Goal: Task Accomplishment & Management: Manage account settings

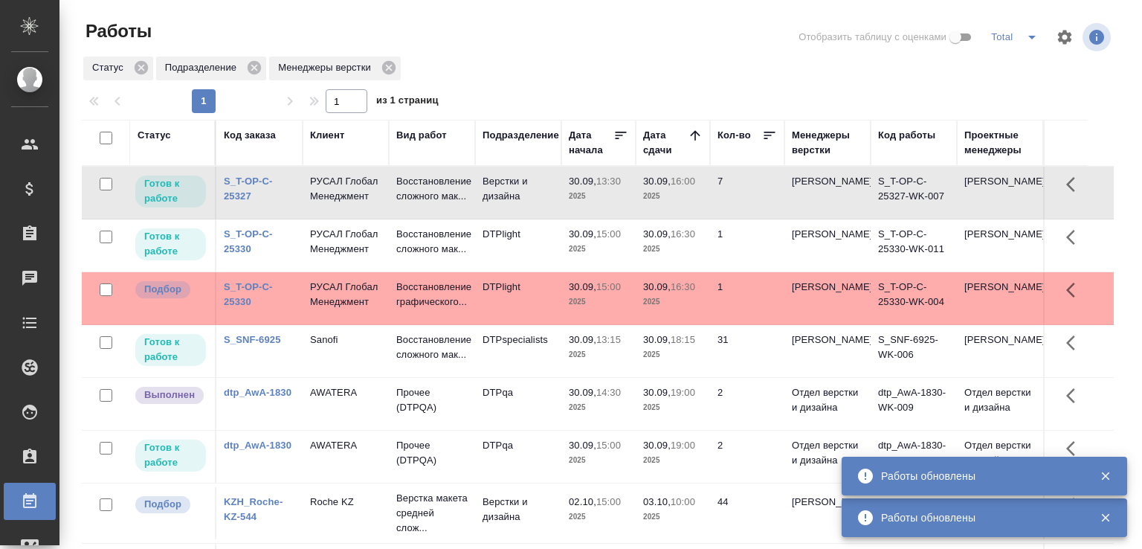
scroll to position [114, 0]
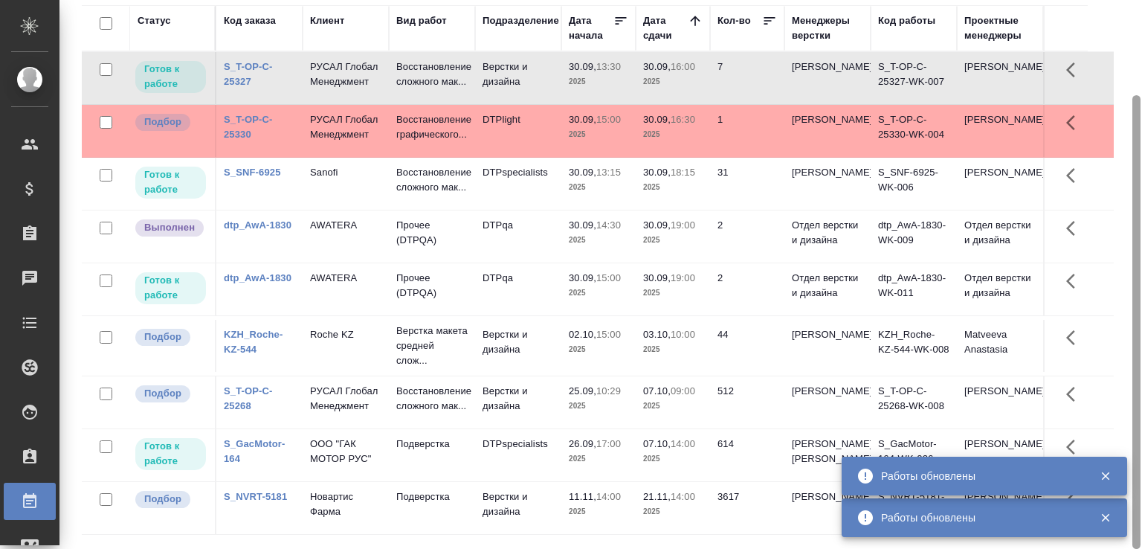
click at [1132, 176] on div at bounding box center [1136, 321] width 8 height 453
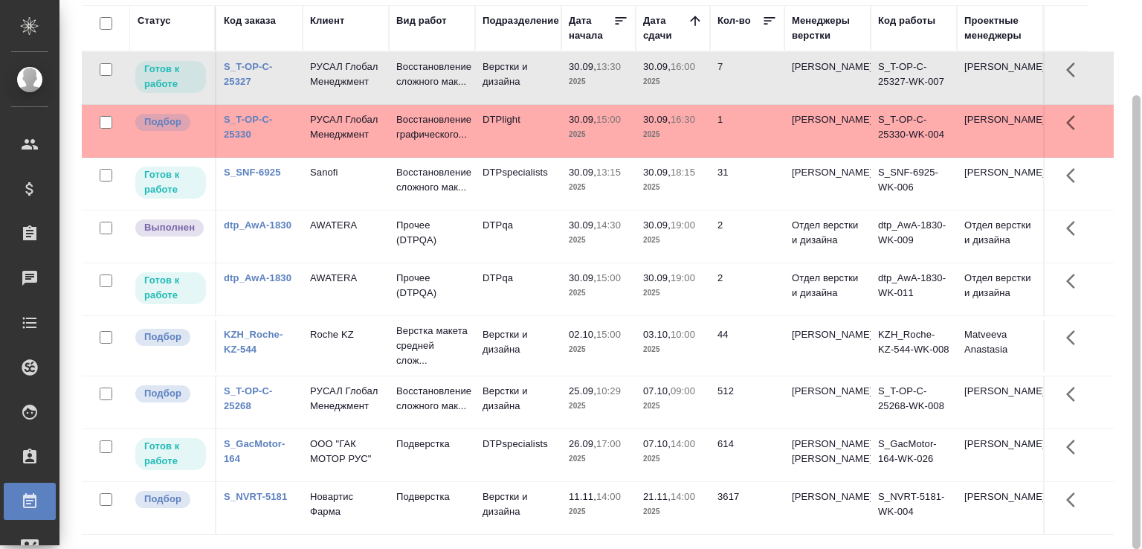
click at [1132, 181] on div at bounding box center [1136, 321] width 8 height 453
click at [1112, 61] on div "Статус Код заказа Клиент Вид работ Подразделение Дата начала Дата сдачи Кол-во …" at bounding box center [604, 272] width 1044 height 535
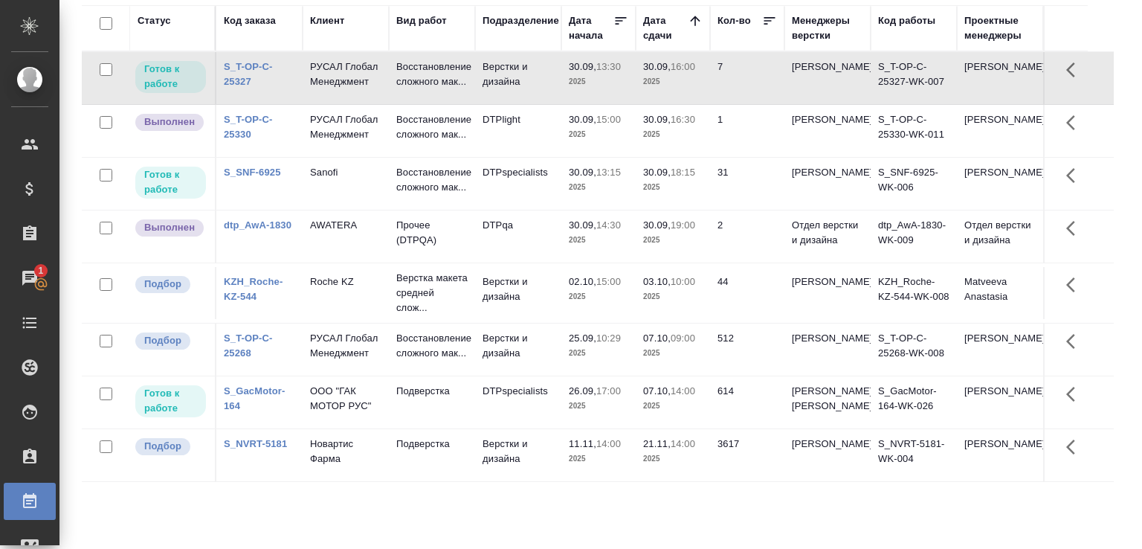
drag, startPoint x: 1112, startPoint y: 61, endPoint x: 1136, endPoint y: 117, distance: 60.6
click at [1112, 62] on div "Статус Код заказа Клиент Вид работ Подразделение Дата начала Дата сдачи Кол-во …" at bounding box center [604, 272] width 1044 height 535
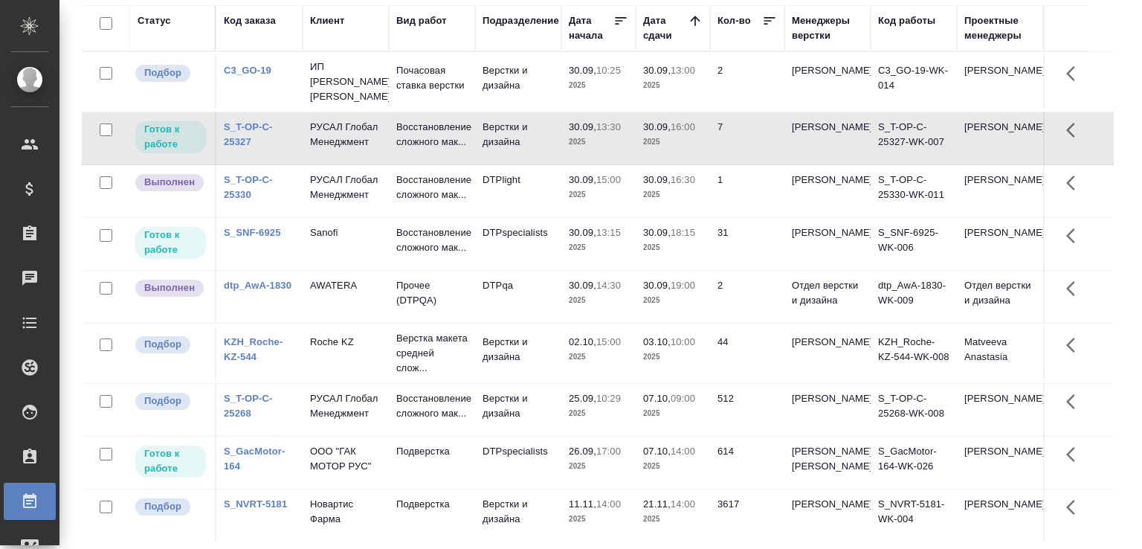
click at [389, 265] on td "Восстановление сложного мак..." at bounding box center [432, 244] width 86 height 52
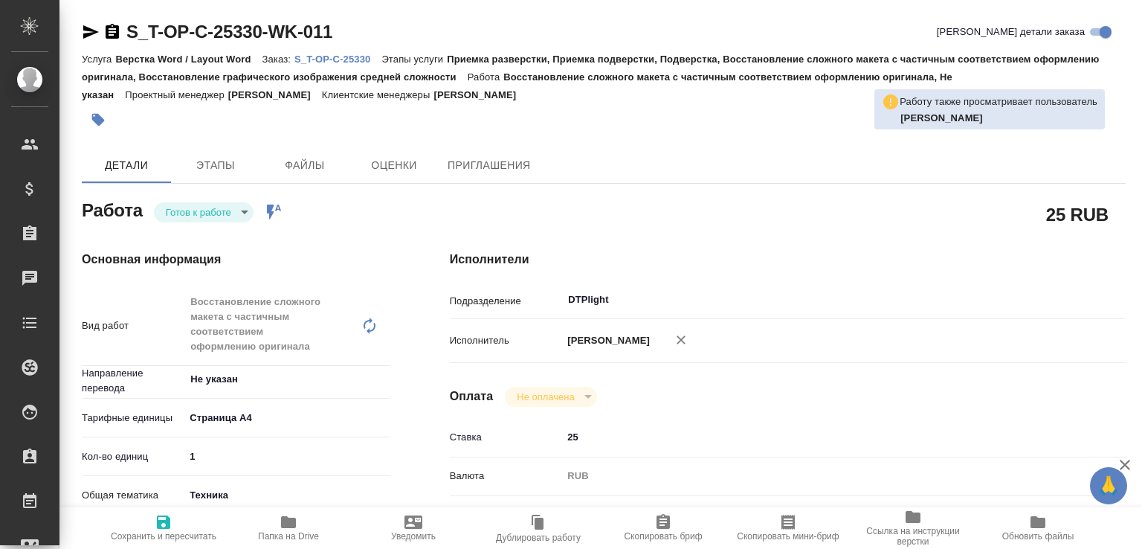
click at [354, 55] on p "S_T-OP-C-25330" at bounding box center [337, 59] width 87 height 11
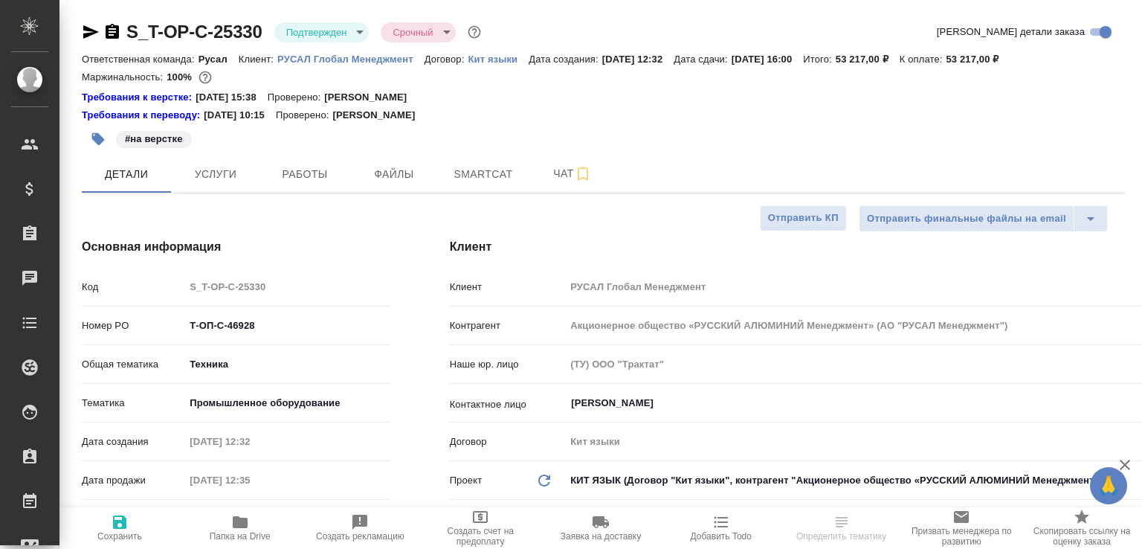
select select "RU"
click at [324, 170] on span "Работы" at bounding box center [304, 174] width 71 height 19
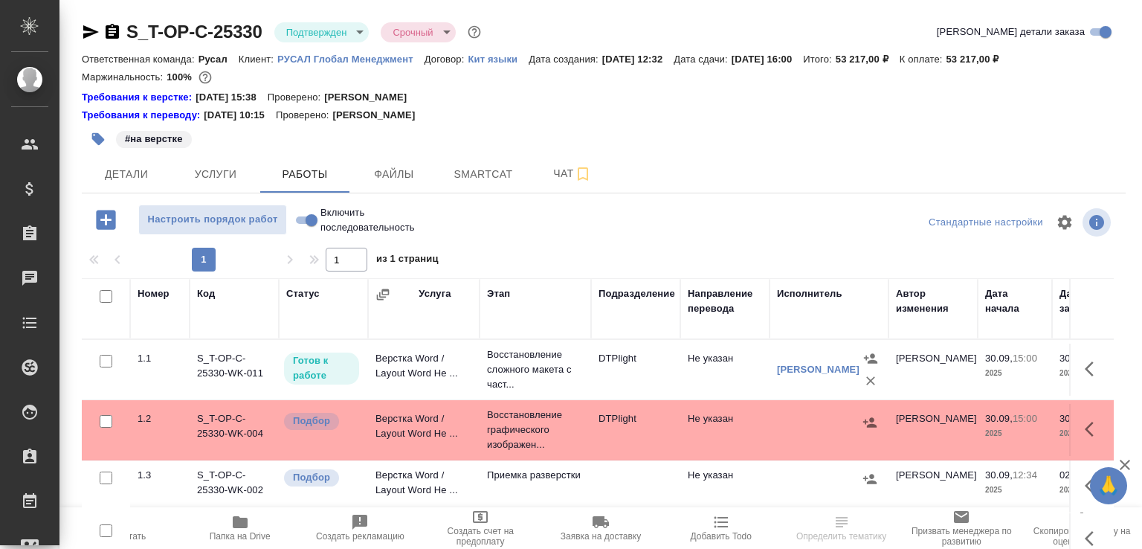
click at [306, 222] on input "Включить последовательность" at bounding box center [312, 220] width 54 height 18
checkbox input "true"
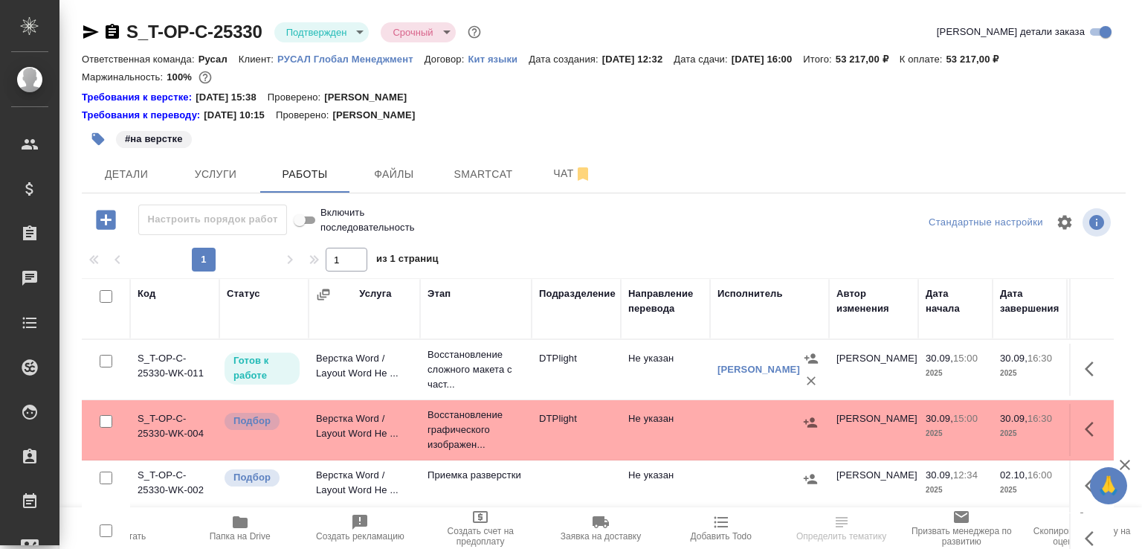
click at [425, 416] on td "Восстановление графического изображен..." at bounding box center [475, 429] width 111 height 59
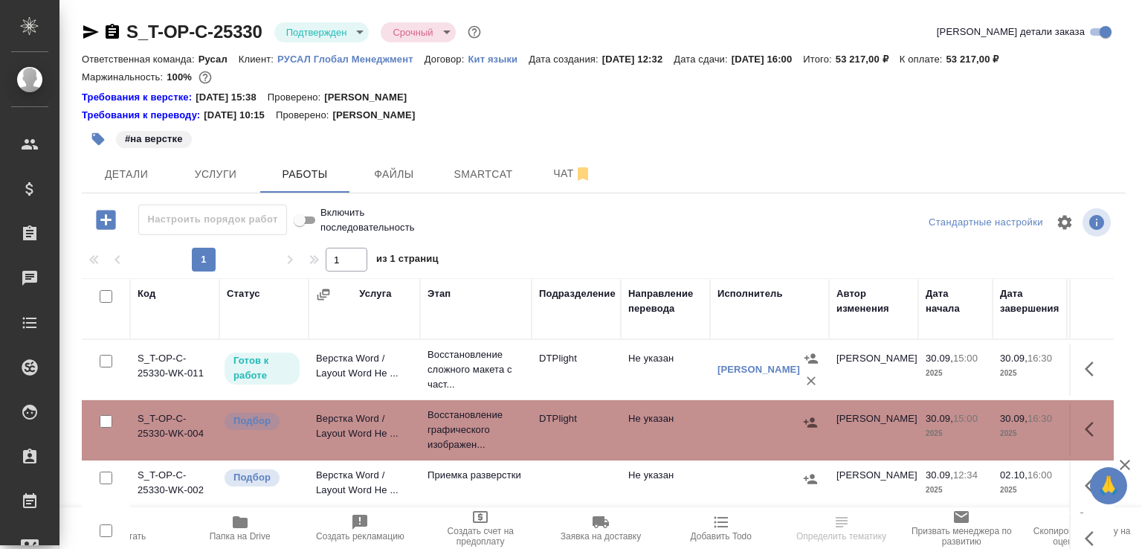
click at [416, 375] on td "Верстка Word / Layout Word Не ..." at bounding box center [363, 369] width 111 height 52
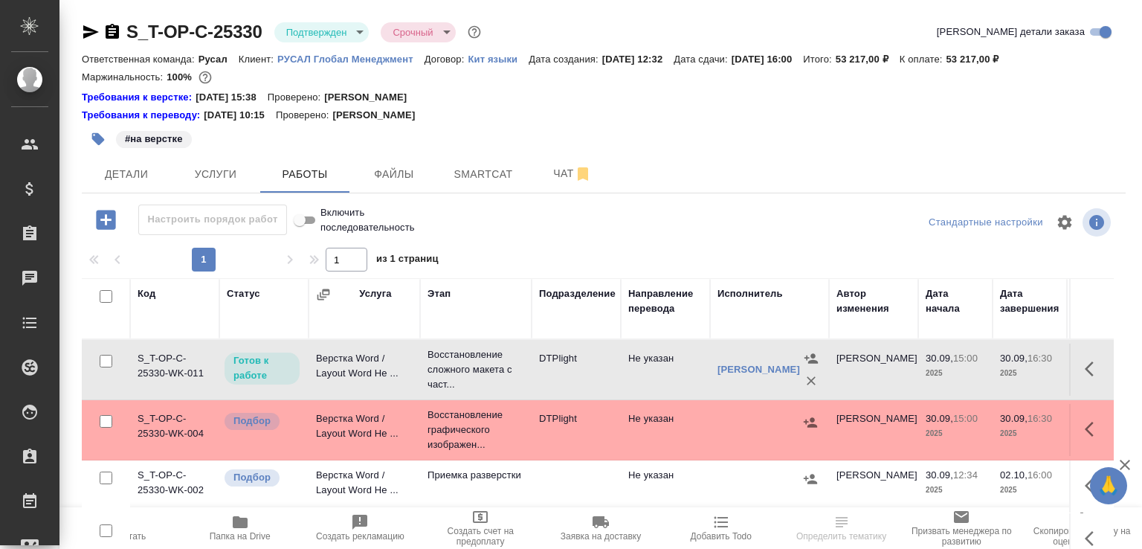
click at [416, 375] on td "Верстка Word / Layout Word Не ..." at bounding box center [363, 369] width 111 height 52
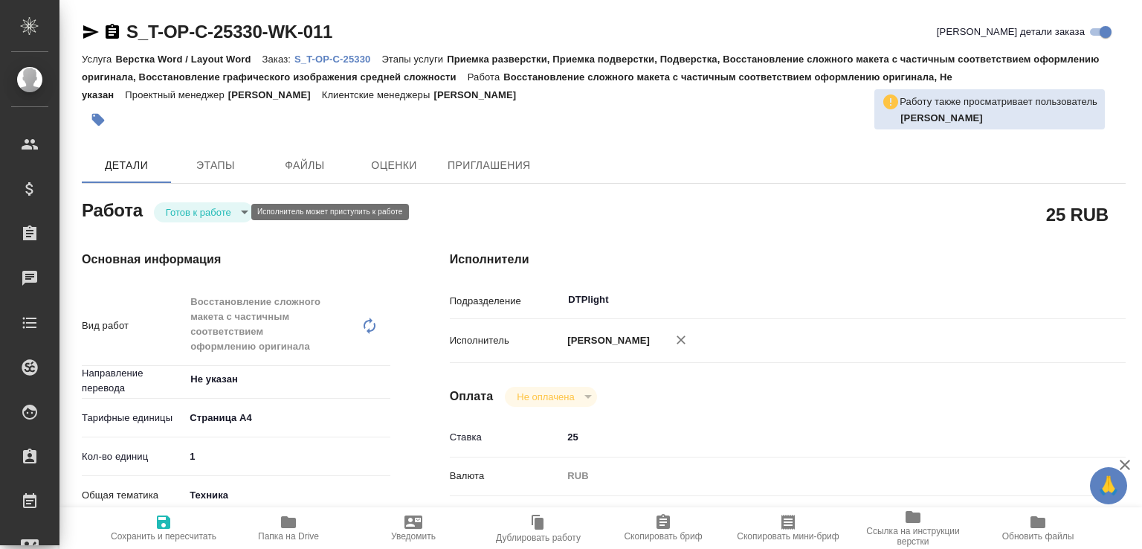
click at [208, 212] on body "🙏 .cls-1 fill:#fff; AWATERA Малофеева Екатерина e.malofeeva Клиенты Спецификаци…" at bounding box center [571, 274] width 1142 height 549
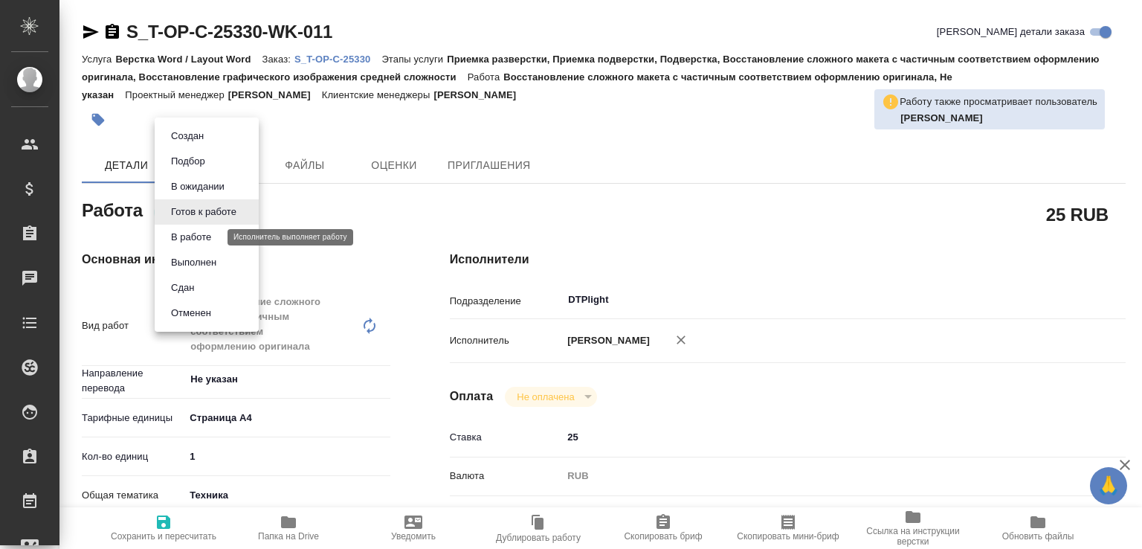
click at [203, 236] on button "В работе" at bounding box center [191, 237] width 49 height 16
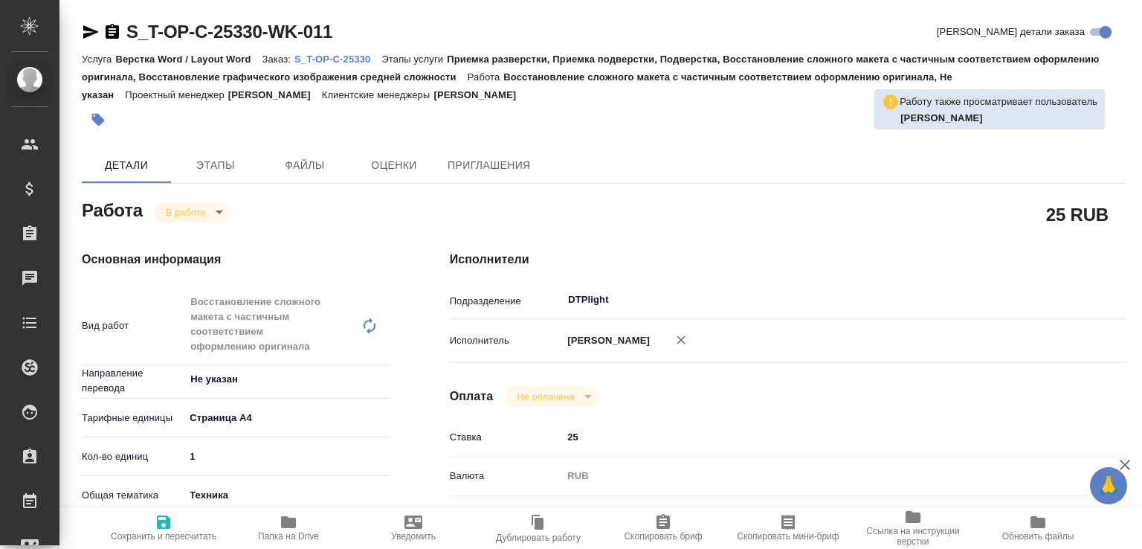
type textarea "x"
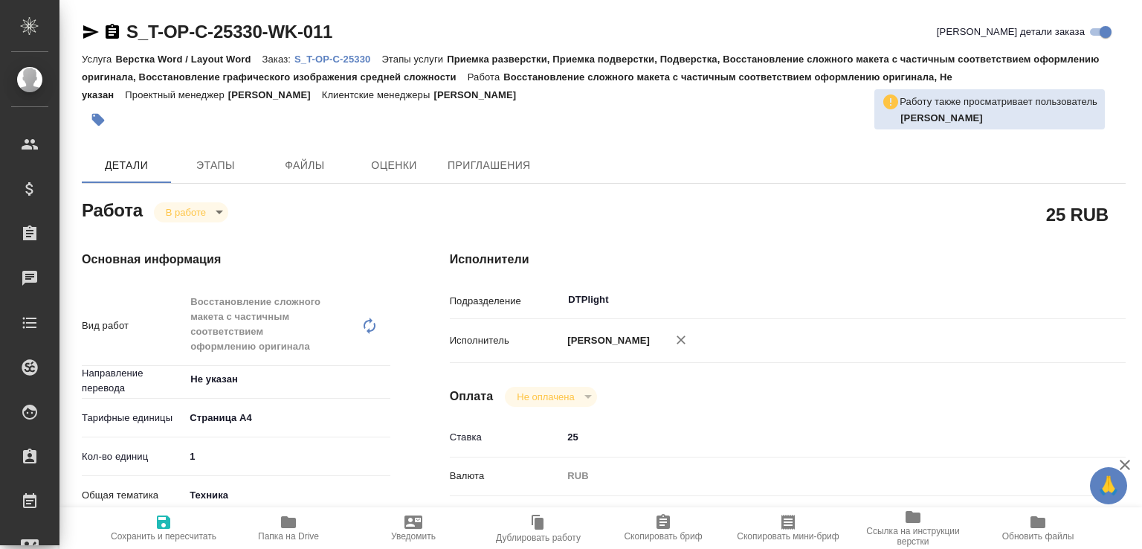
type textarea "x"
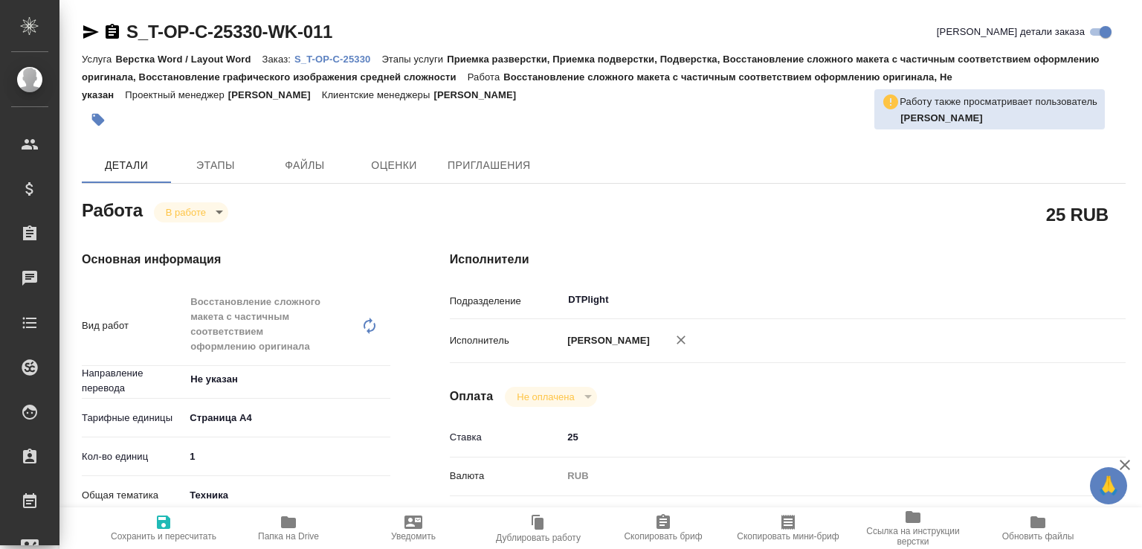
type textarea "x"
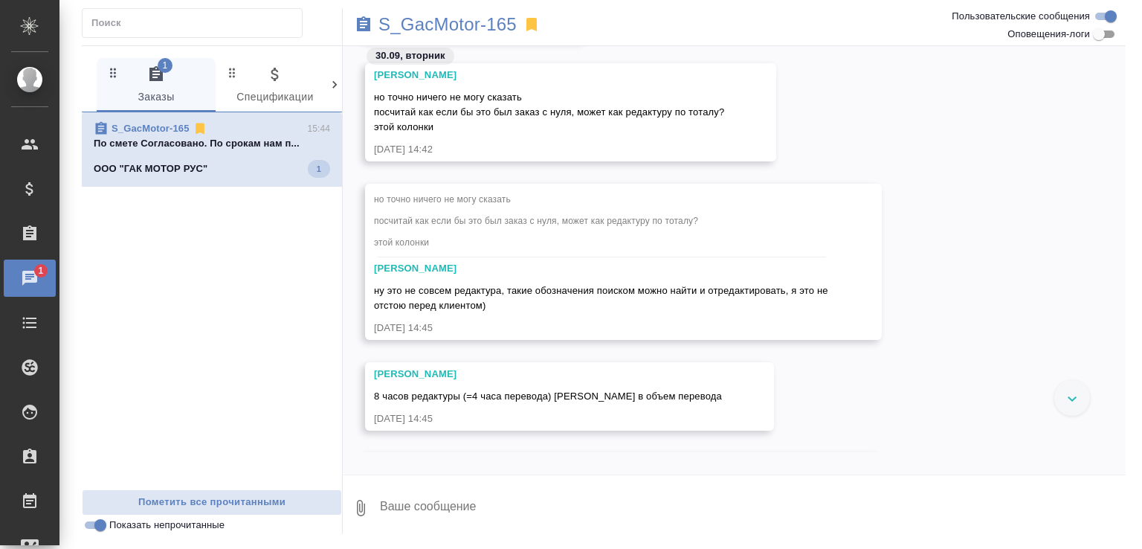
scroll to position [19858, 0]
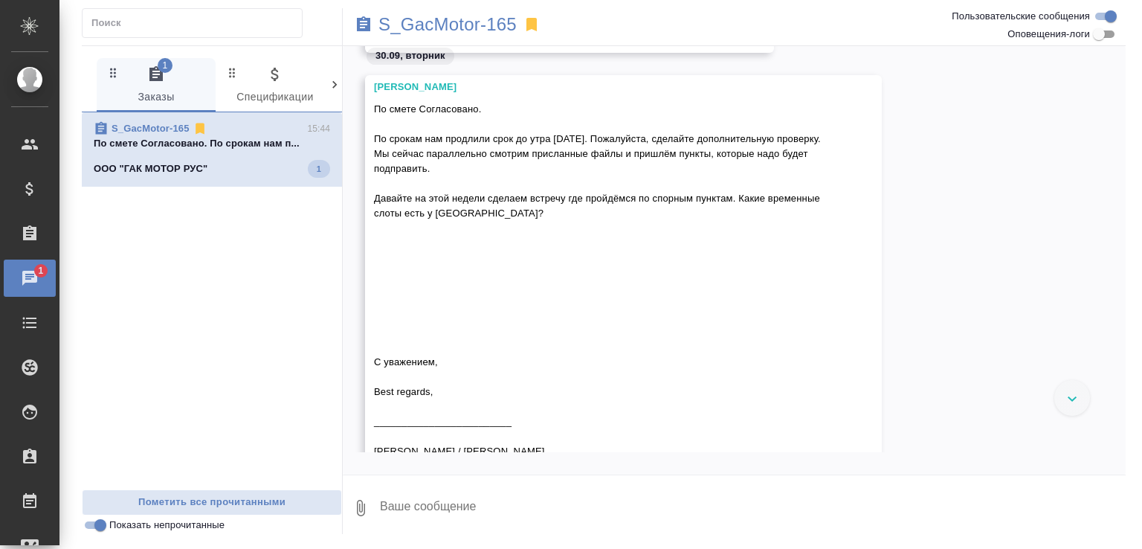
click at [1076, 408] on div at bounding box center [1072, 398] width 36 height 36
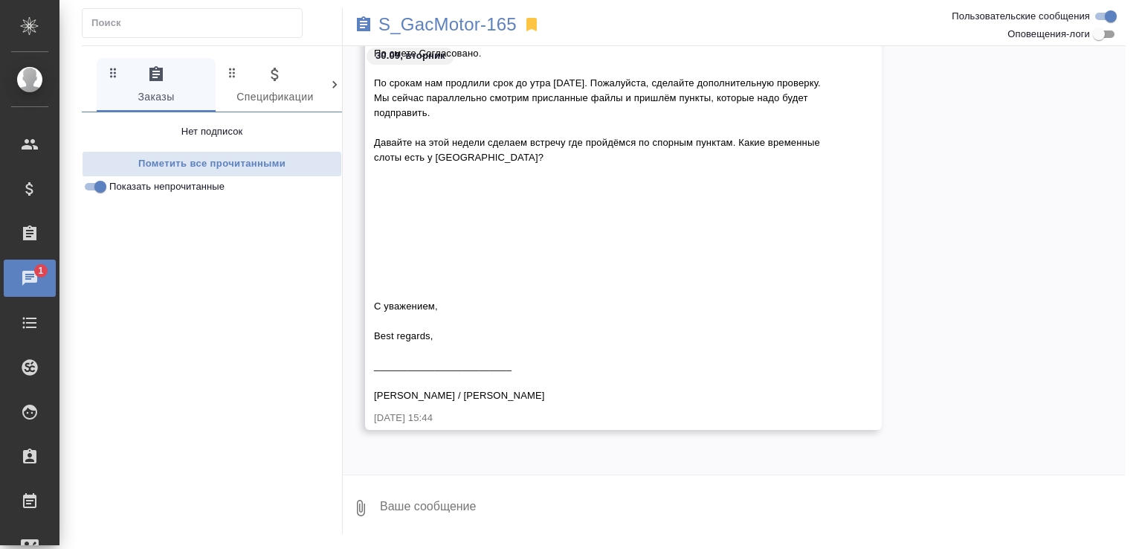
scroll to position [19913, 0]
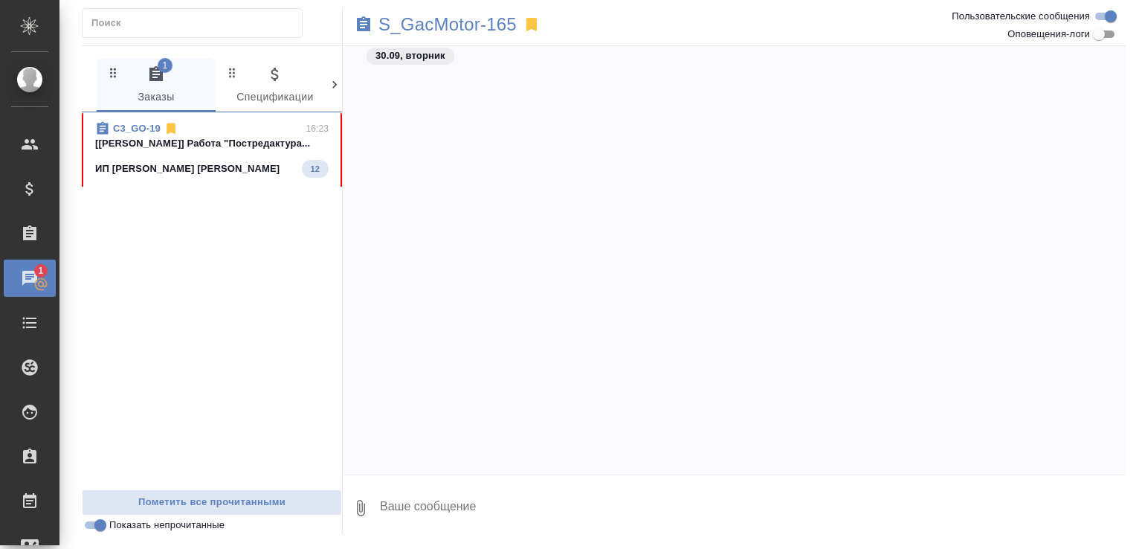
click at [222, 138] on p "[Муталимов Марк] Работа "Постредактура..." at bounding box center [211, 143] width 233 height 15
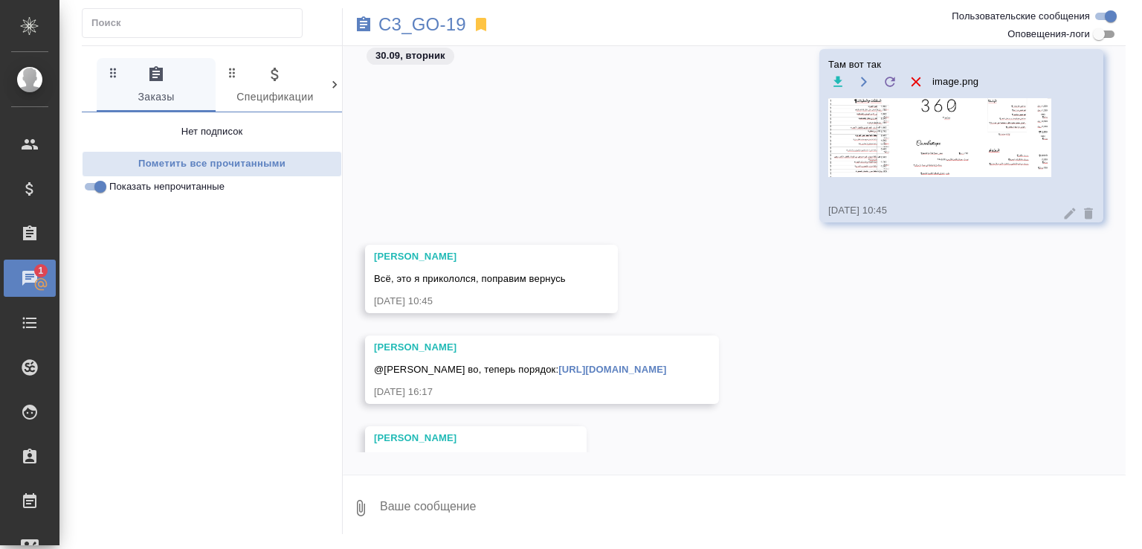
scroll to position [1459, 0]
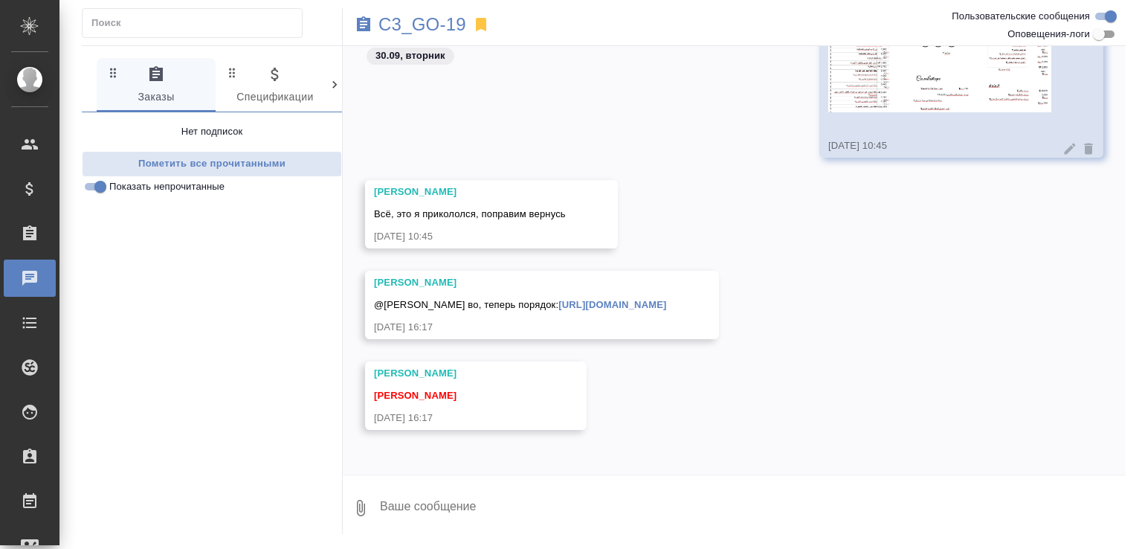
click at [424, 505] on textarea at bounding box center [751, 507] width 747 height 51
type textarea "спасибо"
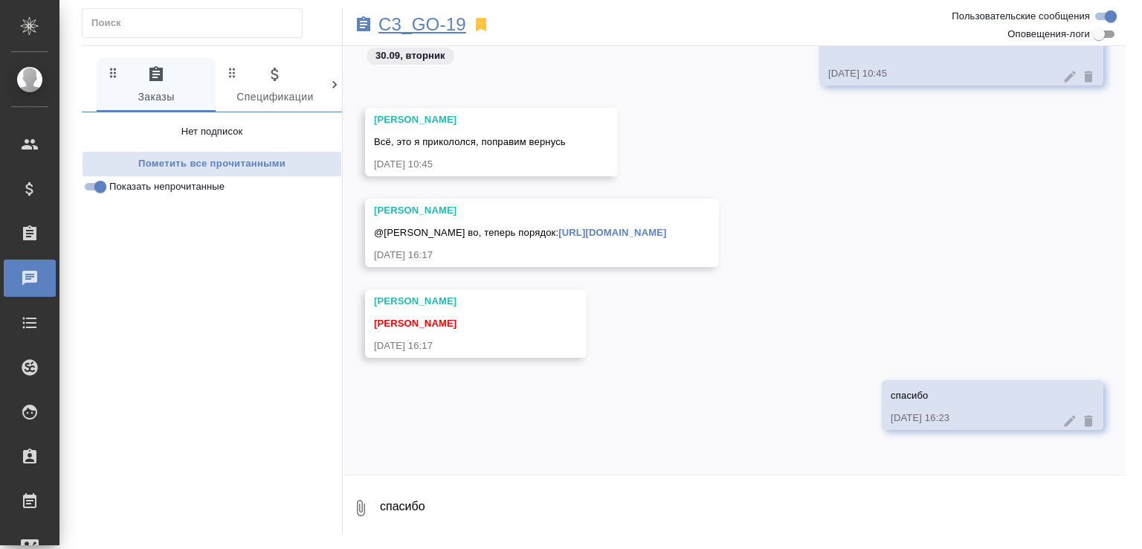
click at [425, 28] on p "C3_GO-19" at bounding box center [422, 24] width 88 height 15
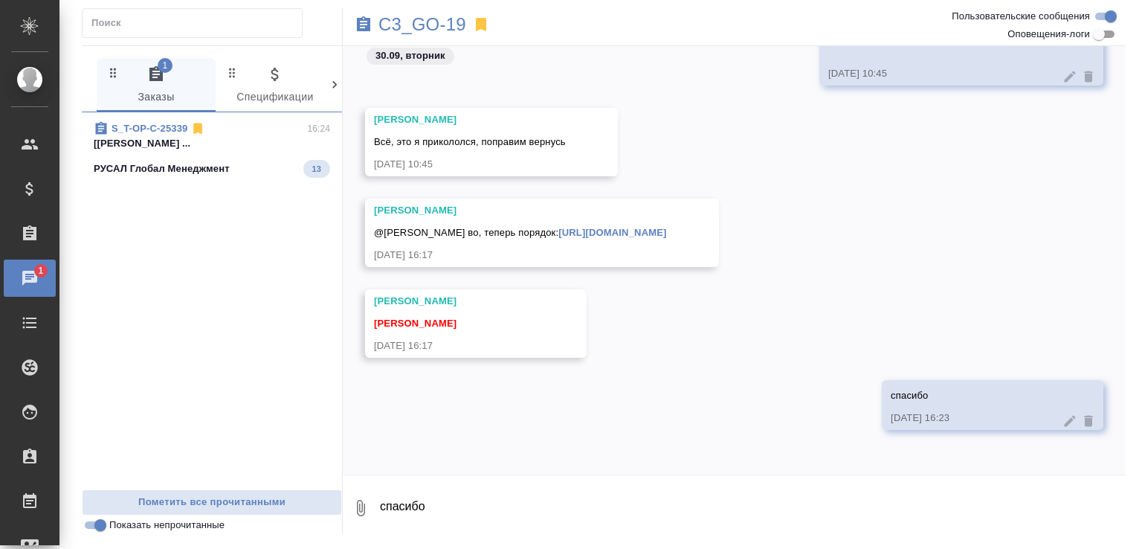
click at [237, 140] on p "[Оксютович Ирина] Работа Восстановление ..." at bounding box center [212, 143] width 236 height 15
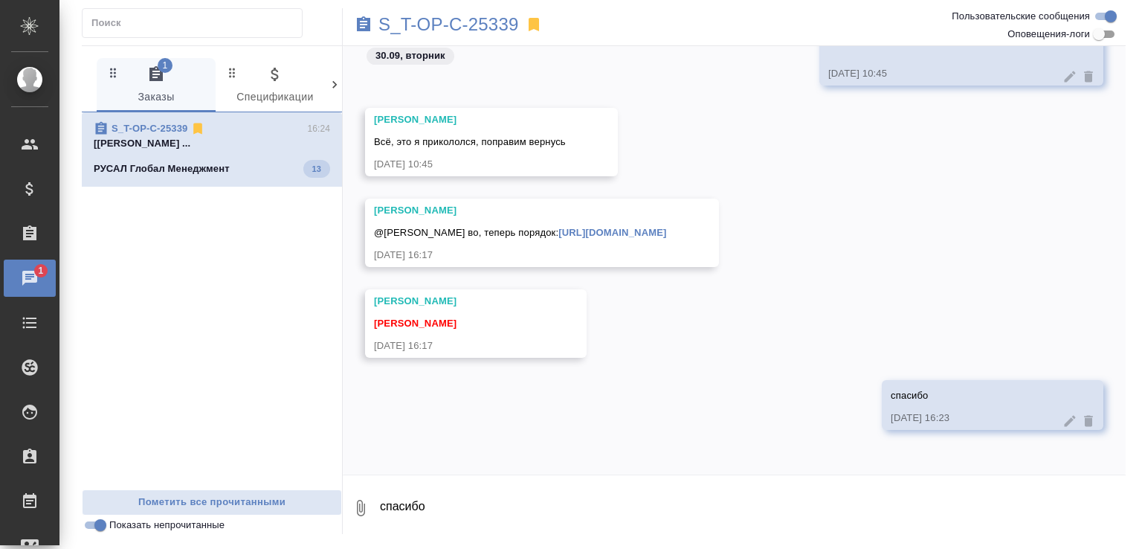
scroll to position [0, 0]
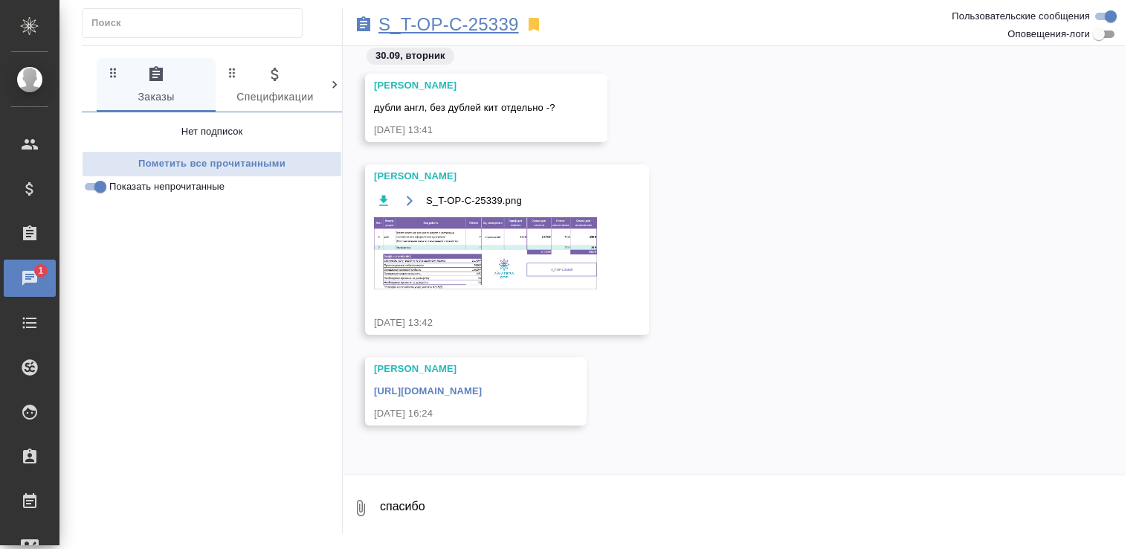
click at [500, 28] on p "S_T-OP-C-25339" at bounding box center [448, 24] width 140 height 15
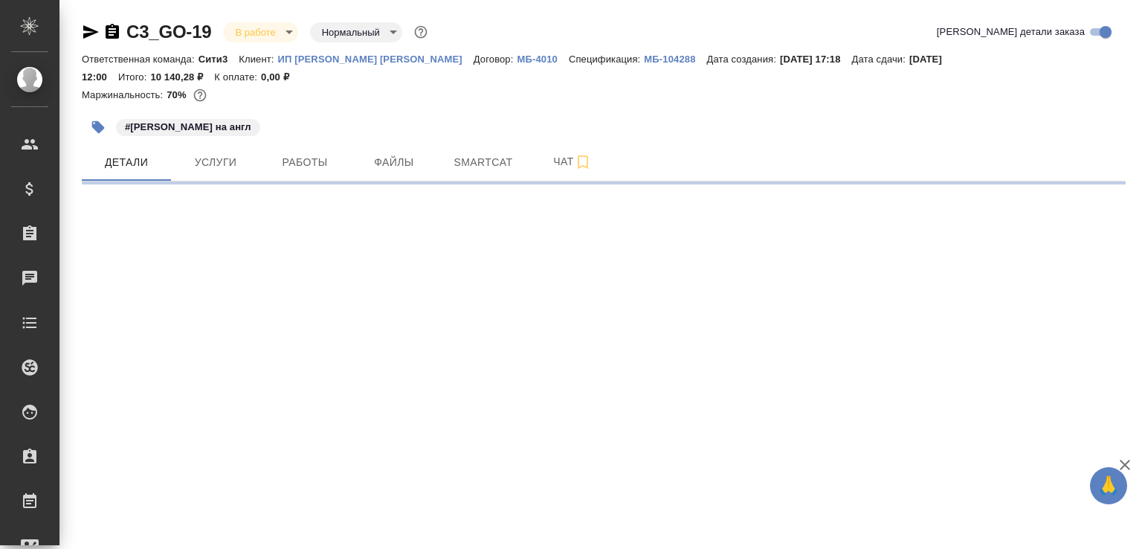
select select "RU"
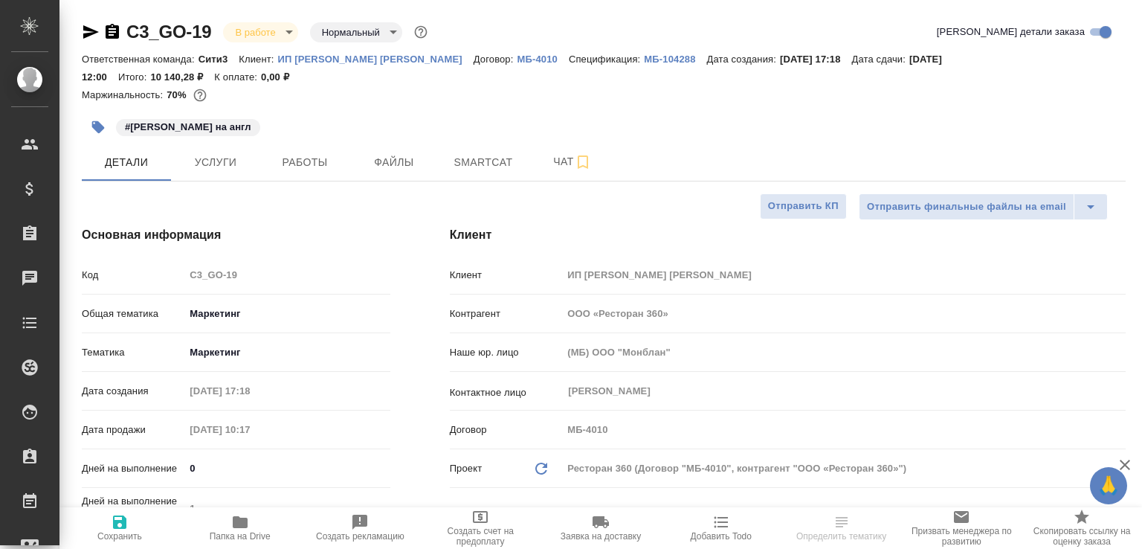
type textarea "x"
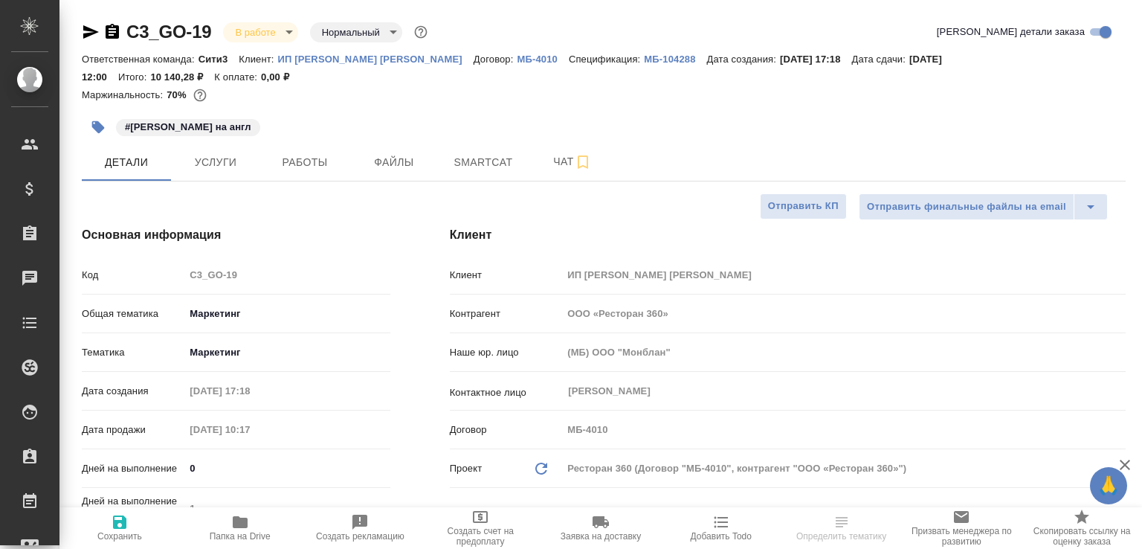
type textarea "x"
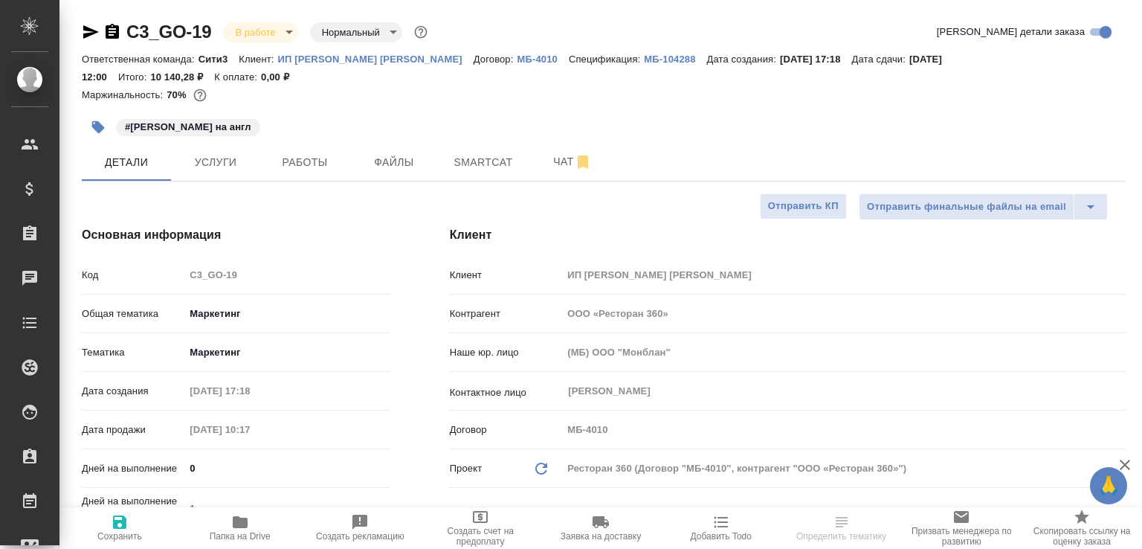
type textarea "x"
select select "RU"
type textarea "x"
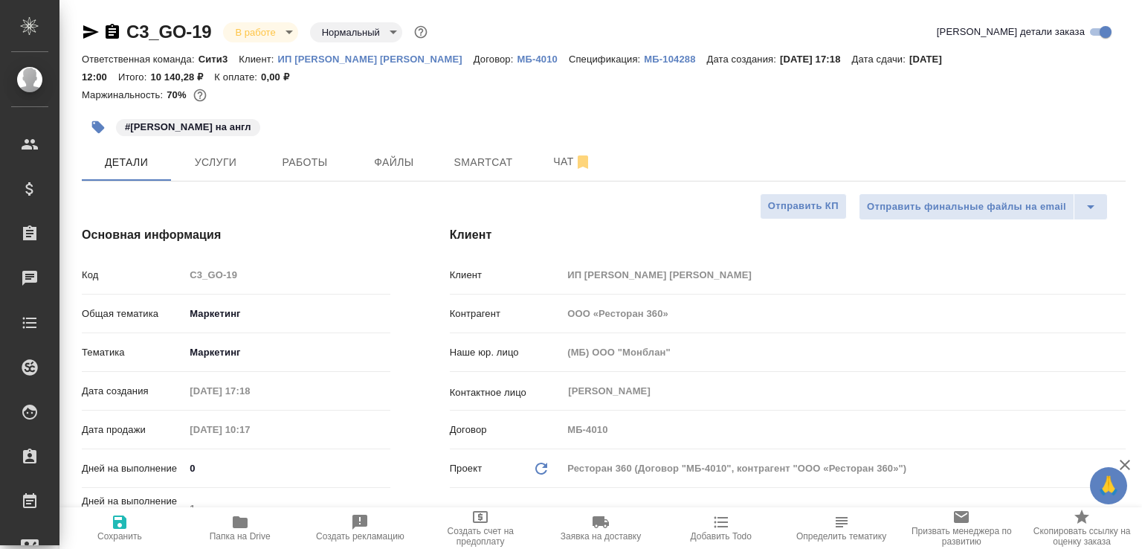
type textarea "x"
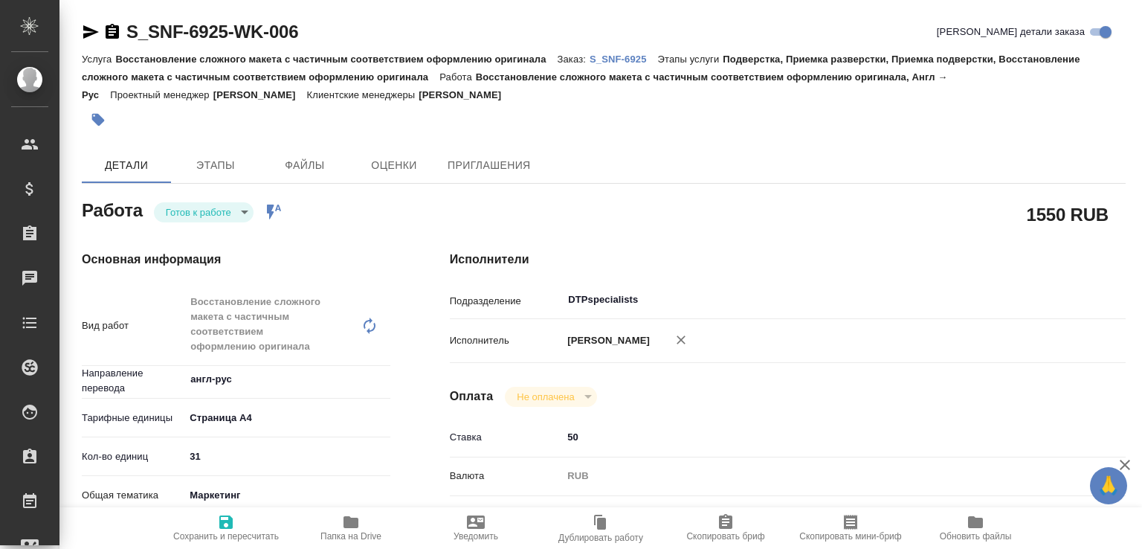
click at [89, 30] on icon "button" at bounding box center [91, 31] width 16 height 13
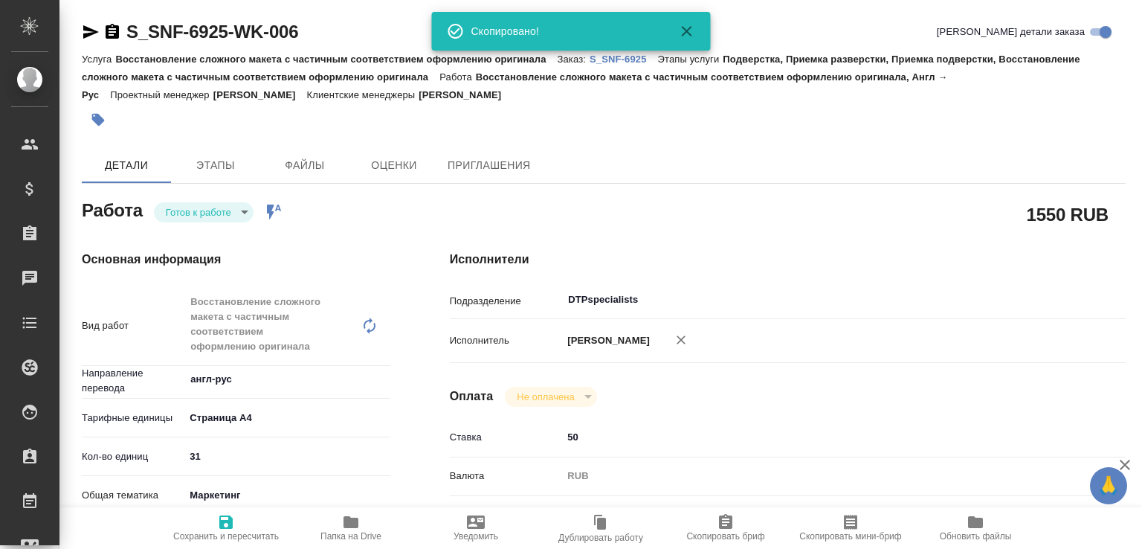
type textarea "x"
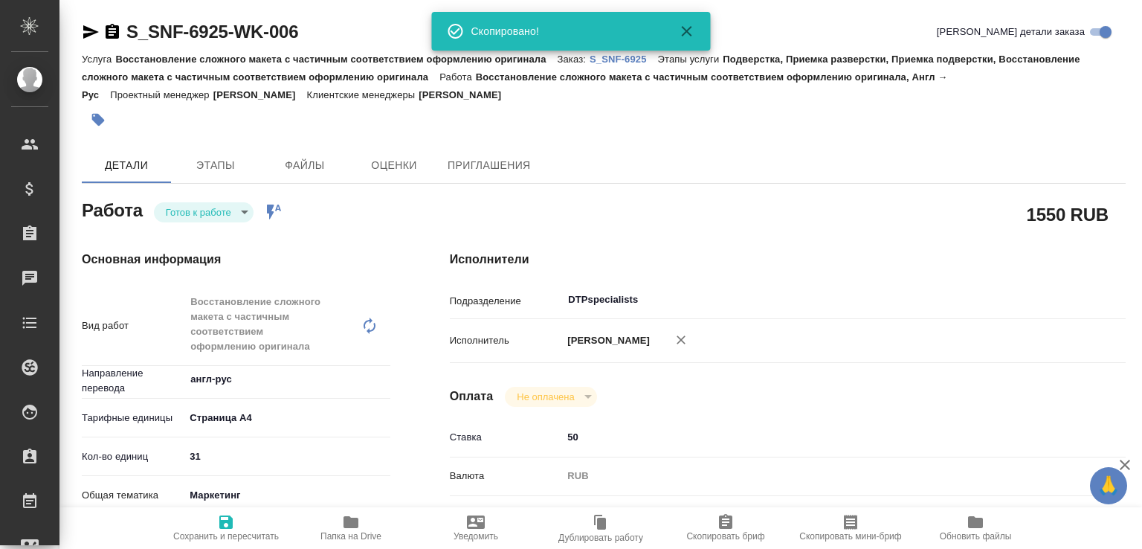
type textarea "x"
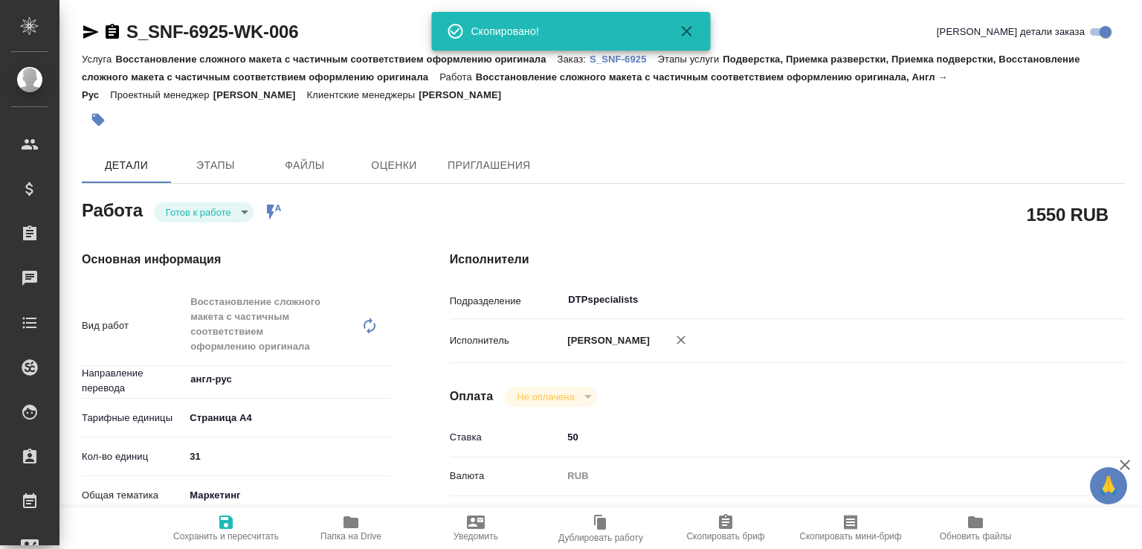
type textarea "x"
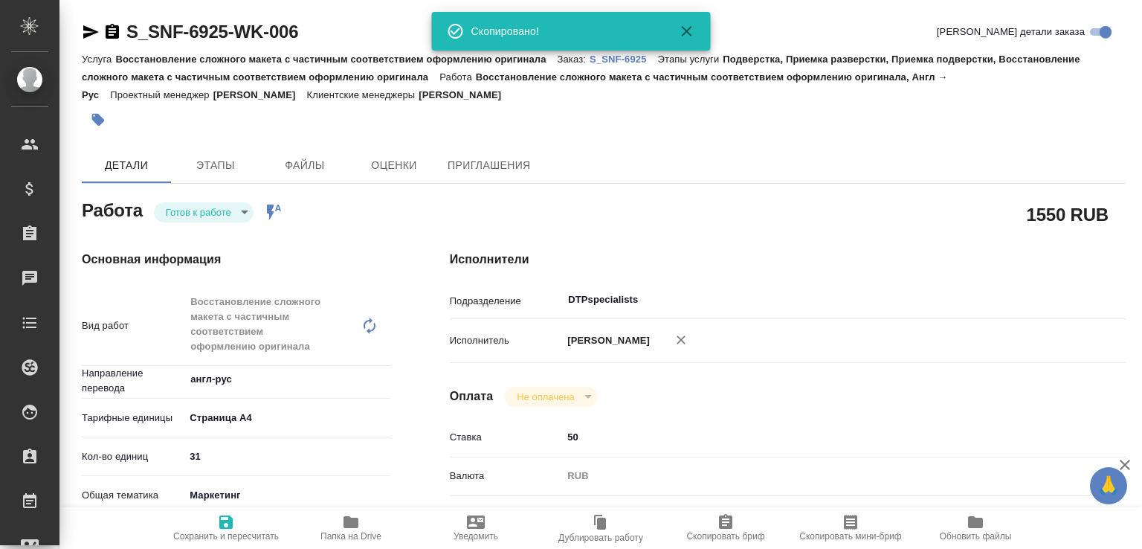
type textarea "x"
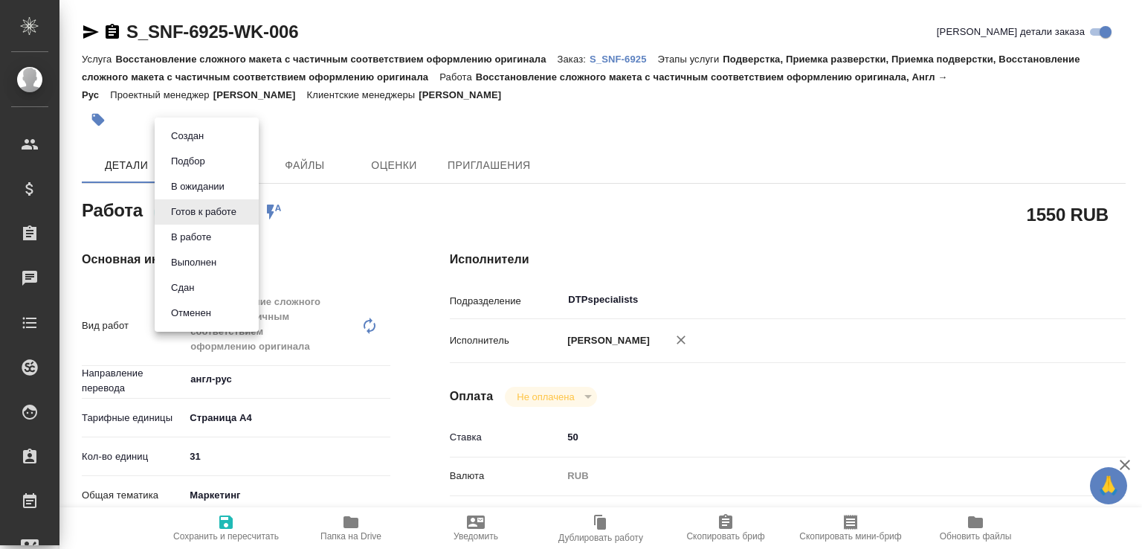
click at [242, 212] on body "🙏 .cls-1 fill:#fff; AWATERA [PERSON_NAME]malofeeva Клиенты Спецификации Заказы …" at bounding box center [571, 274] width 1142 height 549
click at [218, 231] on li "В работе" at bounding box center [207, 236] width 104 height 25
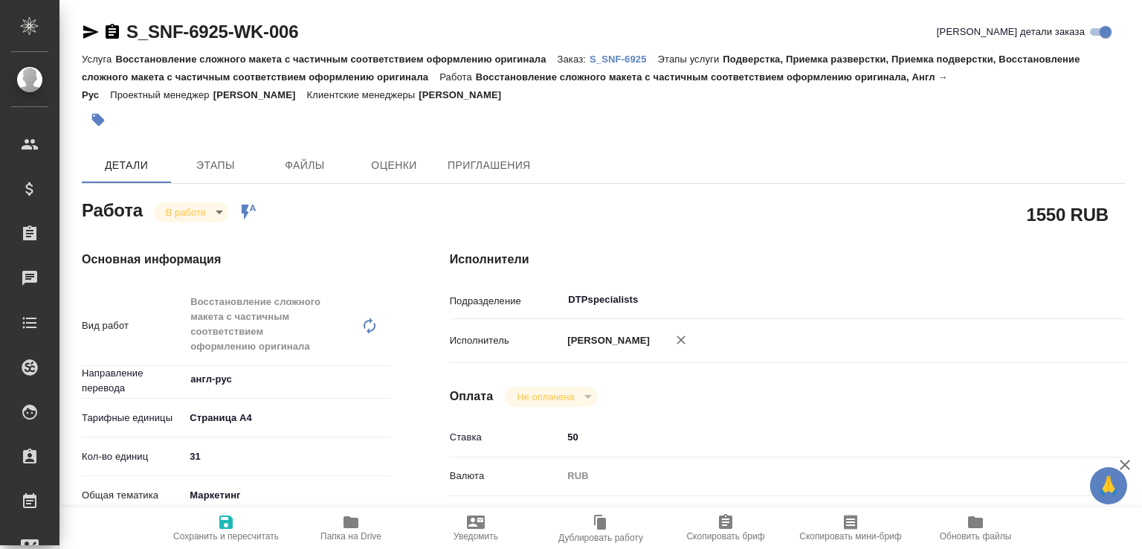
type textarea "x"
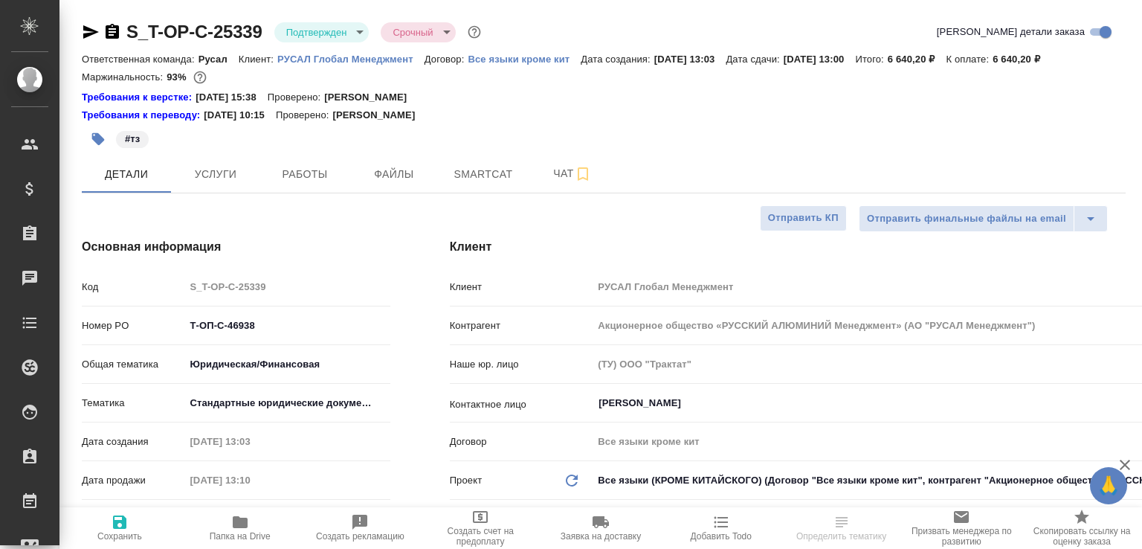
select select "RU"
click at [544, 193] on button "Чат" at bounding box center [572, 173] width 89 height 37
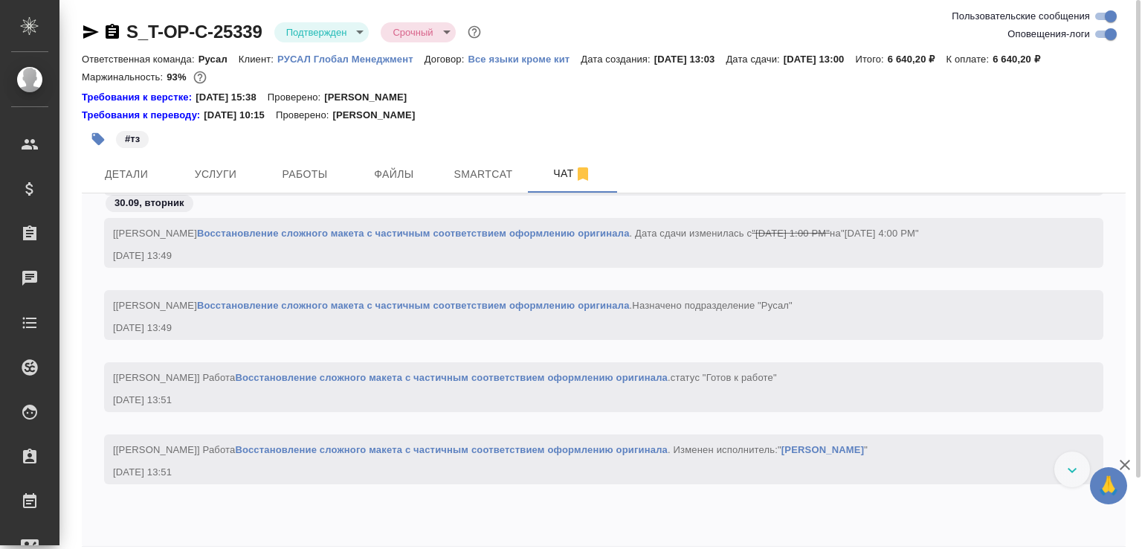
scroll to position [4550, 0]
click at [300, 179] on button "Работы" at bounding box center [304, 173] width 89 height 37
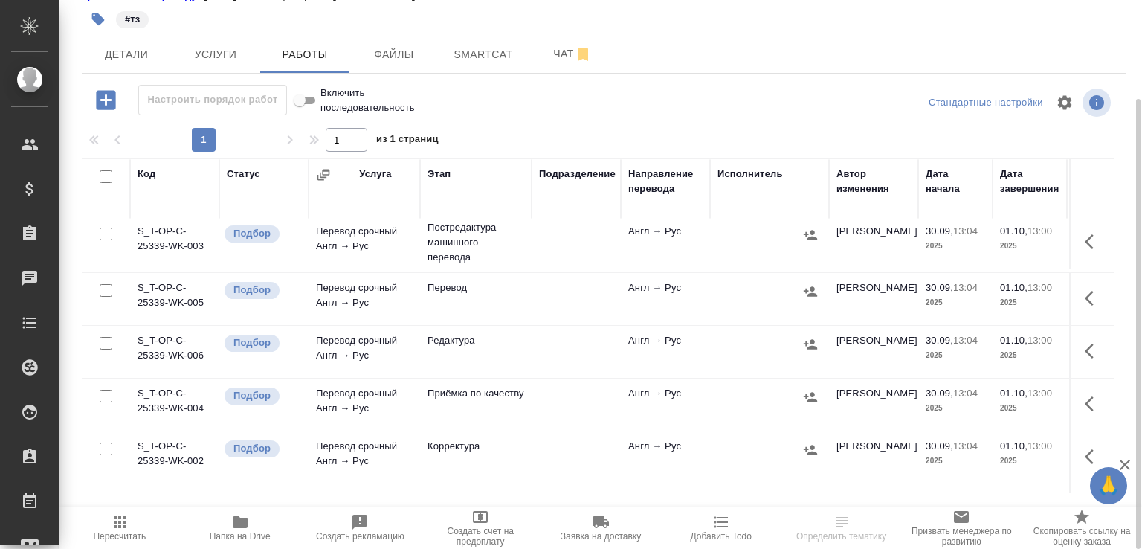
scroll to position [279, 0]
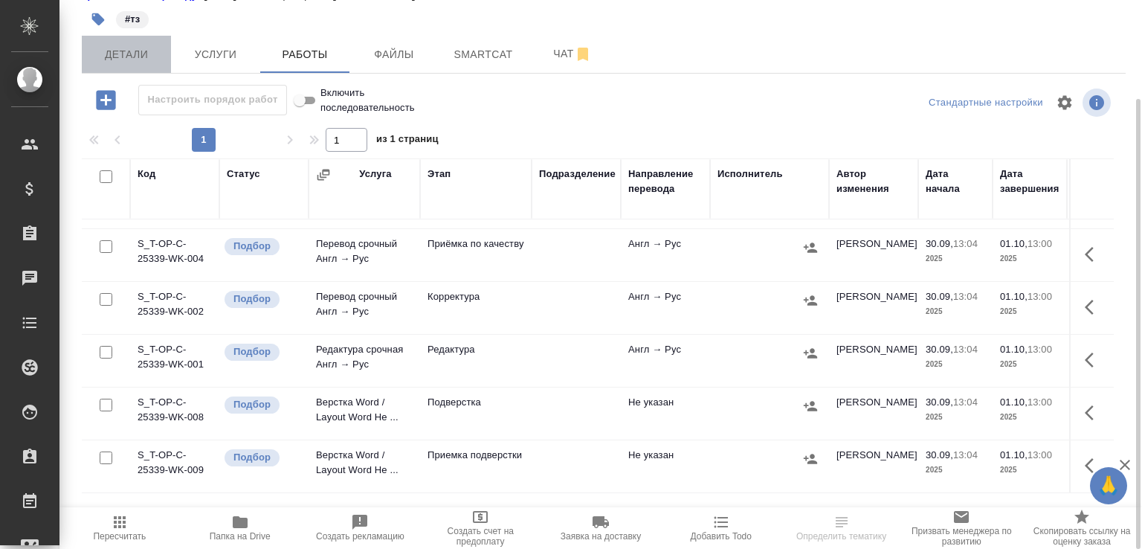
click at [146, 64] on span "Детали" at bounding box center [126, 54] width 71 height 19
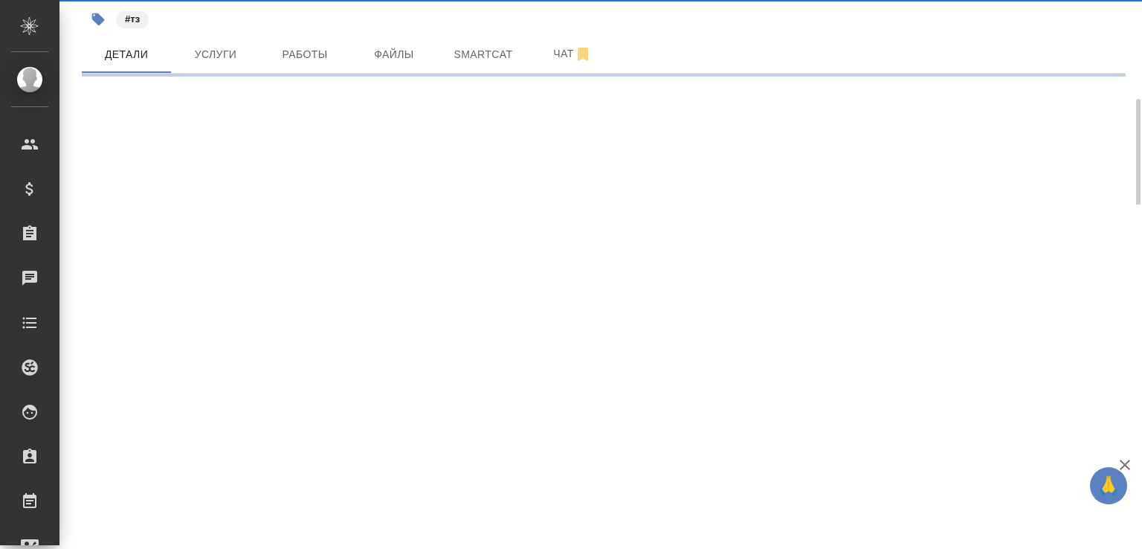
select select "RU"
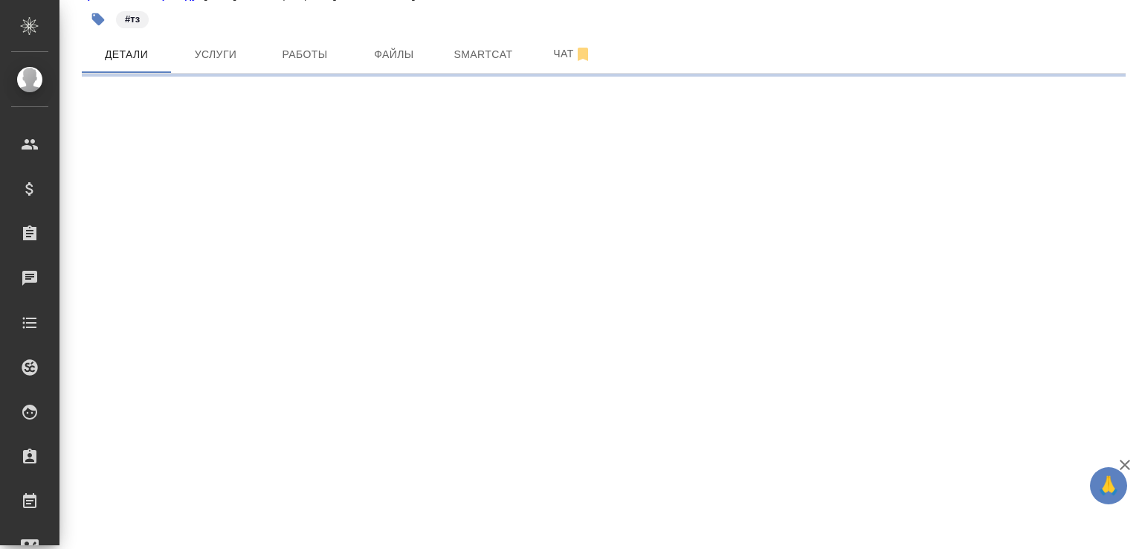
select select "RU"
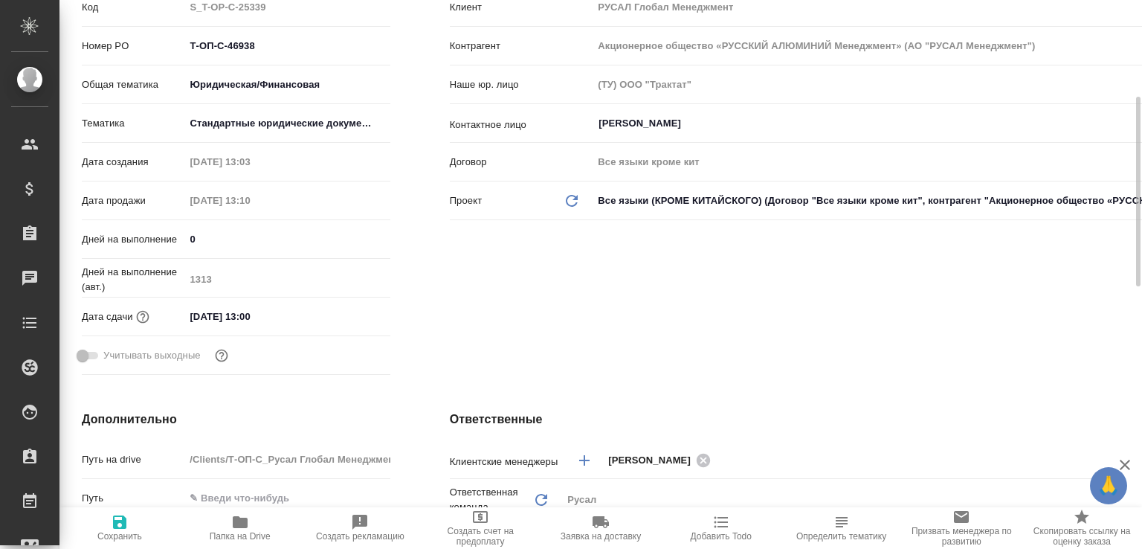
type textarea "x"
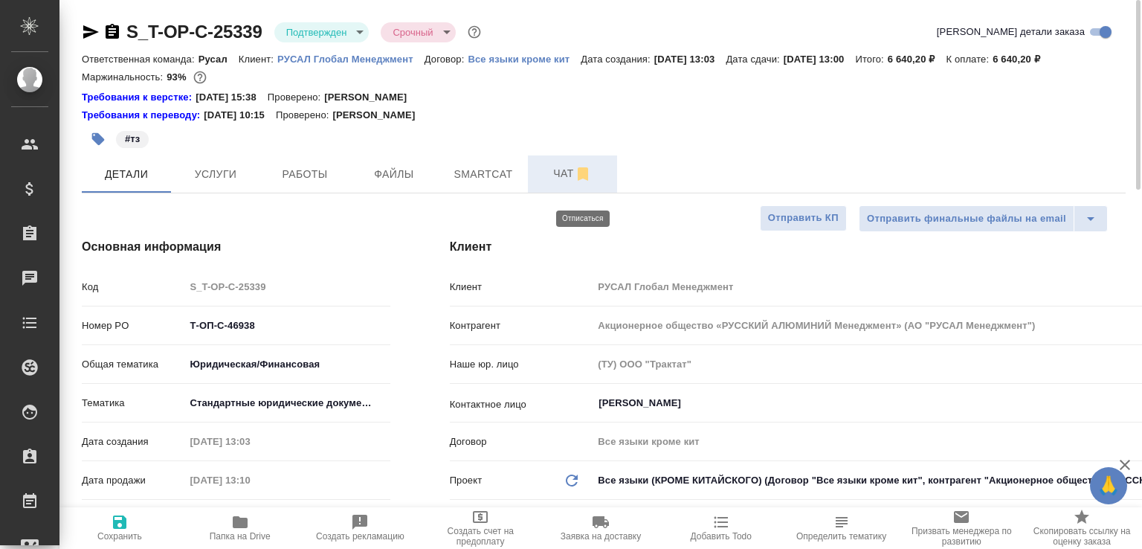
click at [585, 181] on icon "button" at bounding box center [583, 173] width 10 height 13
type textarea "x"
click at [559, 183] on span "Чат" at bounding box center [572, 173] width 71 height 19
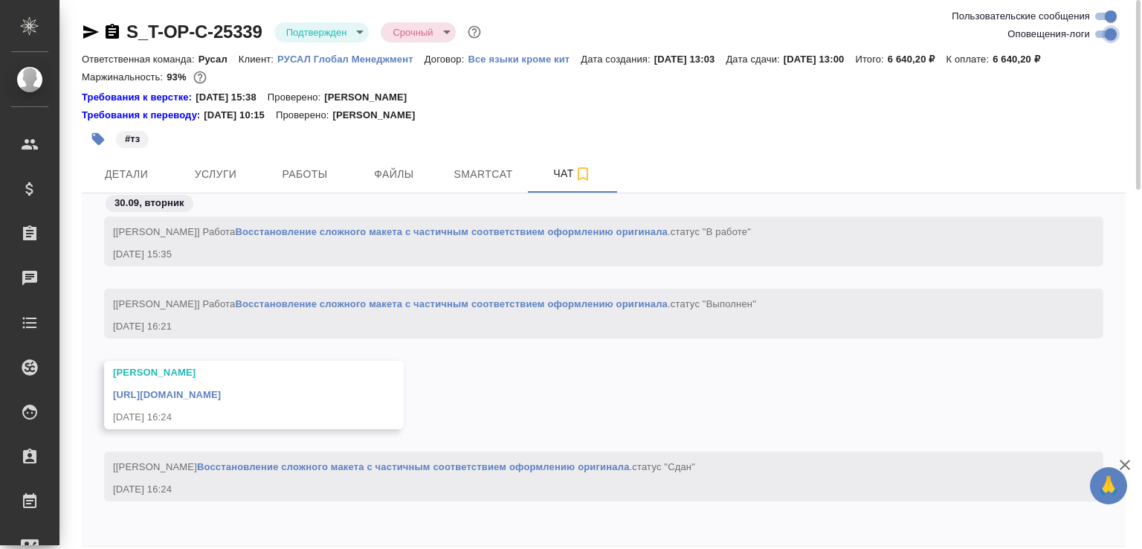
click at [1107, 42] on input "Оповещения-логи" at bounding box center [1111, 34] width 54 height 18
checkbox input "false"
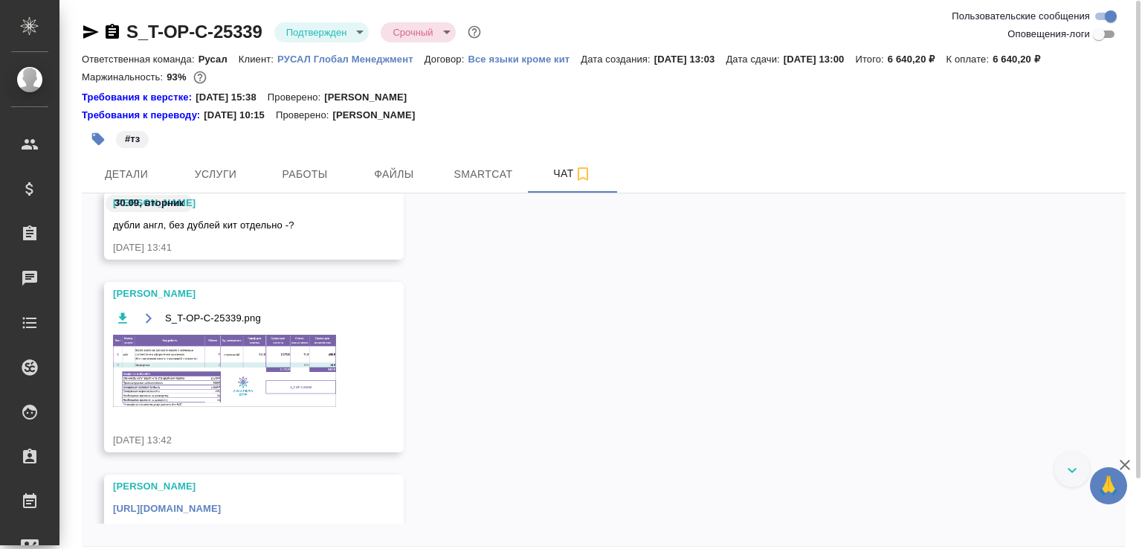
scroll to position [1, 0]
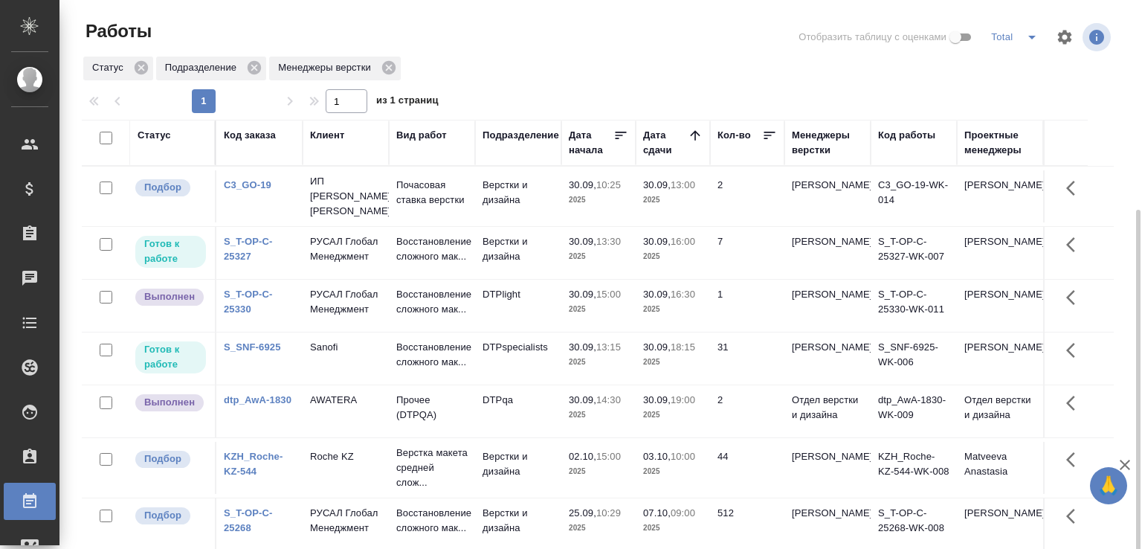
scroll to position [114, 0]
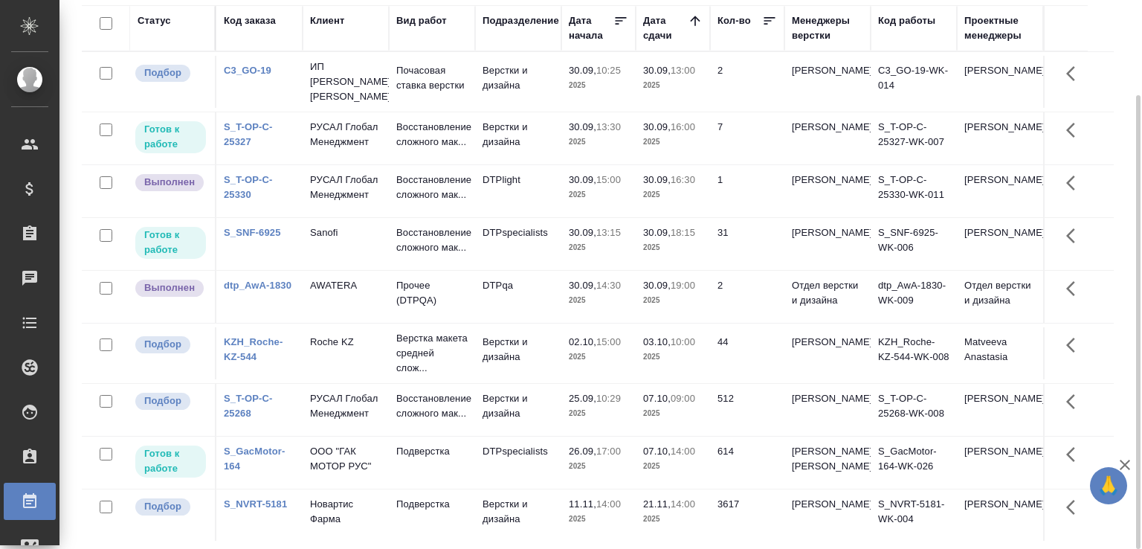
click at [1118, 97] on div "Статус Код заказа Клиент Вид работ Подразделение Дата начала Дата сдачи Кол-во …" at bounding box center [604, 272] width 1044 height 535
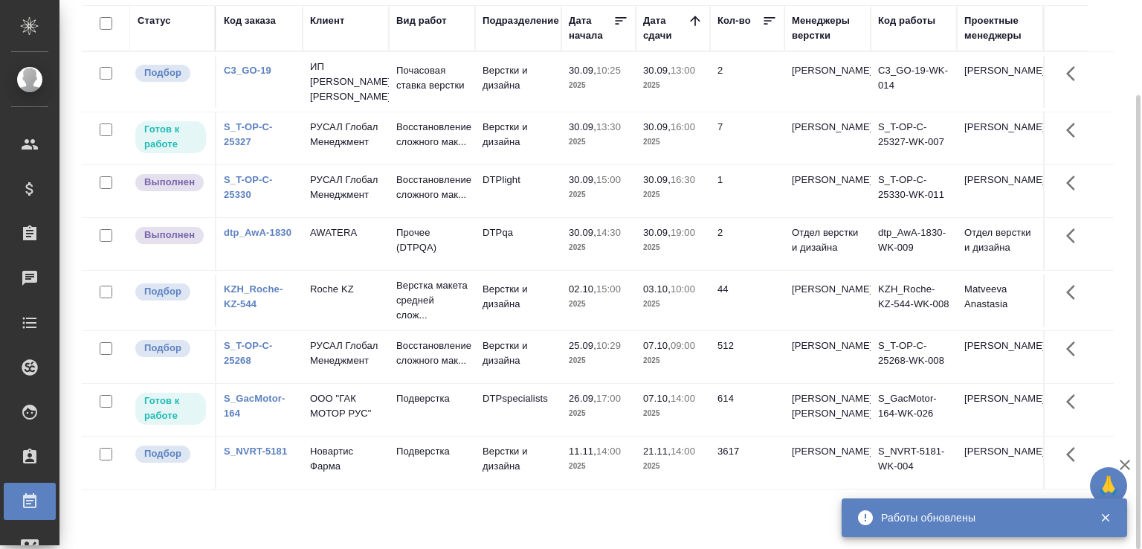
scroll to position [14, 0]
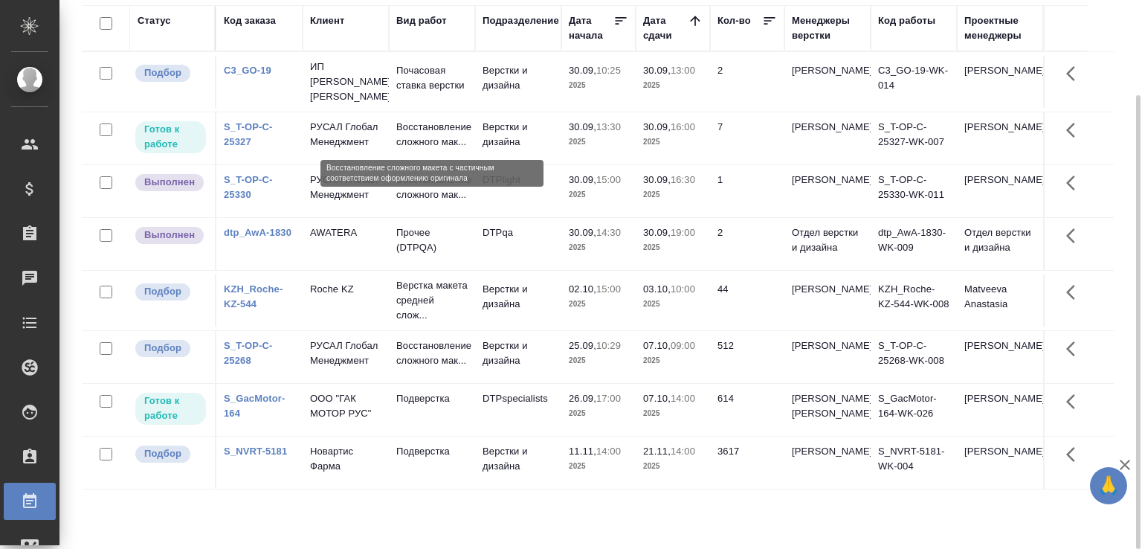
click at [443, 123] on p "Восстановление сложного мак..." at bounding box center [431, 135] width 71 height 30
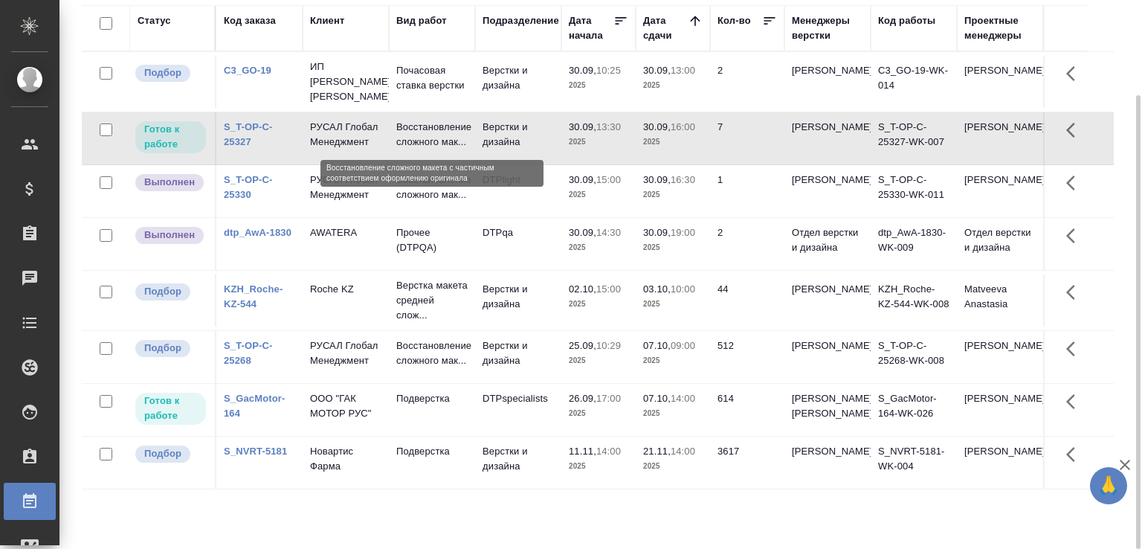
click at [443, 123] on p "Восстановление сложного мак..." at bounding box center [431, 135] width 71 height 30
click at [262, 65] on link "C3_GO-19" at bounding box center [248, 70] width 48 height 11
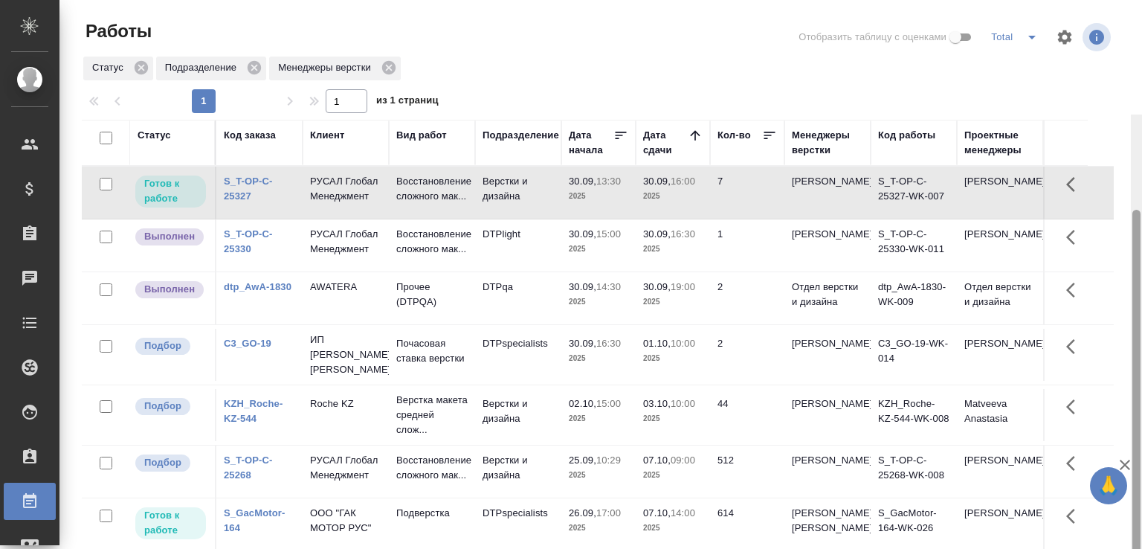
scroll to position [114, 0]
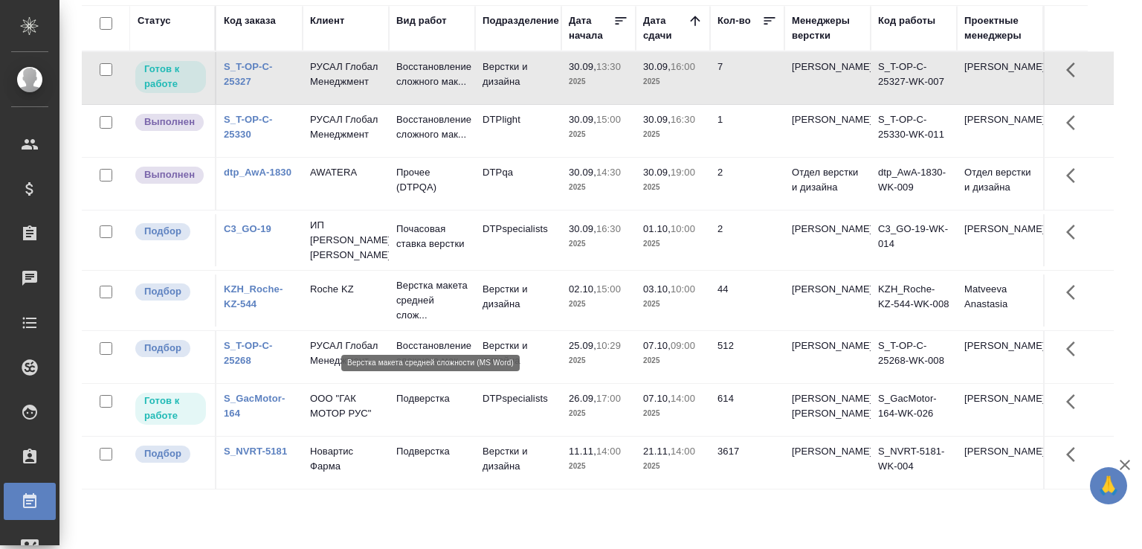
click at [458, 319] on p "Верстка макета средней слож..." at bounding box center [431, 300] width 71 height 45
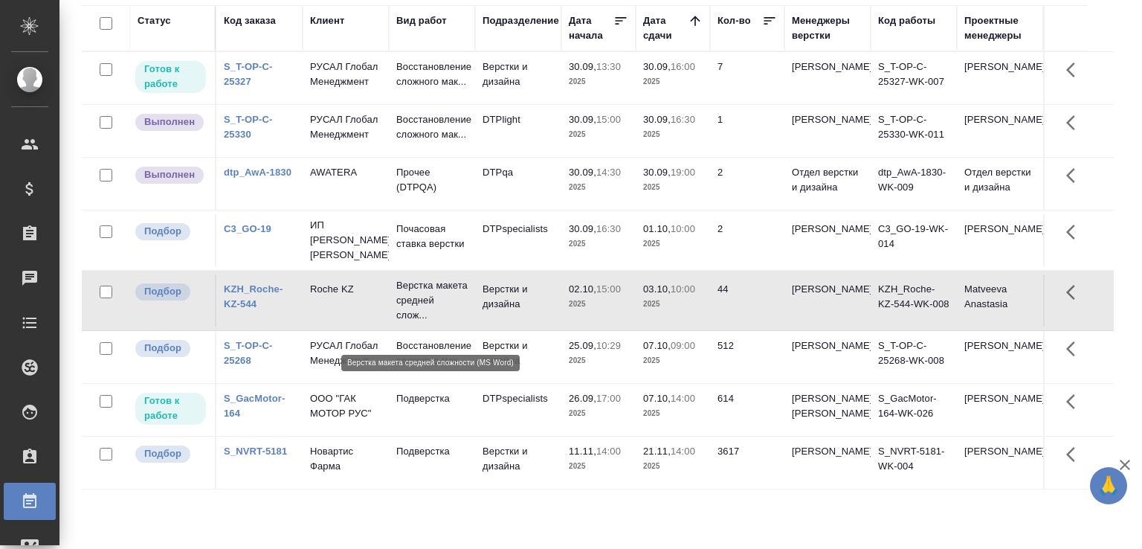
click at [458, 319] on p "Верстка макета средней слож..." at bounding box center [431, 300] width 71 height 45
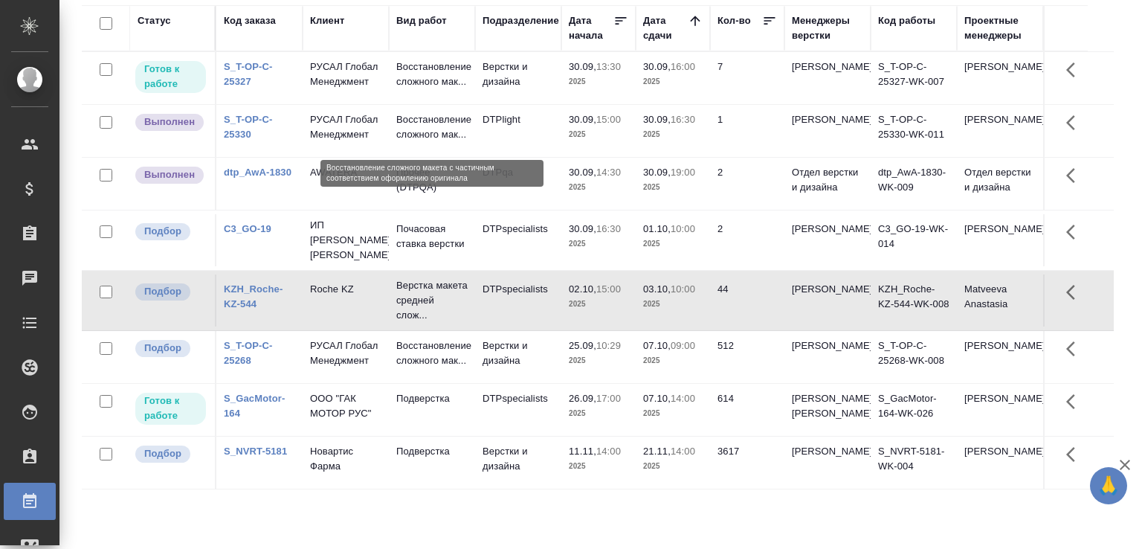
click at [438, 112] on p "Восстановление сложного мак..." at bounding box center [431, 127] width 71 height 30
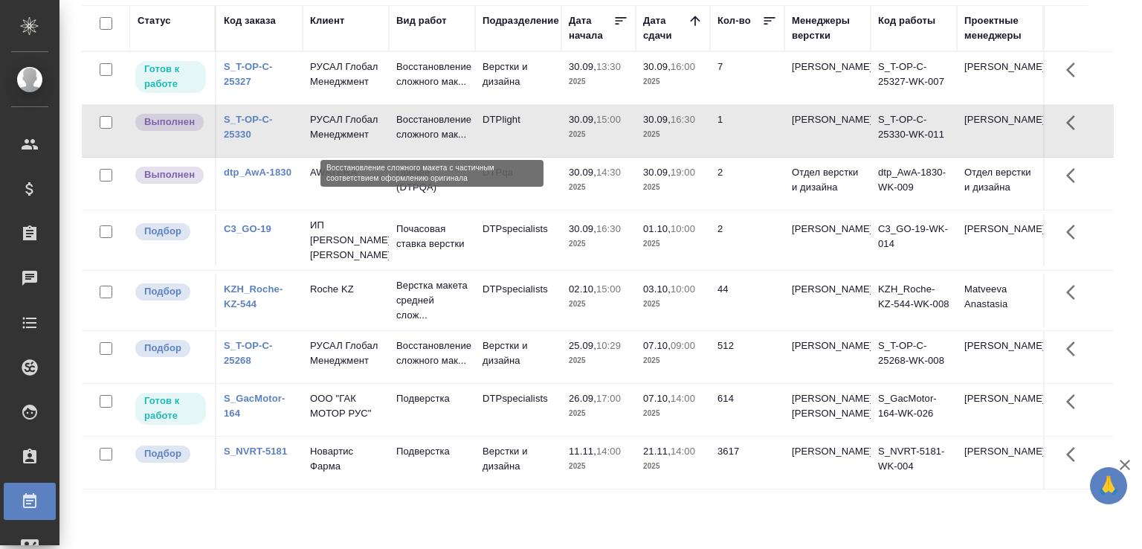
click at [438, 112] on p "Восстановление сложного мак..." at bounding box center [431, 127] width 71 height 30
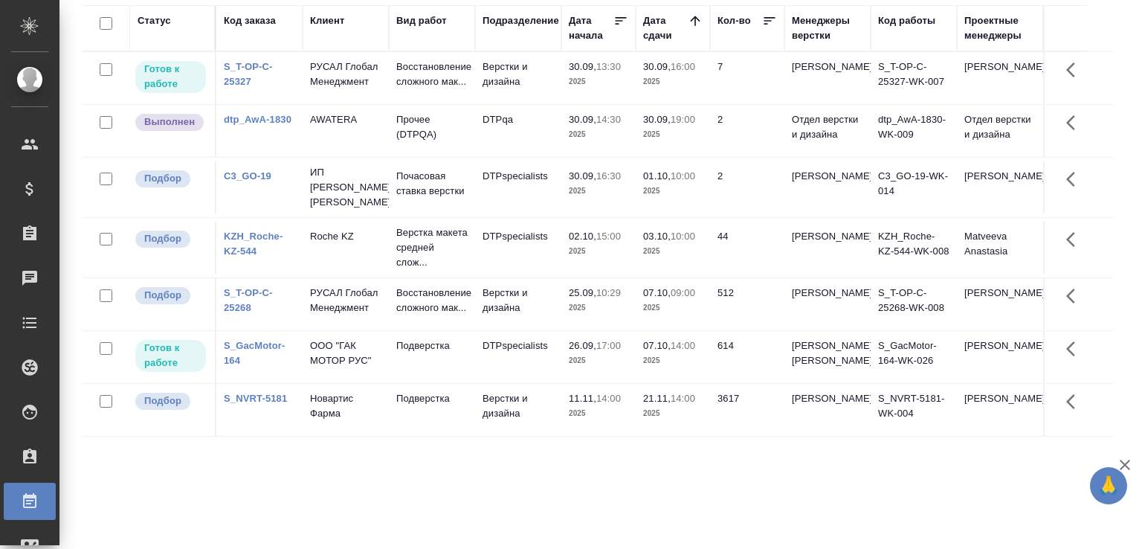
scroll to position [0, 0]
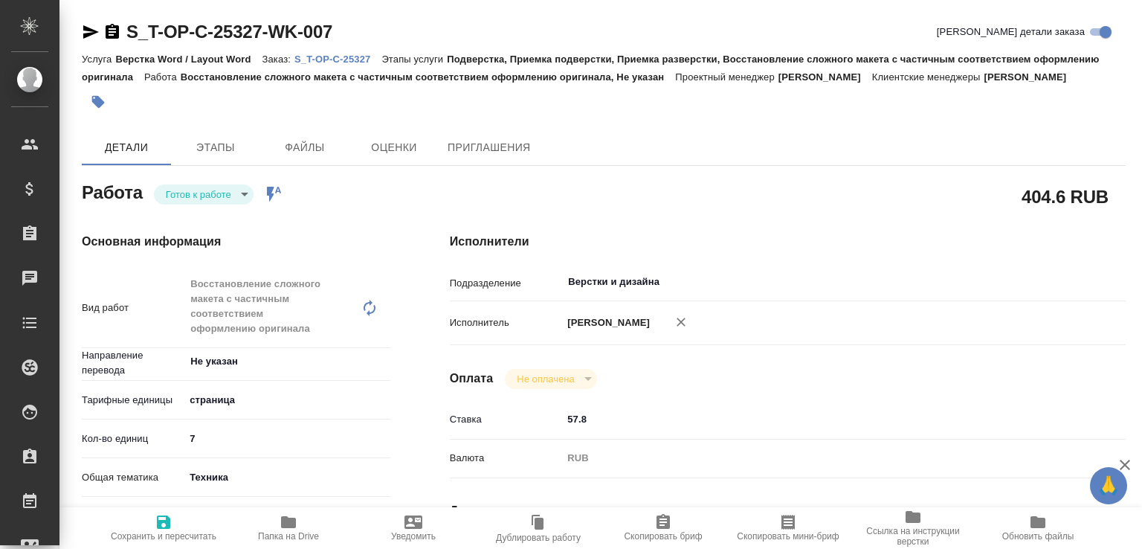
click at [321, 517] on span "Папка на Drive" at bounding box center [288, 527] width 107 height 28
type textarea "x"
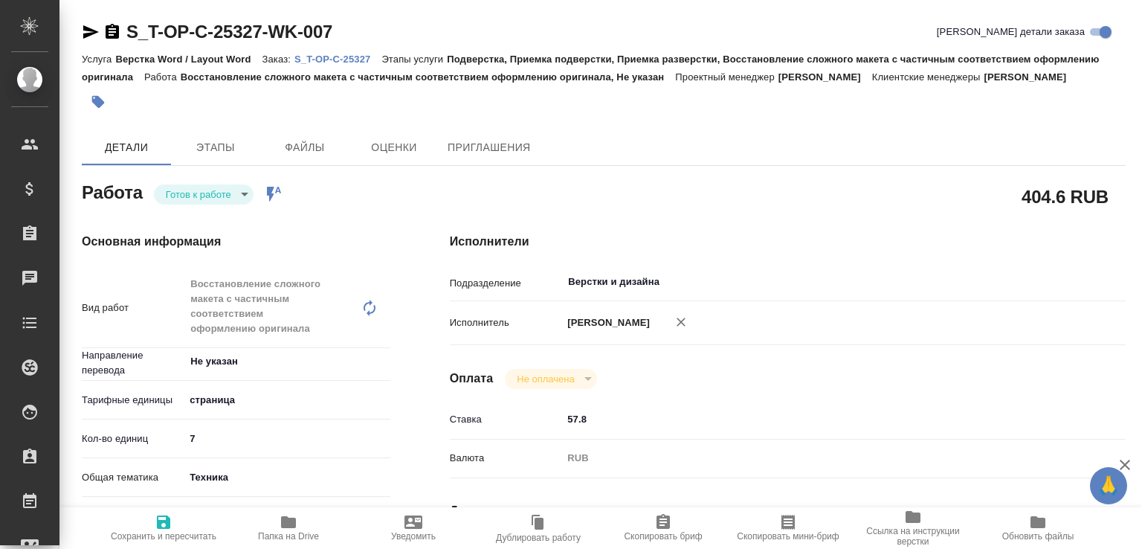
type textarea "x"
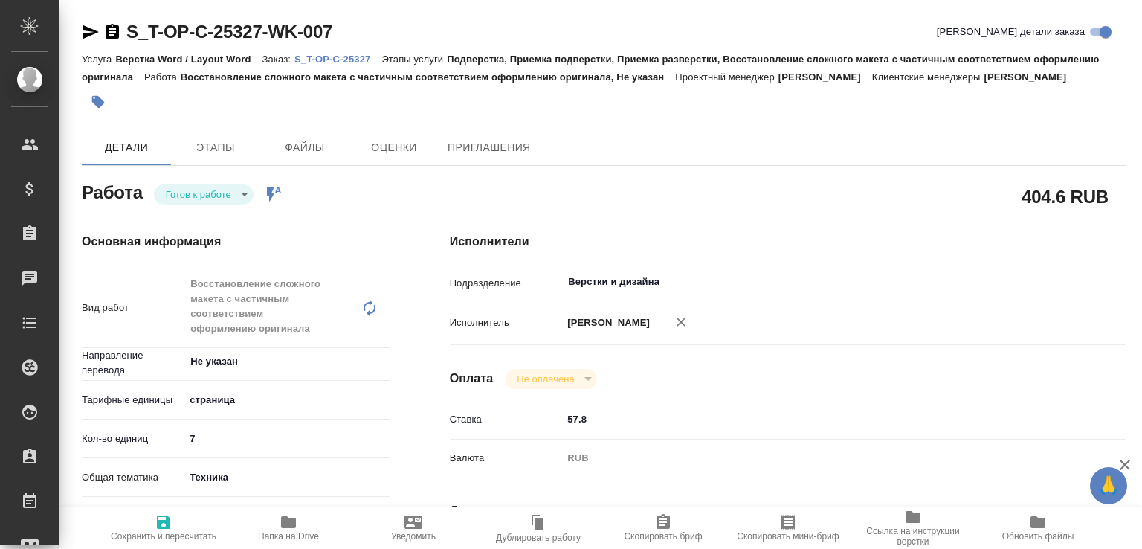
type textarea "x"
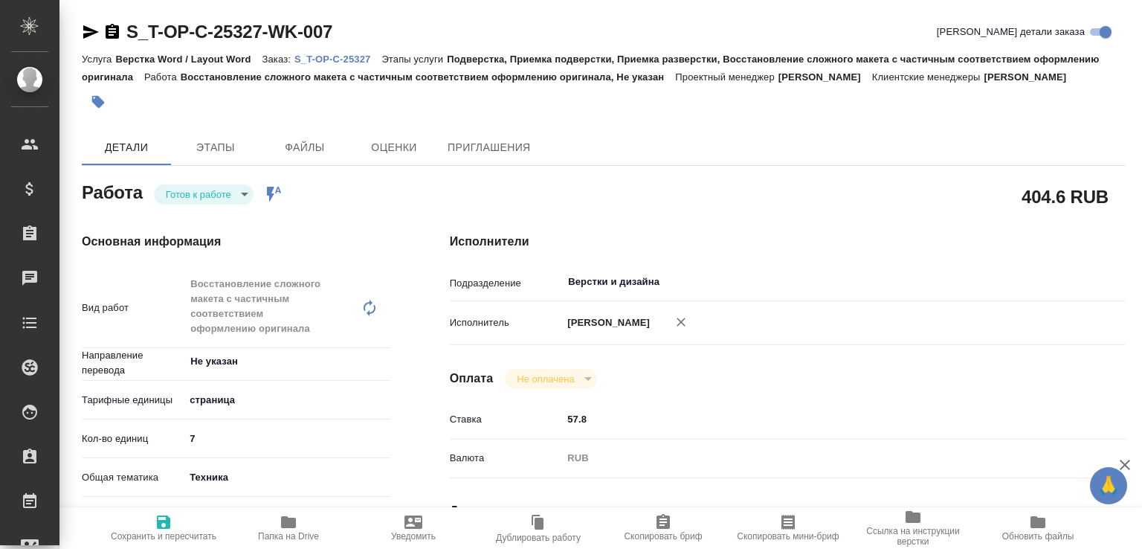
type textarea "x"
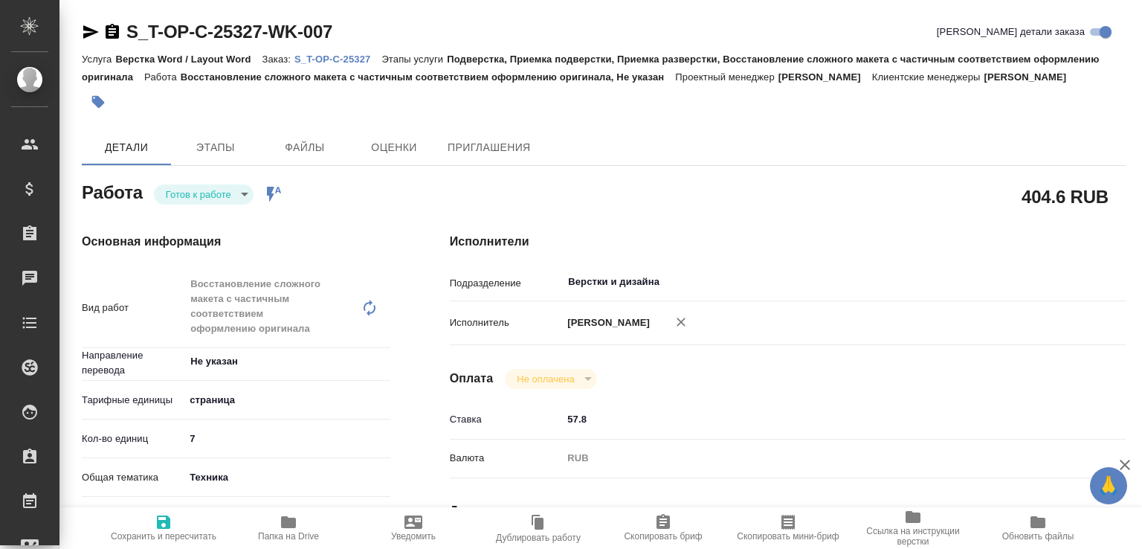
type textarea "x"
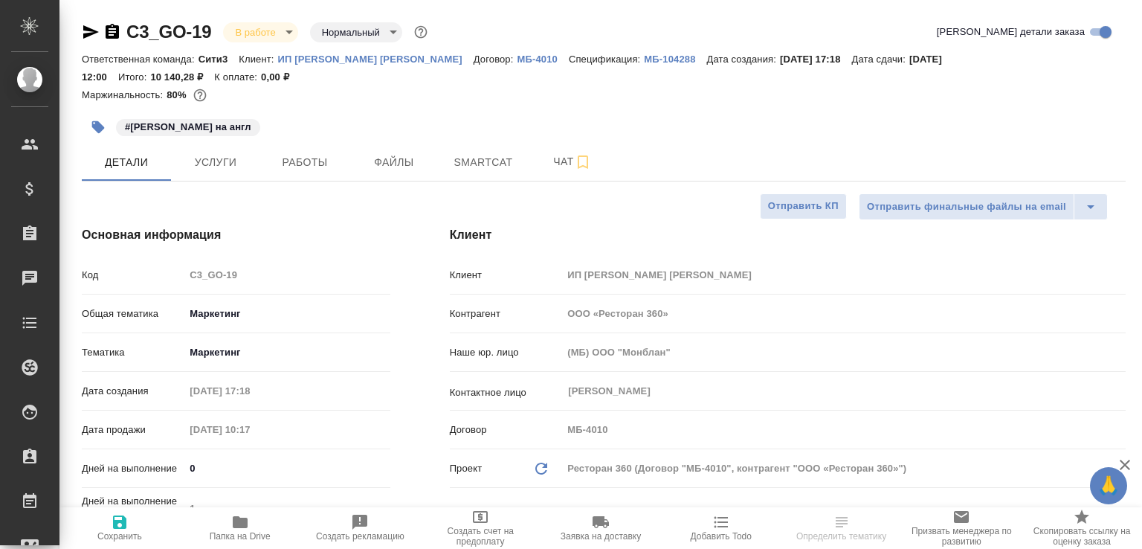
select select "RU"
click at [307, 156] on span "Работы" at bounding box center [304, 162] width 71 height 19
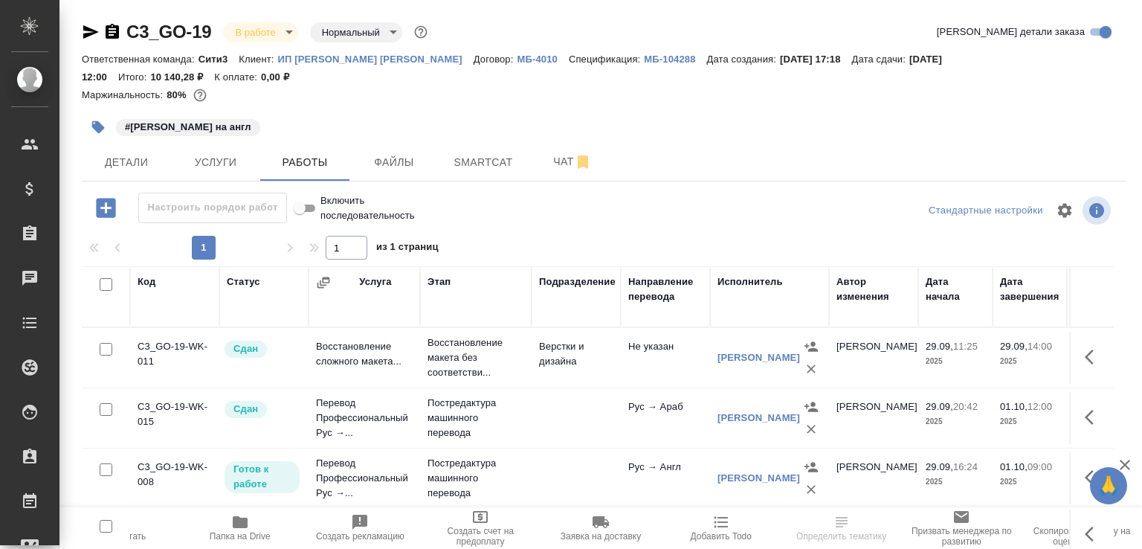
click at [248, 525] on icon "button" at bounding box center [240, 522] width 18 height 18
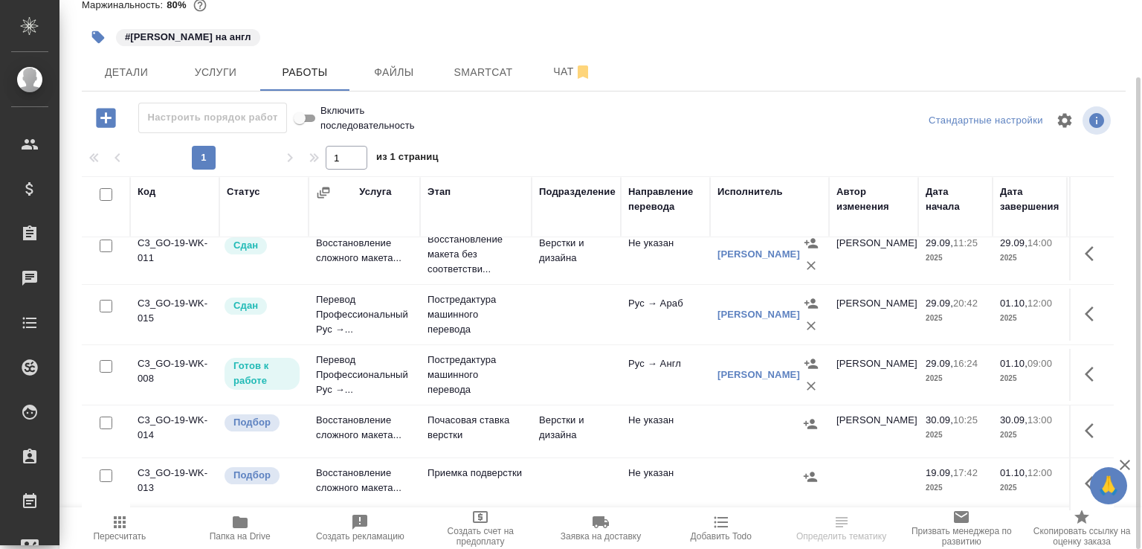
click at [425, 431] on td "Почасовая ставка верстки" at bounding box center [475, 431] width 111 height 52
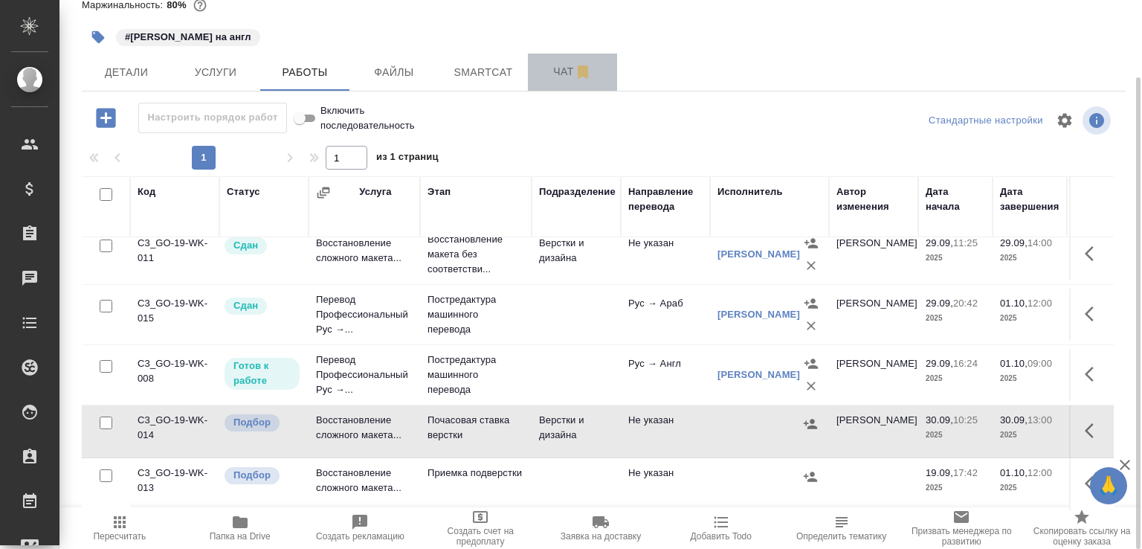
click at [550, 86] on button "Чат" at bounding box center [572, 72] width 89 height 37
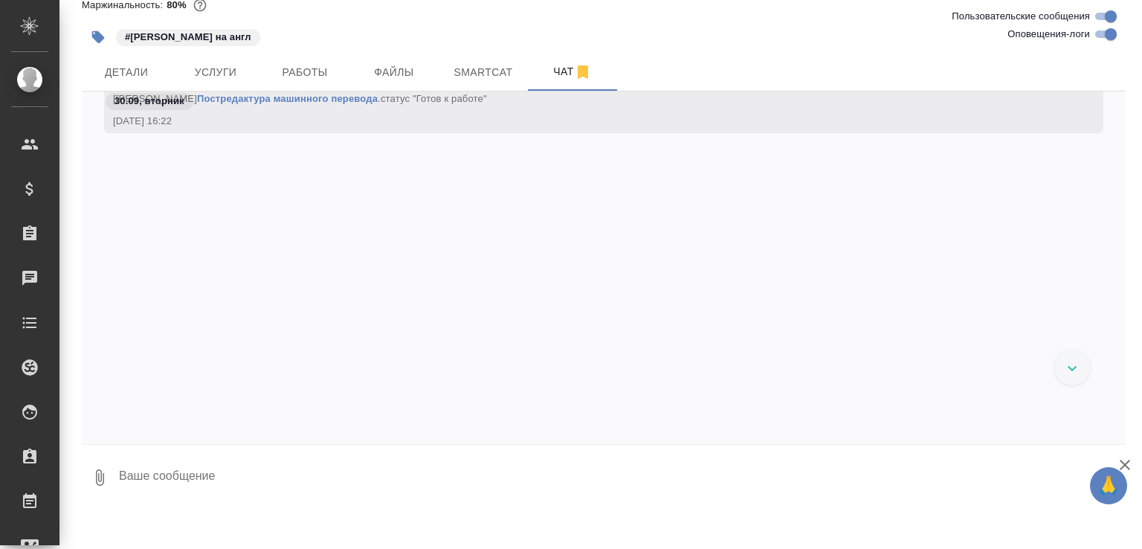
scroll to position [5503, 0]
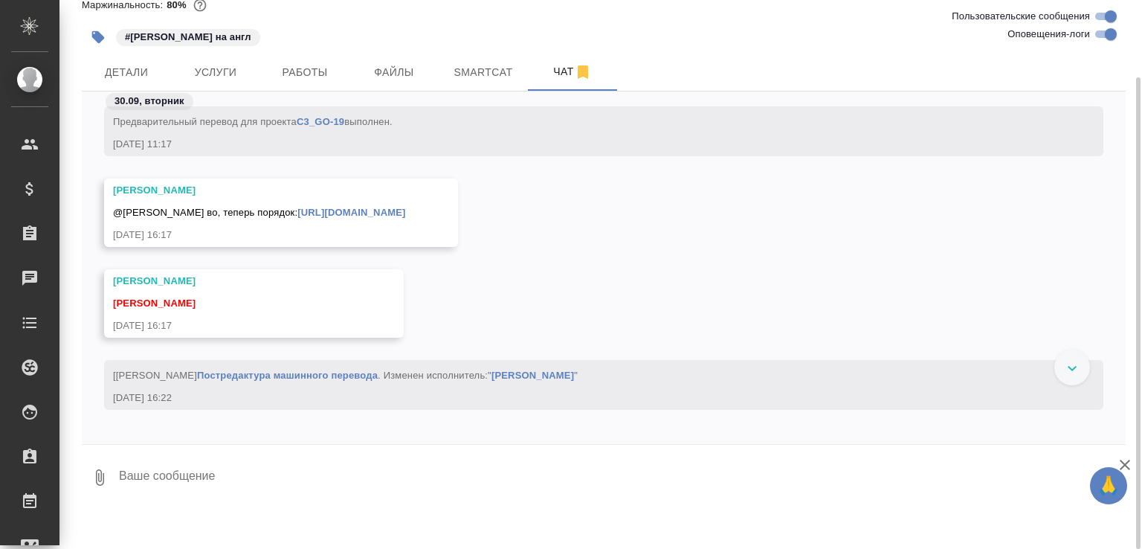
click at [393, 212] on link "[URL][DOMAIN_NAME]" at bounding box center [351, 212] width 108 height 11
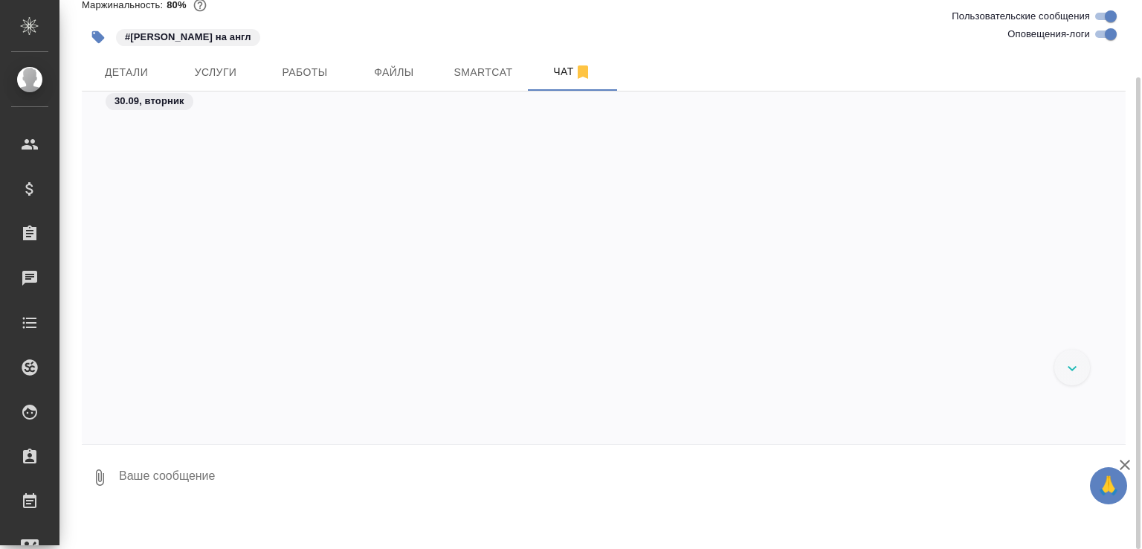
scroll to position [6252, 0]
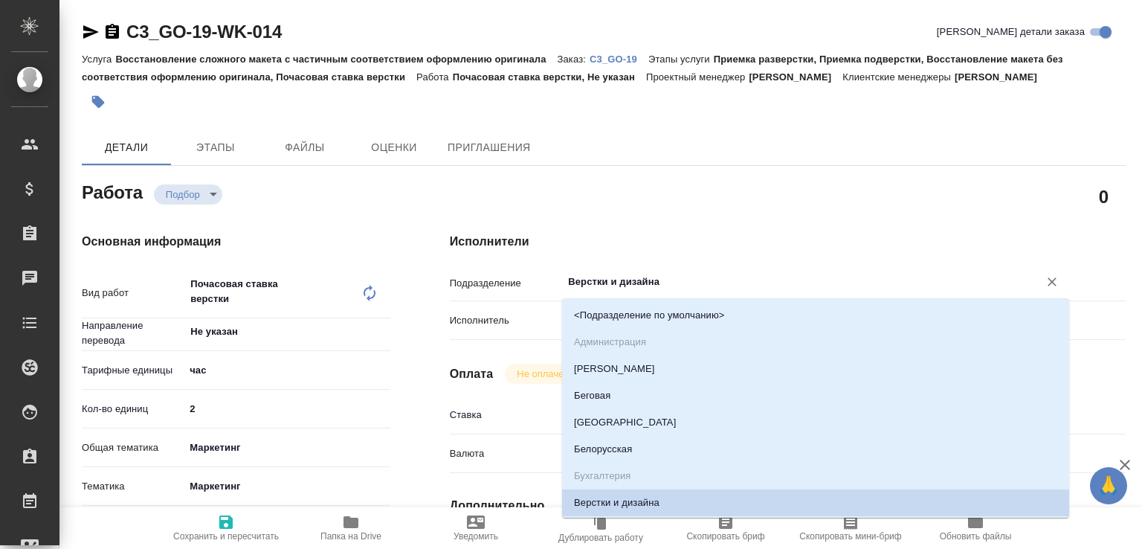
click at [589, 279] on input "Верстки и дизайна" at bounding box center [790, 282] width 448 height 18
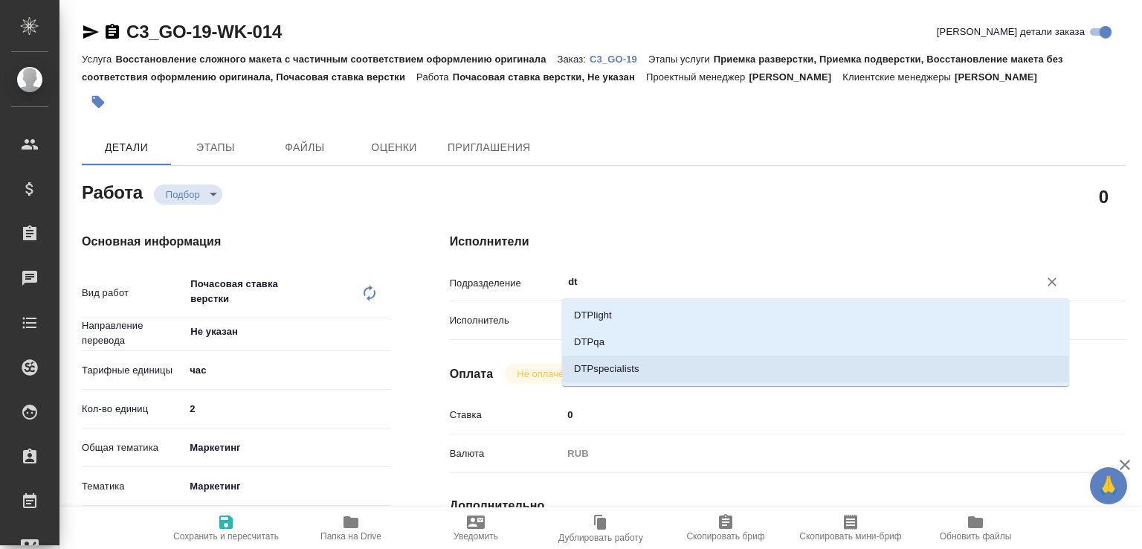
click at [587, 368] on li "DTPspecialists" at bounding box center [815, 368] width 507 height 27
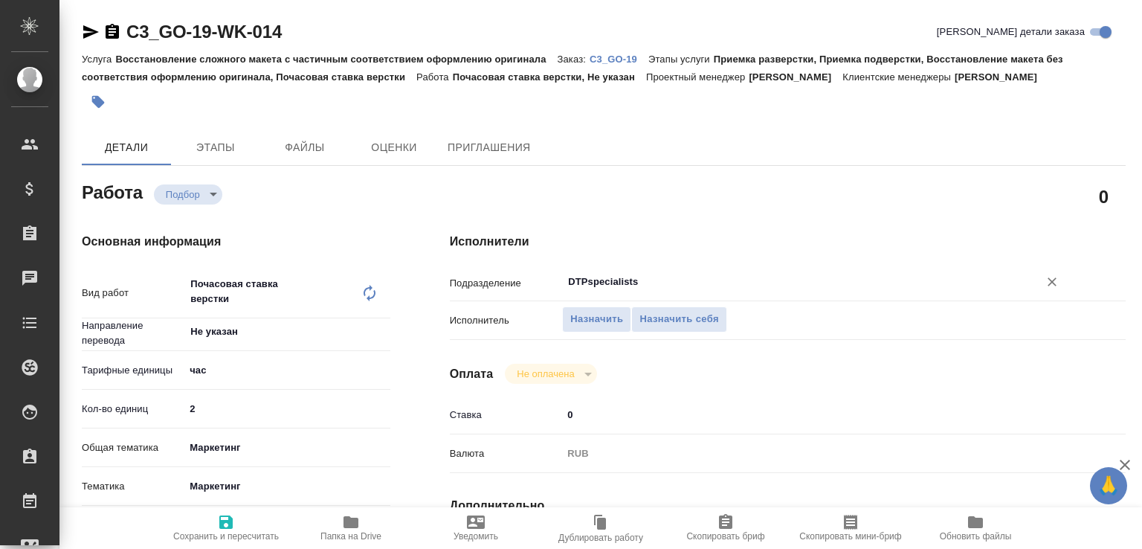
scroll to position [476, 0]
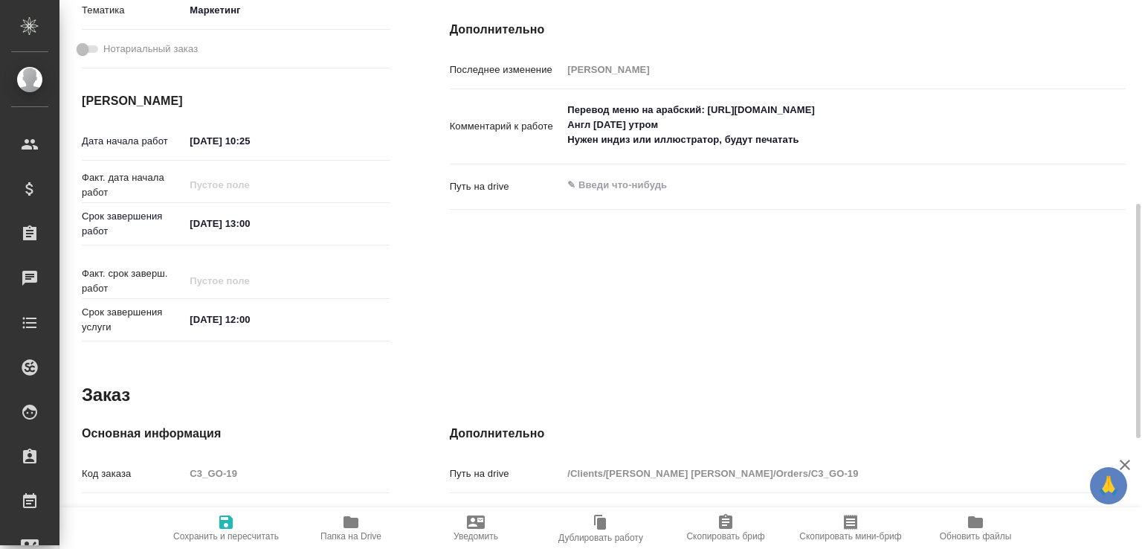
type input "DTPspecialists"
click at [297, 143] on input "[DATE] 10:25" at bounding box center [250, 141] width 130 height 22
drag, startPoint x: 244, startPoint y: 140, endPoint x: 291, endPoint y: 138, distance: 46.9
click at [291, 138] on input "[DATE] 10:25" at bounding box center [250, 141] width 130 height 22
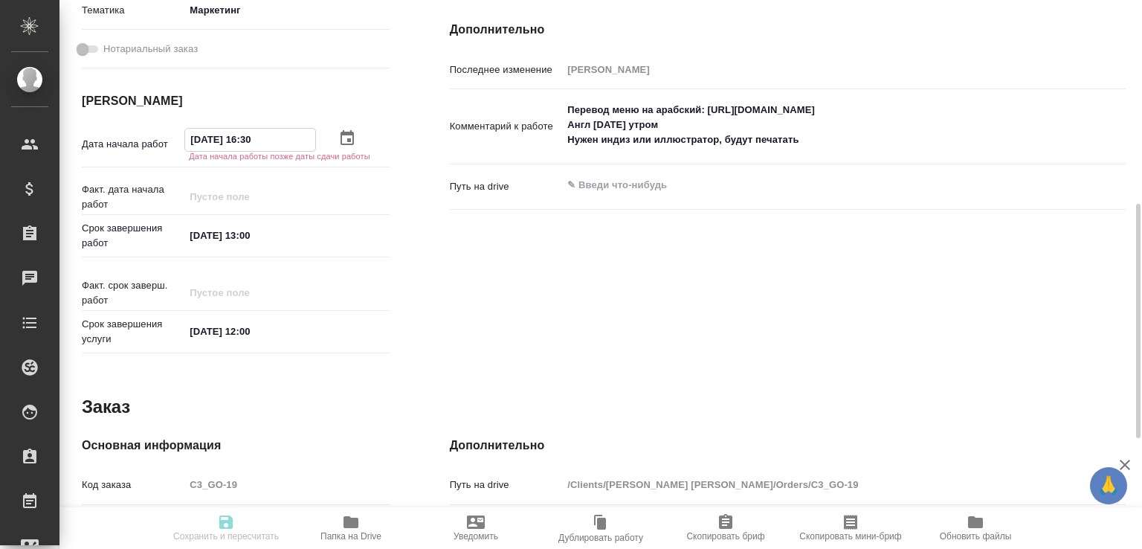
type input "[DATE] 16:30"
drag, startPoint x: 248, startPoint y: 234, endPoint x: 256, endPoint y: 235, distance: 8.2
click at [256, 235] on input "30.09.2025 13:00" at bounding box center [250, 234] width 130 height 22
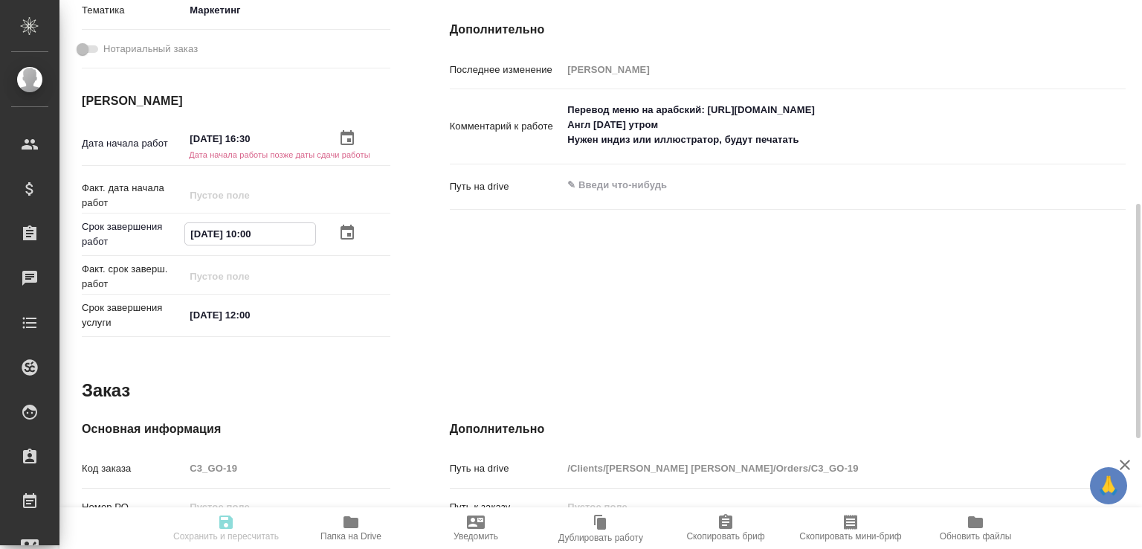
drag, startPoint x: 204, startPoint y: 234, endPoint x: 182, endPoint y: 238, distance: 22.6
click at [182, 238] on div "Срок завершения работ 30.09.2025 10:00" at bounding box center [236, 234] width 308 height 30
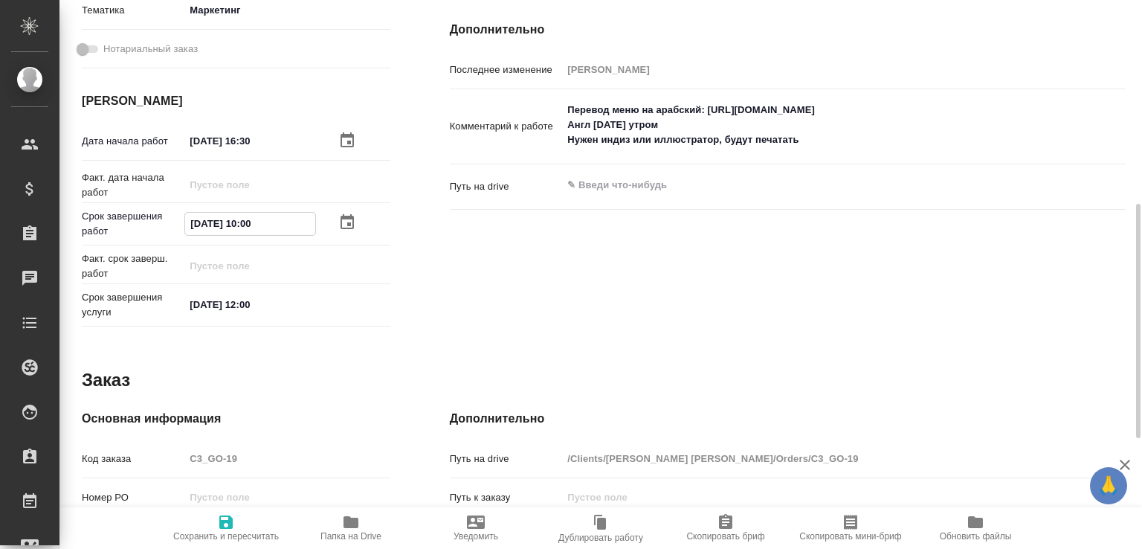
type input "01.10.2025 10:00"
click at [811, 143] on textarea "Перевод меню на арабский: https://drive.awatera.com/s/q5M3tqq74C4nSzJ Англ завт…" at bounding box center [815, 124] width 507 height 55
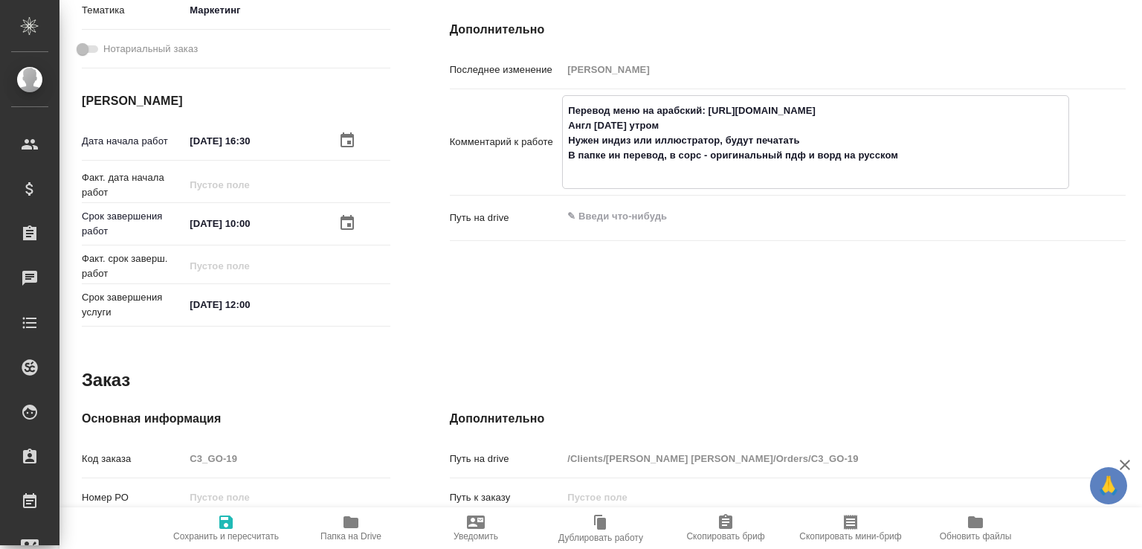
click at [356, 514] on icon "button" at bounding box center [351, 522] width 18 height 18
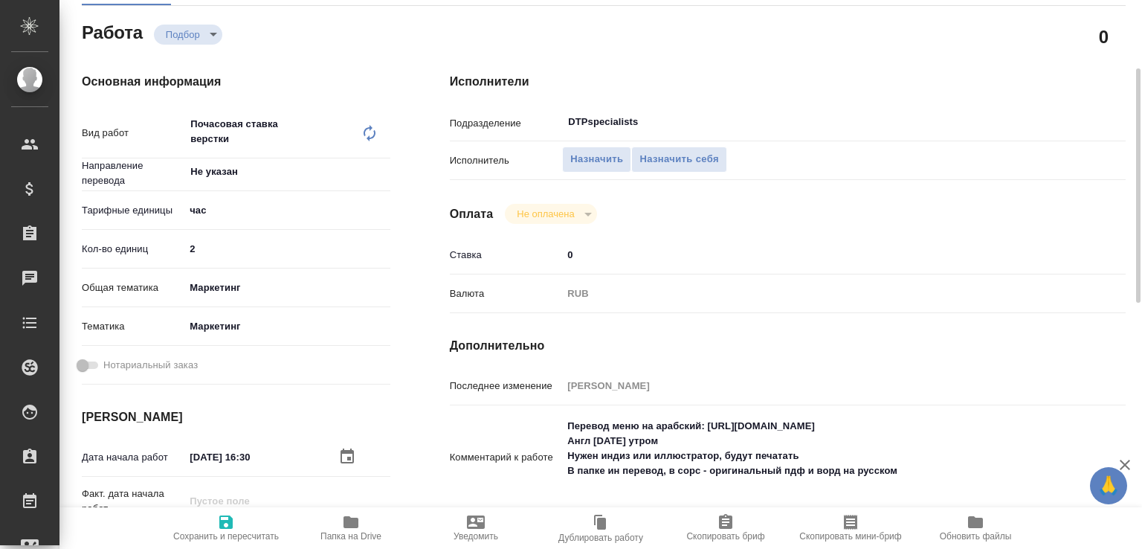
scroll to position [1, 0]
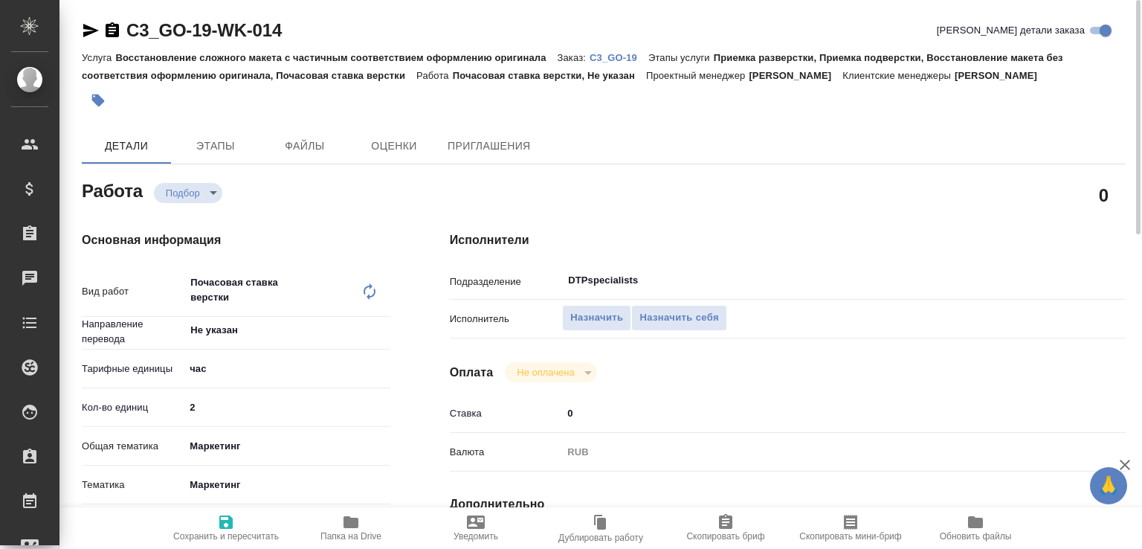
click at [115, 30] on icon "button" at bounding box center [112, 31] width 18 height 18
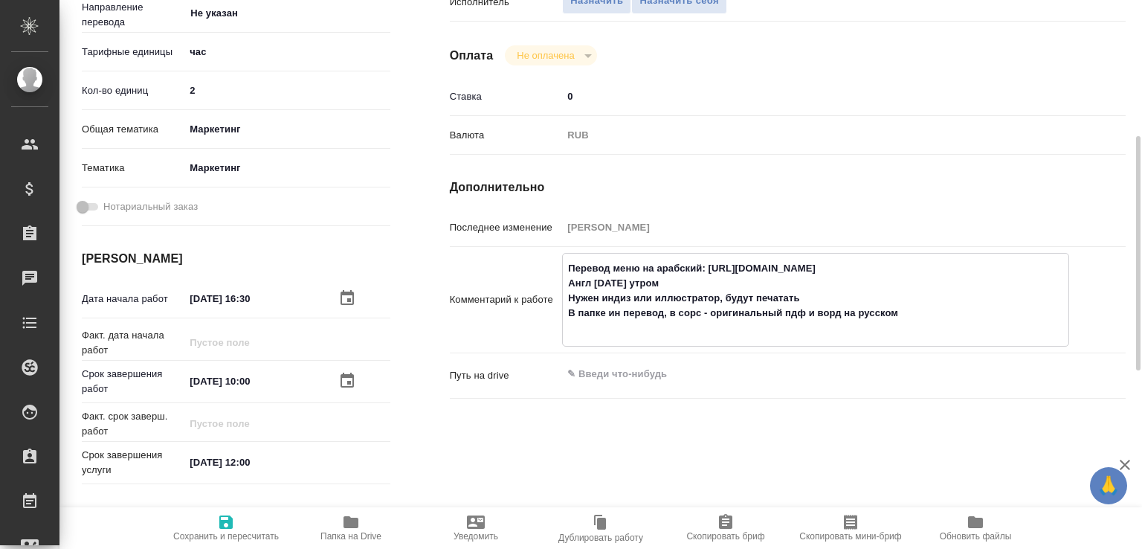
click at [598, 328] on textarea "Перевод меню на арабский: https://drive.awatera.com/s/q5M3tqq74C4nSzJ Англ завт…" at bounding box center [815, 298] width 505 height 85
paste textarea "https://drive.awatera.com/s/2pcnp9Fo444t8pN"
type textarea "Перевод меню на арабский: https://drive.awatera.com/s/q5M3tqq74C4nSzJ Англ завт…"
click at [229, 518] on icon "button" at bounding box center [225, 521] width 13 height 13
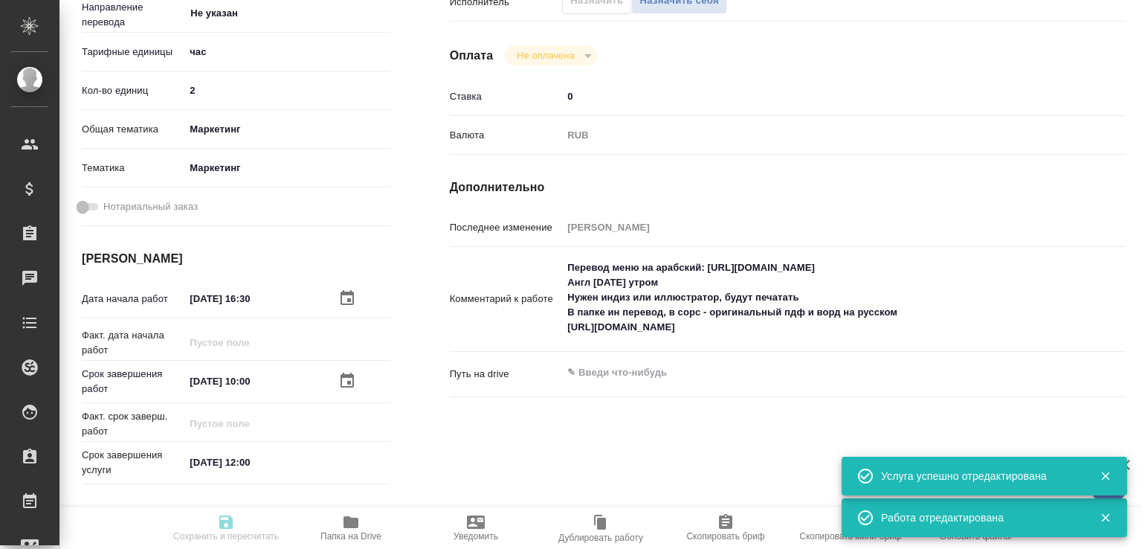
type input "recruiting"
type input "Не указан"
type input "5a8b1489cc6b4906c91bfd93"
type input "2"
type input "marketing"
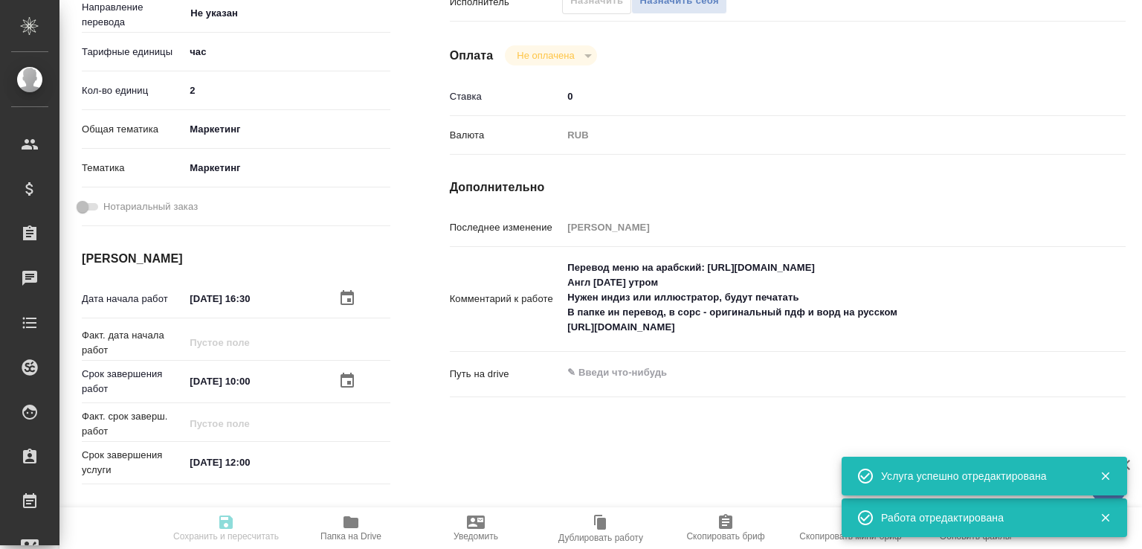
type input "5a8b8b956a9677013d343d63"
type input "[DATE] 16:30"
type input "01.10.2025 10:00"
type input "01.10.2025 12:00"
type input "DTPspecialists"
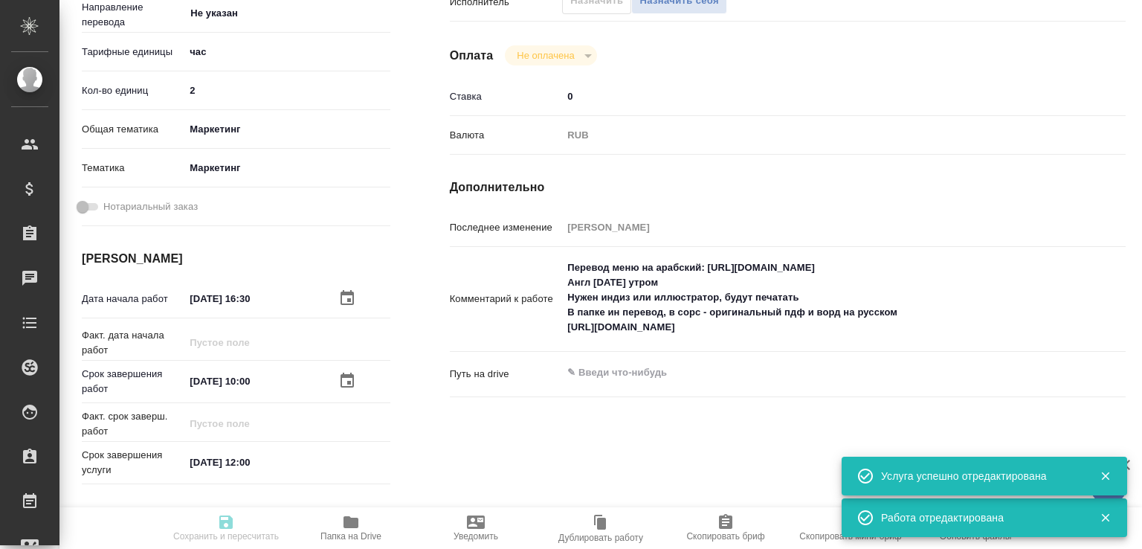
type input "notPayed"
type input "0"
type input "RUB"
type input "Муталимов Марк"
type input "C3_GO-19"
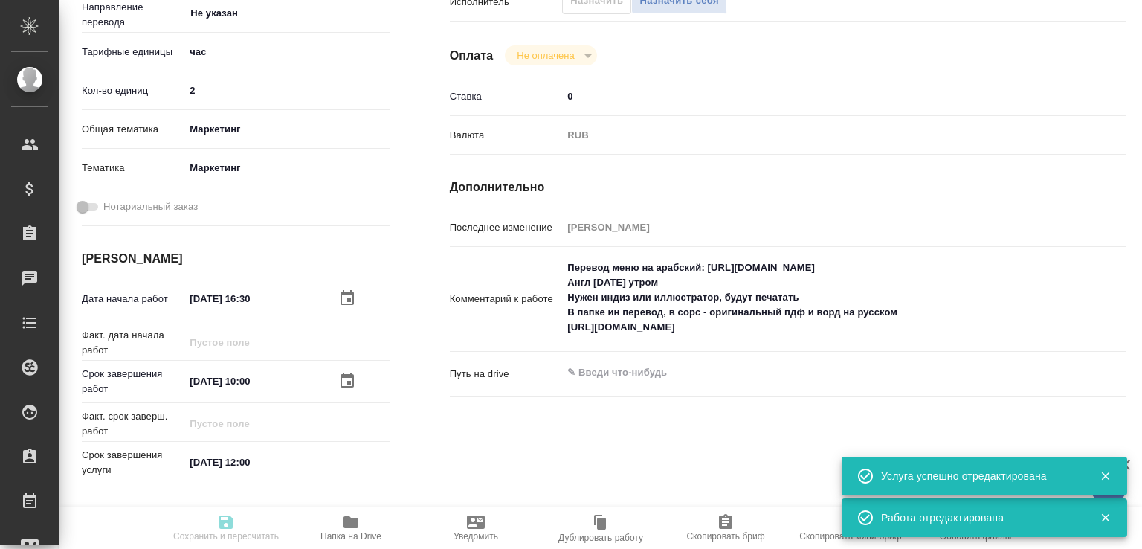
type input "Восстановление сложного макета с частичным соответствием оформлению оригинала"
type input "Приемка разверстки, Приемка подверстки, Восстановление макета без соответствия …"
type input "Ильина Екатерина"
type input "[PERSON_NAME]"
type input "/Clients/Гнатовская Ольга/Orders/C3_GO-19"
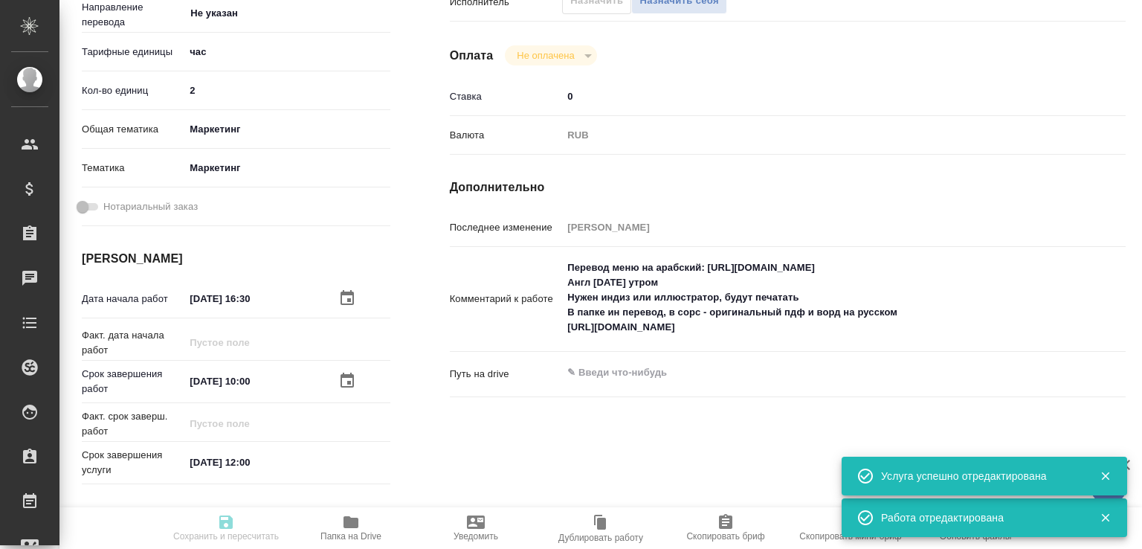
type input "recruiting"
type input "Не указан"
type input "5a8b1489cc6b4906c91bfd93"
type input "2"
type input "marketing"
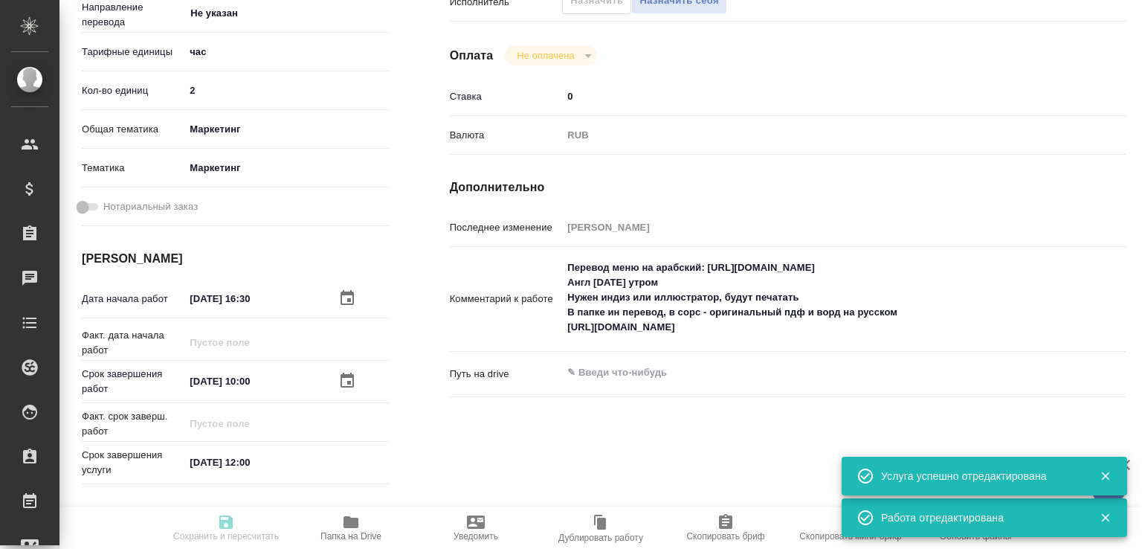
type input "5a8b8b956a9677013d343d63"
type input "[DATE] 16:30"
type input "01.10.2025 10:00"
type input "01.10.2025 12:00"
type input "DTPspecialists"
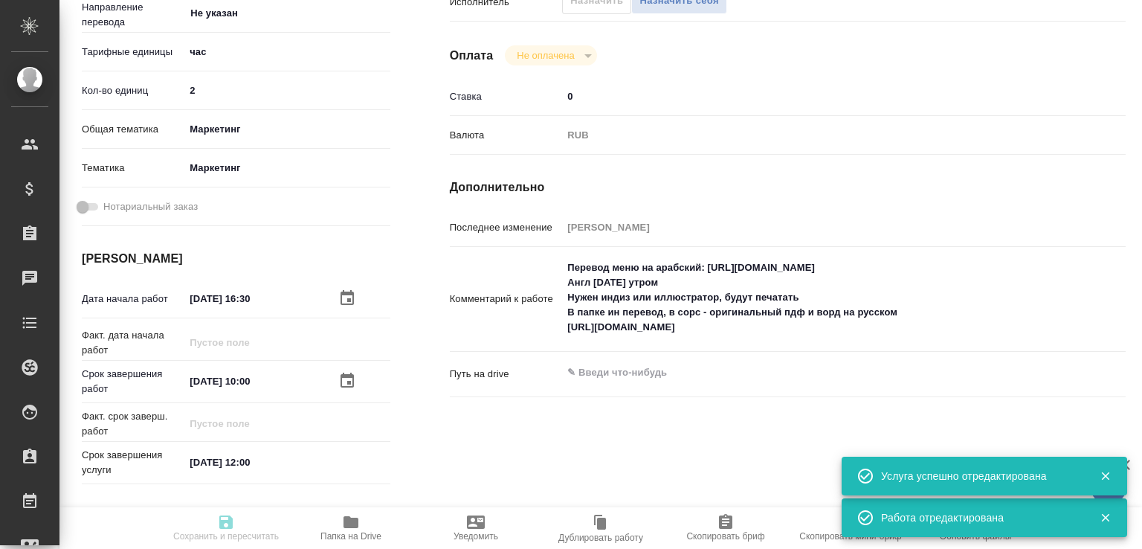
type input "notPayed"
type input "0"
type input "RUB"
type input "Муталимов Марк"
type input "C3_GO-19"
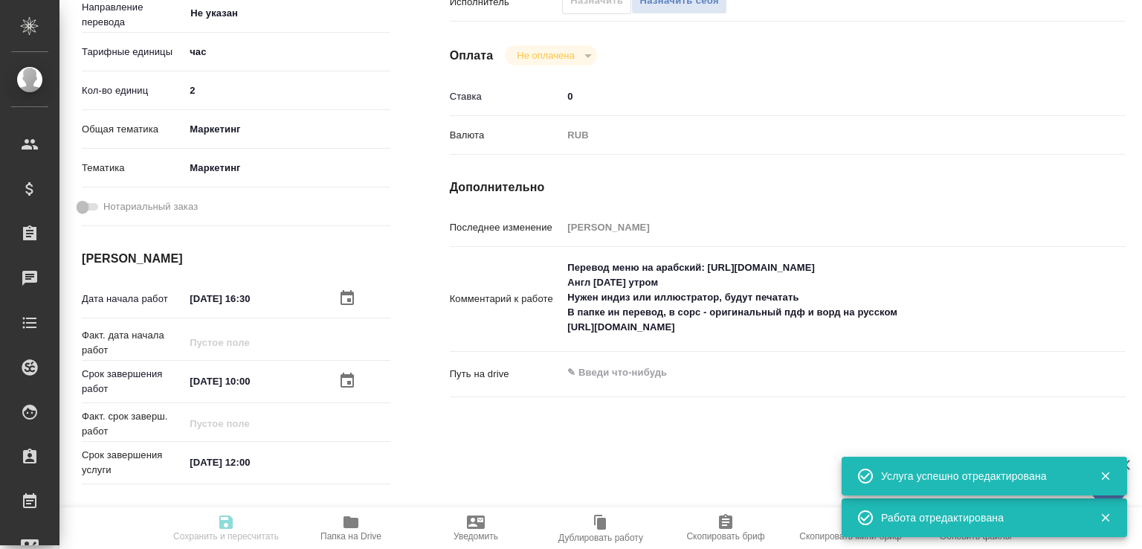
type input "Восстановление сложного макета с частичным соответствием оформлению оригинала"
type input "Приемка разверстки, Приемка подверстки, Восстановление макета без соответствия …"
type input "Ильина Екатерина"
type input "[PERSON_NAME]"
type input "/Clients/Гнатовская Ольга/Orders/C3_GO-19"
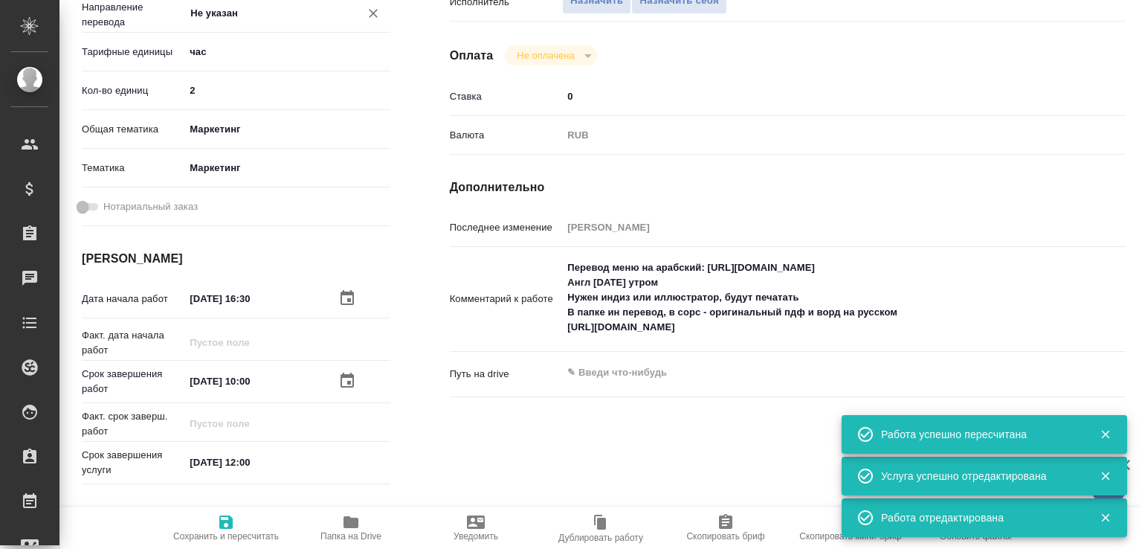
scroll to position [0, 0]
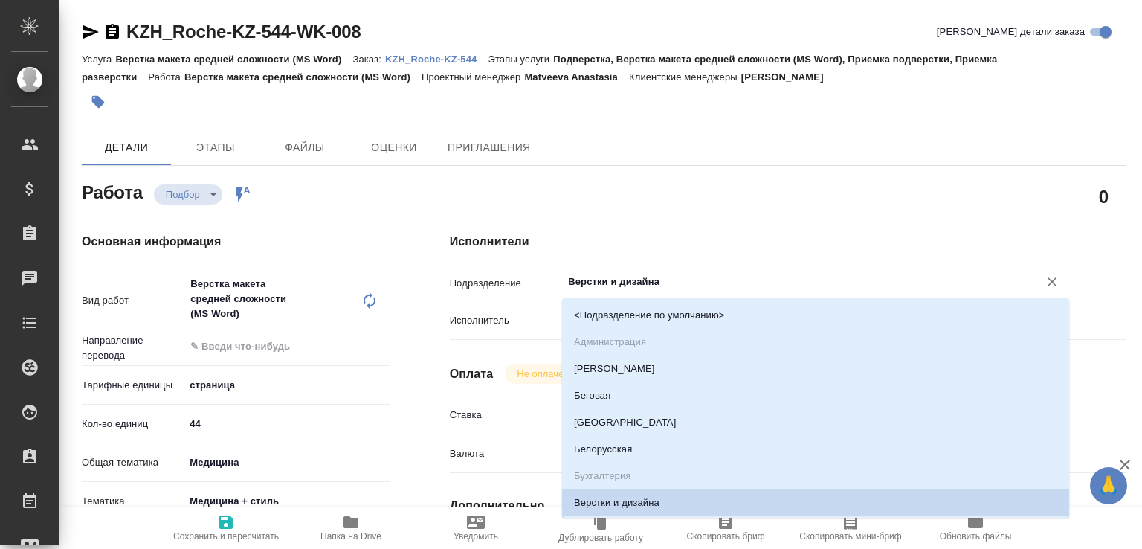
click at [621, 283] on input "Верстки и дизайна" at bounding box center [790, 282] width 448 height 18
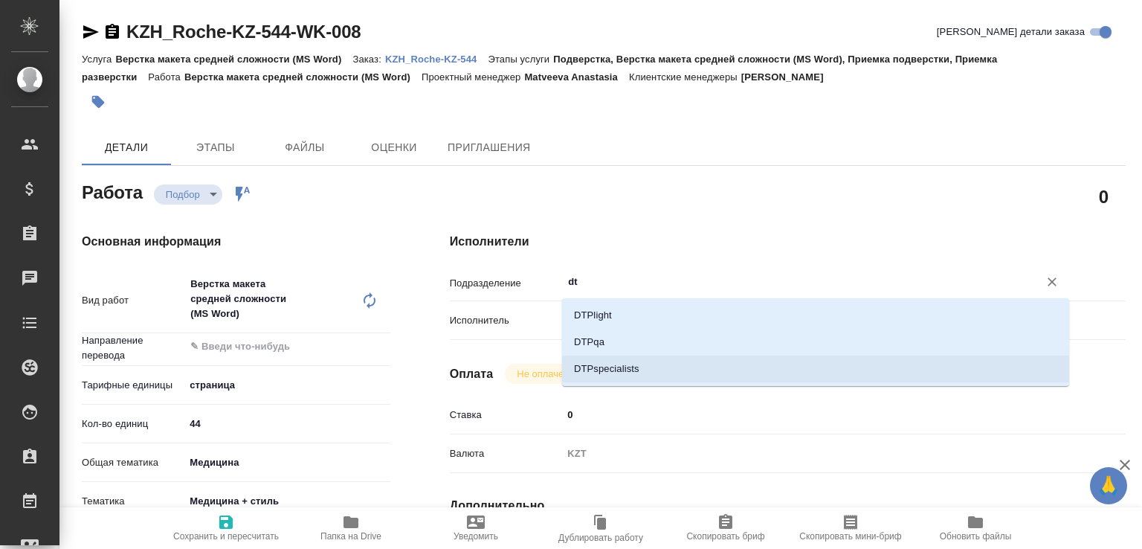
click at [601, 363] on li "DTPspecialists" at bounding box center [815, 368] width 507 height 27
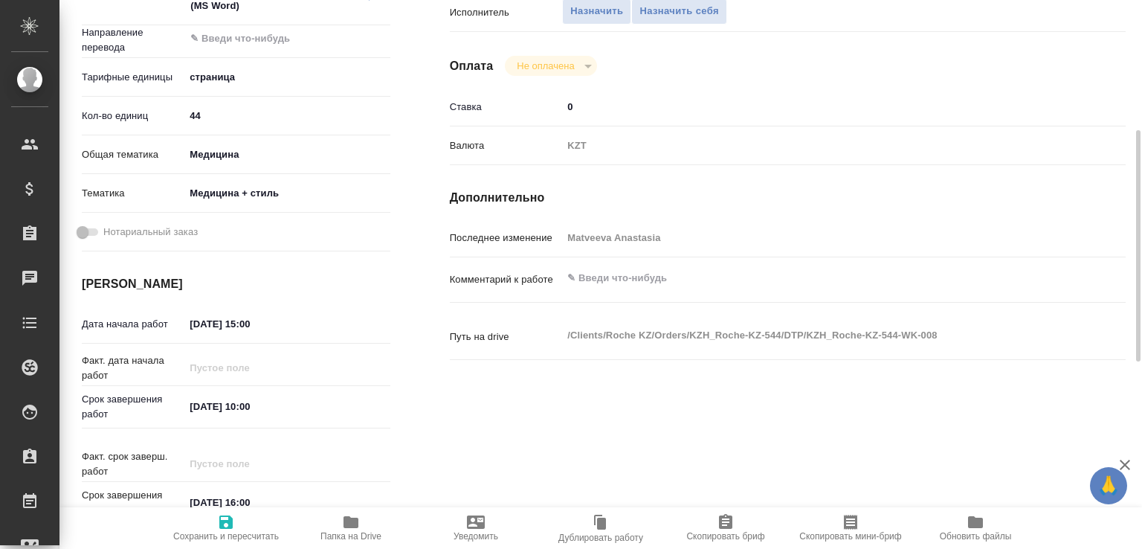
scroll to position [467, 0]
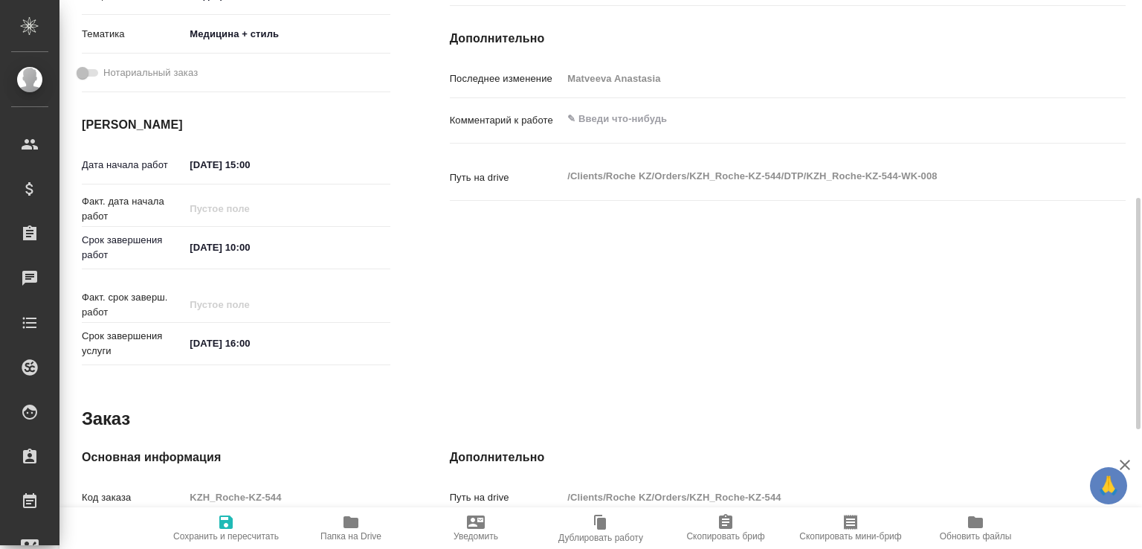
type input "DTPspecialists"
click at [591, 117] on textarea at bounding box center [815, 118] width 507 height 25
type textarea "перевод на каз, подвёрстка после, файлы клиентские"
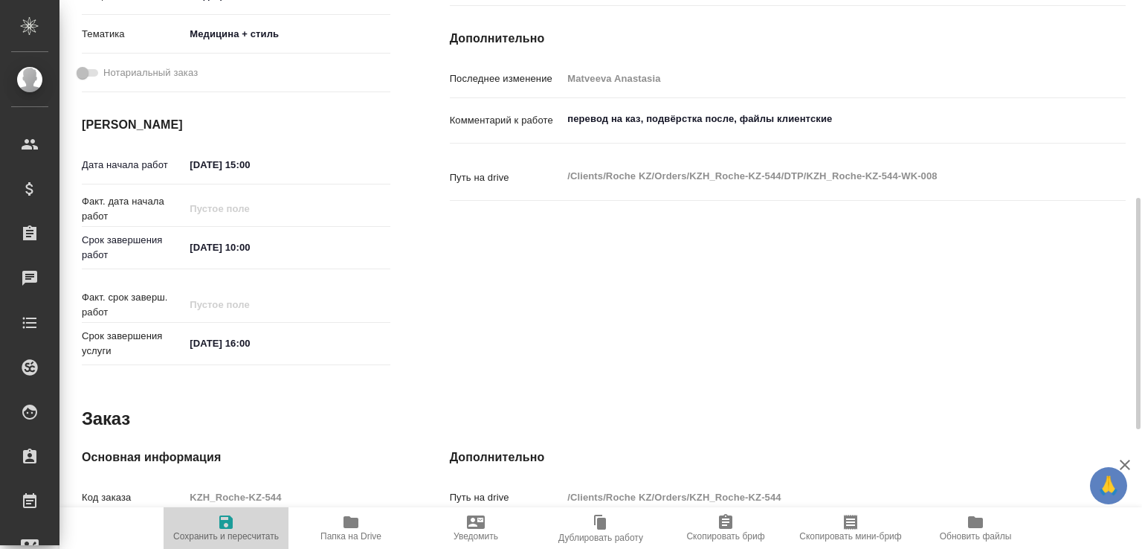
click at [248, 515] on span "Сохранить и пересчитать" at bounding box center [225, 527] width 107 height 28
type input "recruiting"
type input "5a8b1489cc6b4906c91bfdb2"
type input "44"
type input "med"
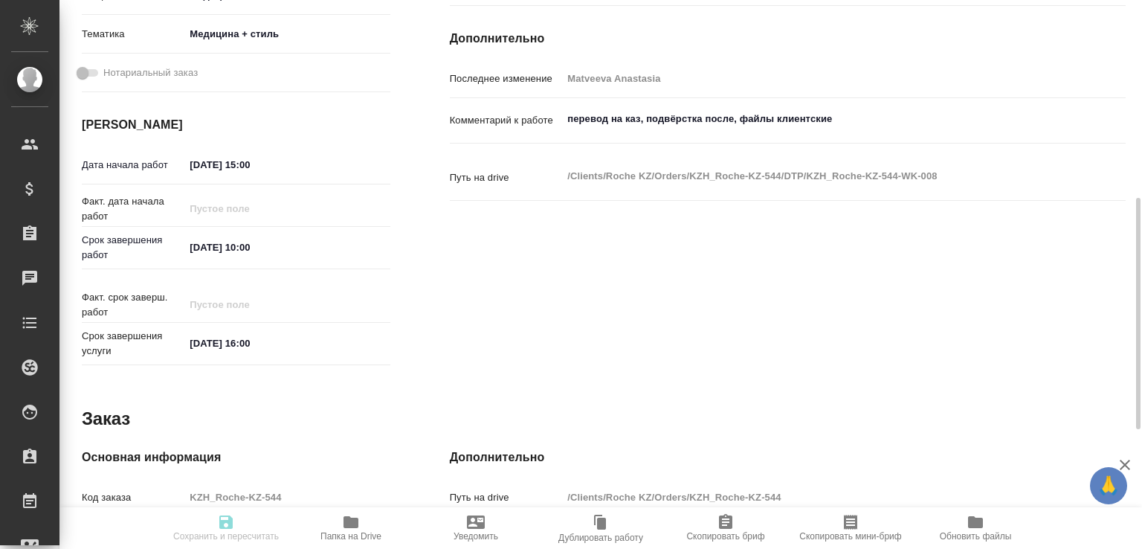
type input "614982e3093d9b491e1077bc"
type input "02.10.2025 15:00"
type input "03.10.2025 10:00"
type input "03.10.2025 16:00"
type input "DTPspecialists"
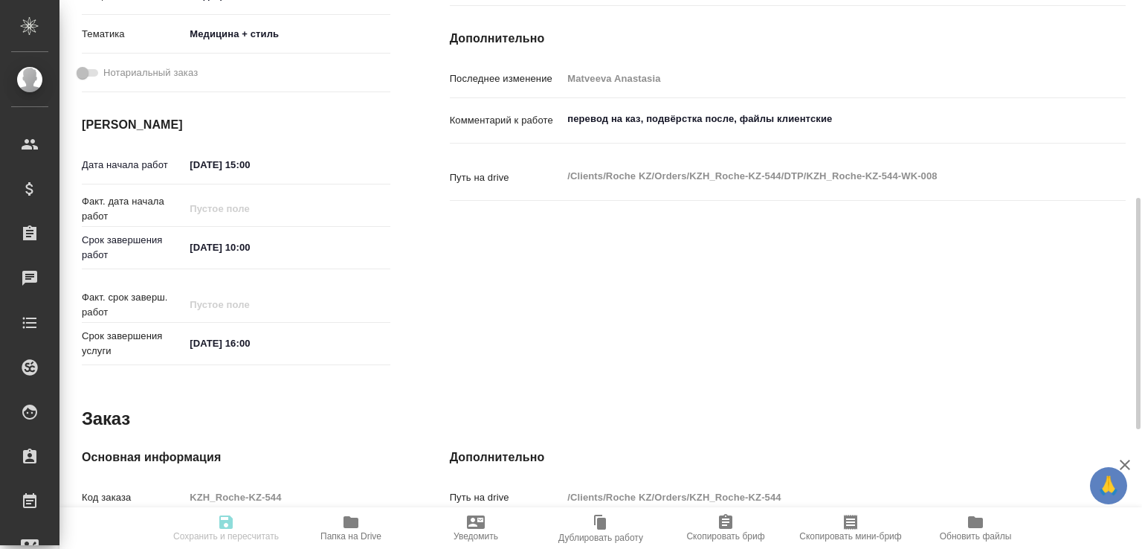
type input "notPayed"
type input "0"
type input "KZT"
type input "Matveeva Anastasia"
type input "KZH_Roche-KZ-544"
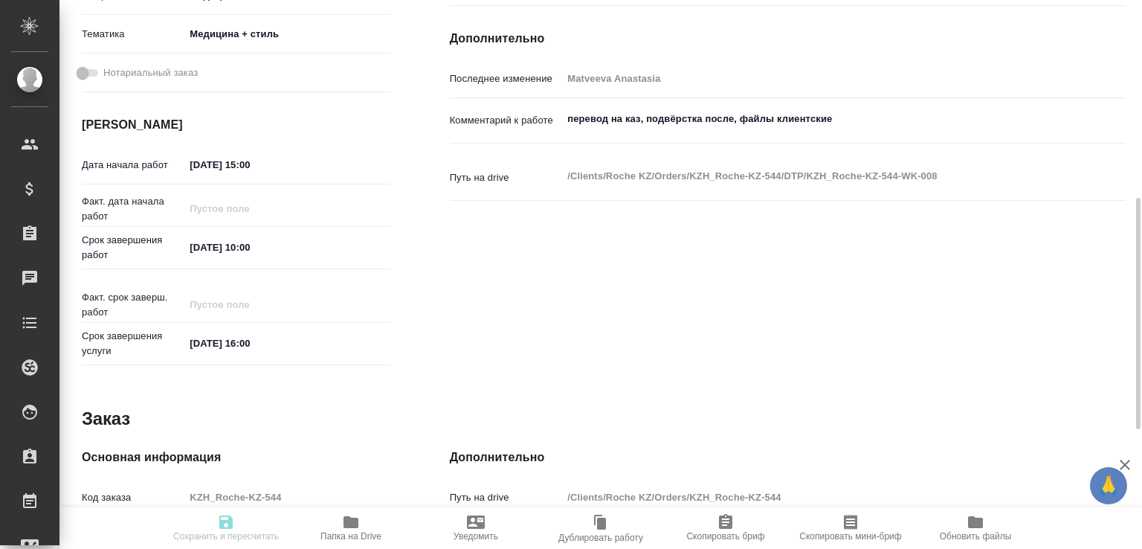
type input "Верстка макета средней сложности (MS Word)"
type input "Подверстка, Верстка макета средней сложности (MS Word), Приемка подверстки, При…"
type input "Асланукова Сати"
type input "[PERSON_NAME]"
type input "/Clients/Roche KZ/Orders/KZH_Roche-KZ-544"
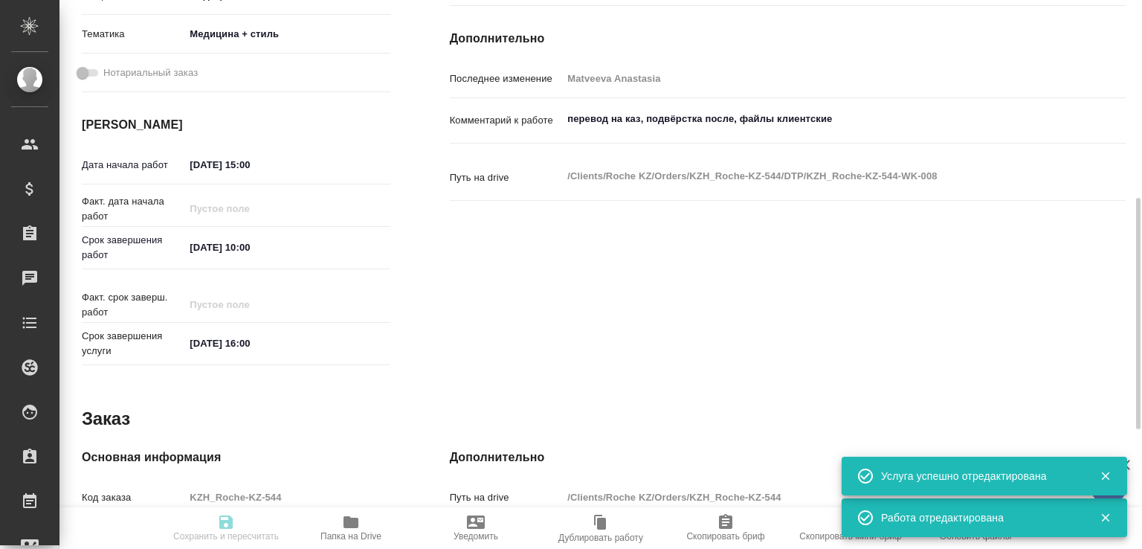
type input "recruiting"
type input "5a8b1489cc6b4906c91bfdb2"
type input "44"
type input "med"
type input "614982e3093d9b491e1077bc"
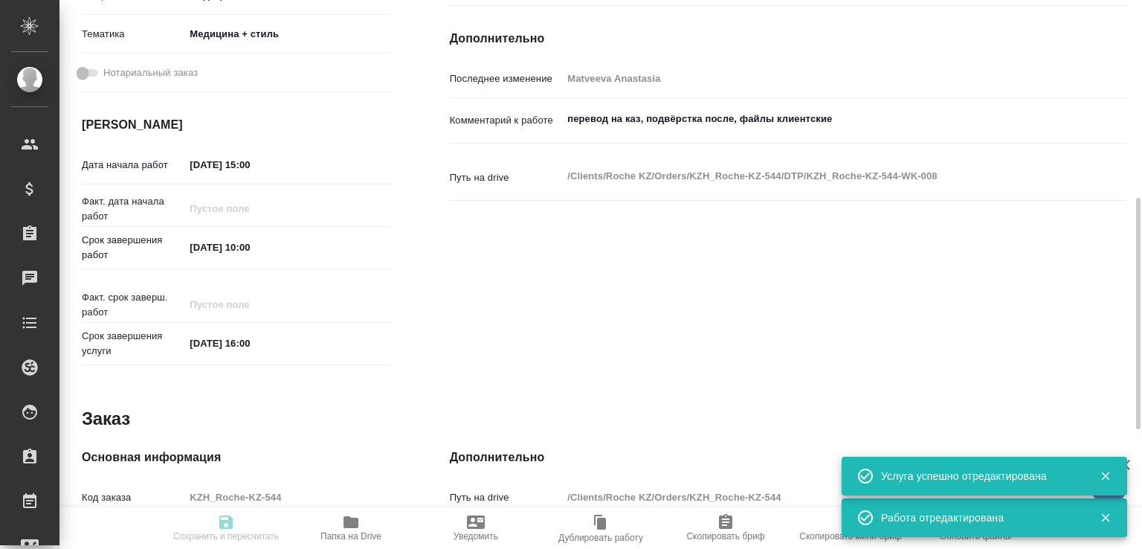
type input "02.10.2025 15:00"
type input "03.10.2025 10:00"
type input "03.10.2025 16:00"
type input "DTPspecialists"
type input "notPayed"
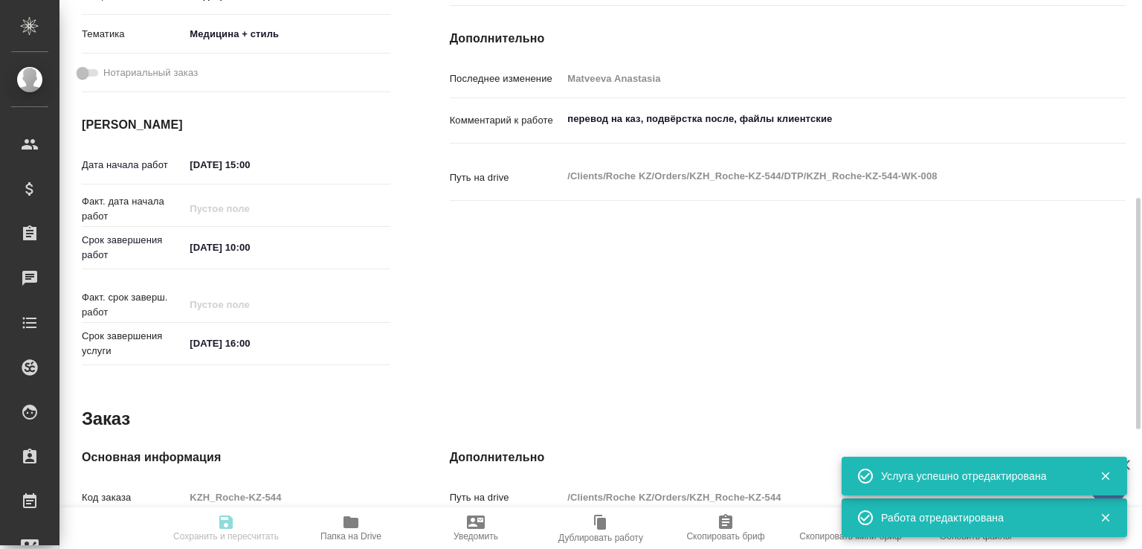
type input "0"
type input "KZT"
type input "Matveeva Anastasia"
type input "KZH_Roche-KZ-544"
type input "Верстка макета средней сложности (MS Word)"
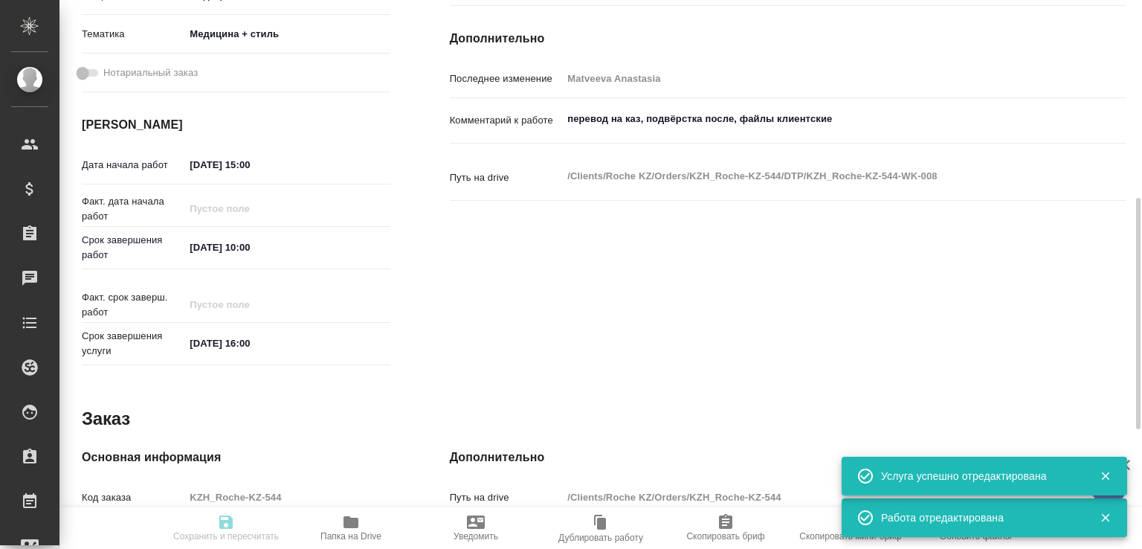
type input "Подверстка, Верстка макета средней сложности (MS Word), Приемка подверстки, При…"
type input "Асланукова Сати"
type input "[PERSON_NAME]"
type input "/Clients/Roche KZ/Orders/KZH_Roche-KZ-544"
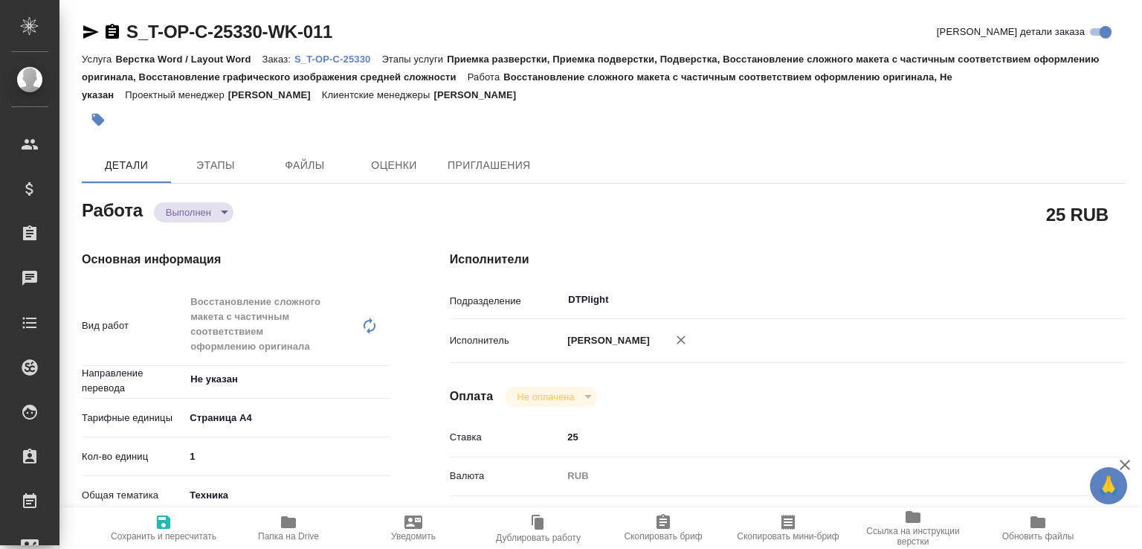
click at [214, 206] on body "🙏 .cls-1 fill:#fff; AWATERA [PERSON_NAME]malofeeva Клиенты Спецификации Заказы …" at bounding box center [571, 274] width 1142 height 549
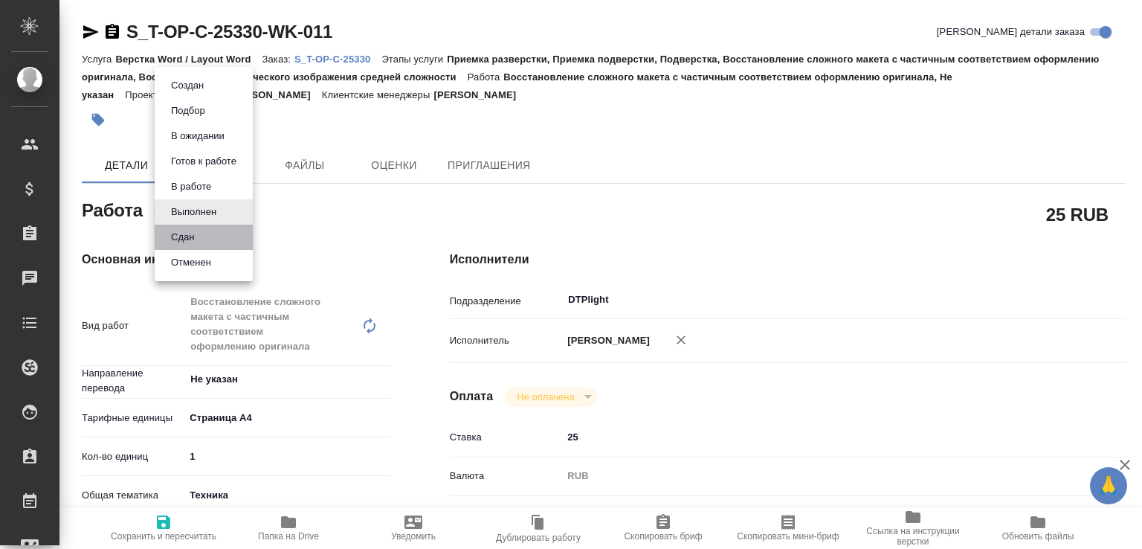
click at [208, 231] on li "Сдан" at bounding box center [204, 236] width 98 height 25
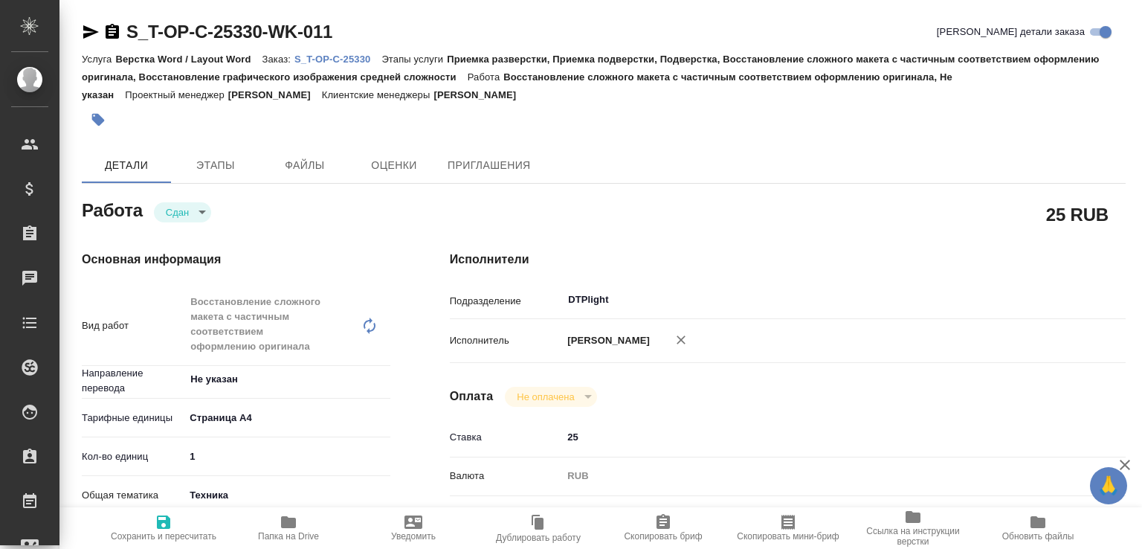
click at [297, 523] on icon "button" at bounding box center [288, 522] width 18 height 18
type textarea "x"
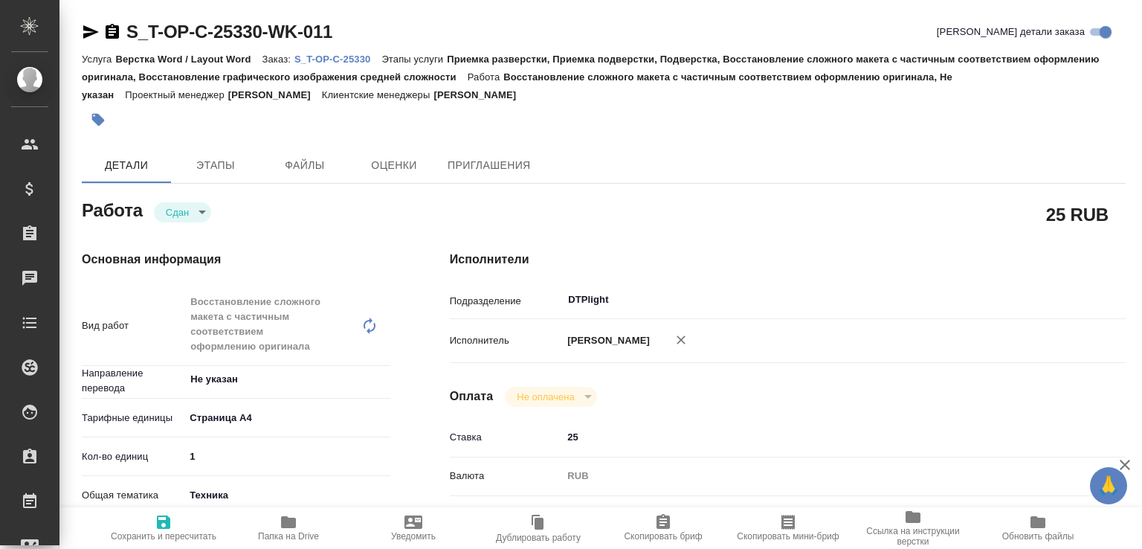
type textarea "x"
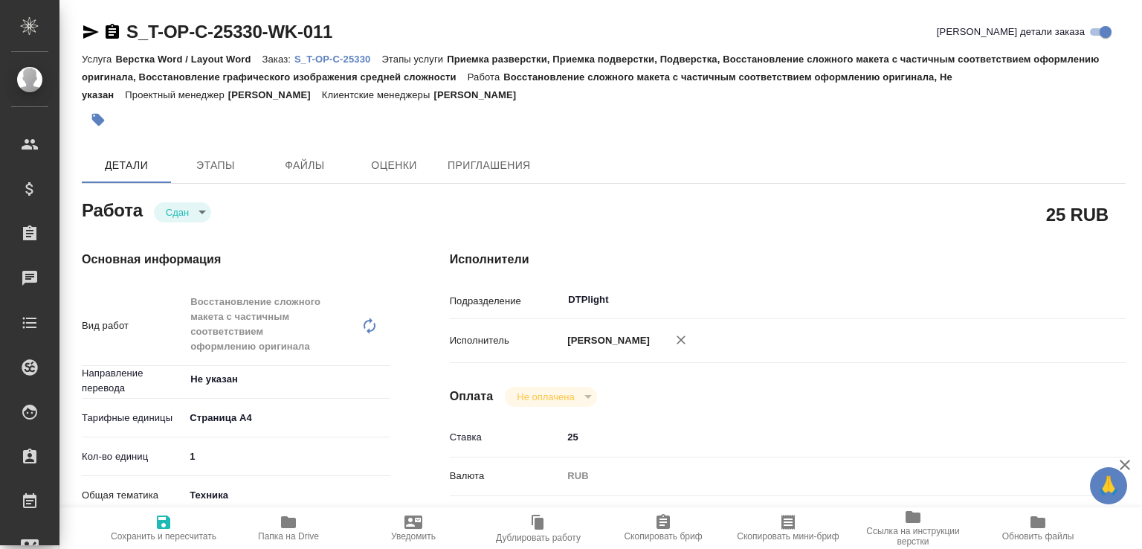
type textarea "x"
click at [372, 63] on p "S_T-OP-C-25330" at bounding box center [337, 59] width 87 height 11
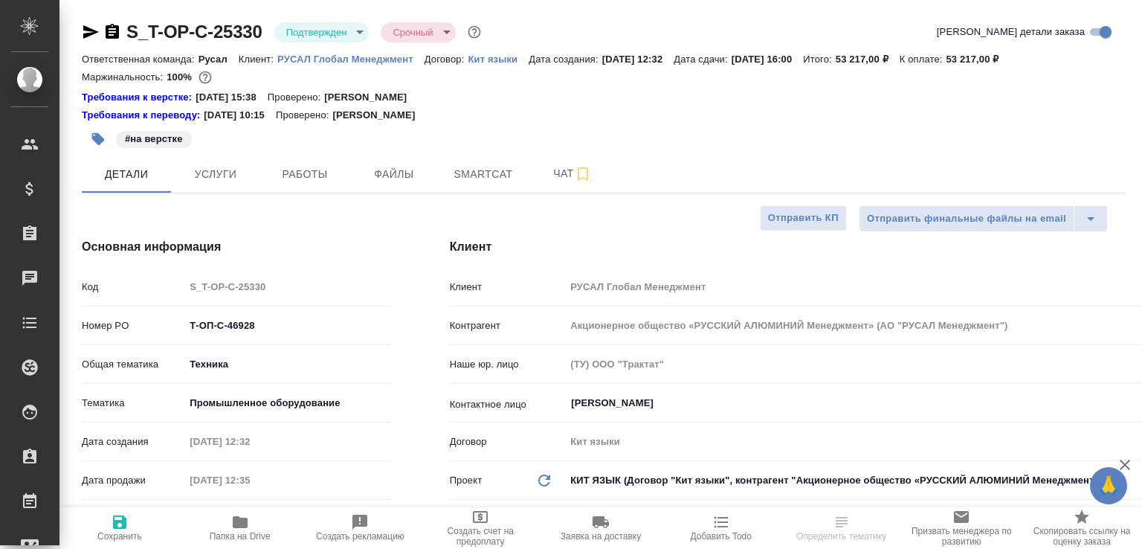
select select "RU"
click at [297, 167] on span "Работы" at bounding box center [304, 174] width 71 height 19
